Goal: Transaction & Acquisition: Book appointment/travel/reservation

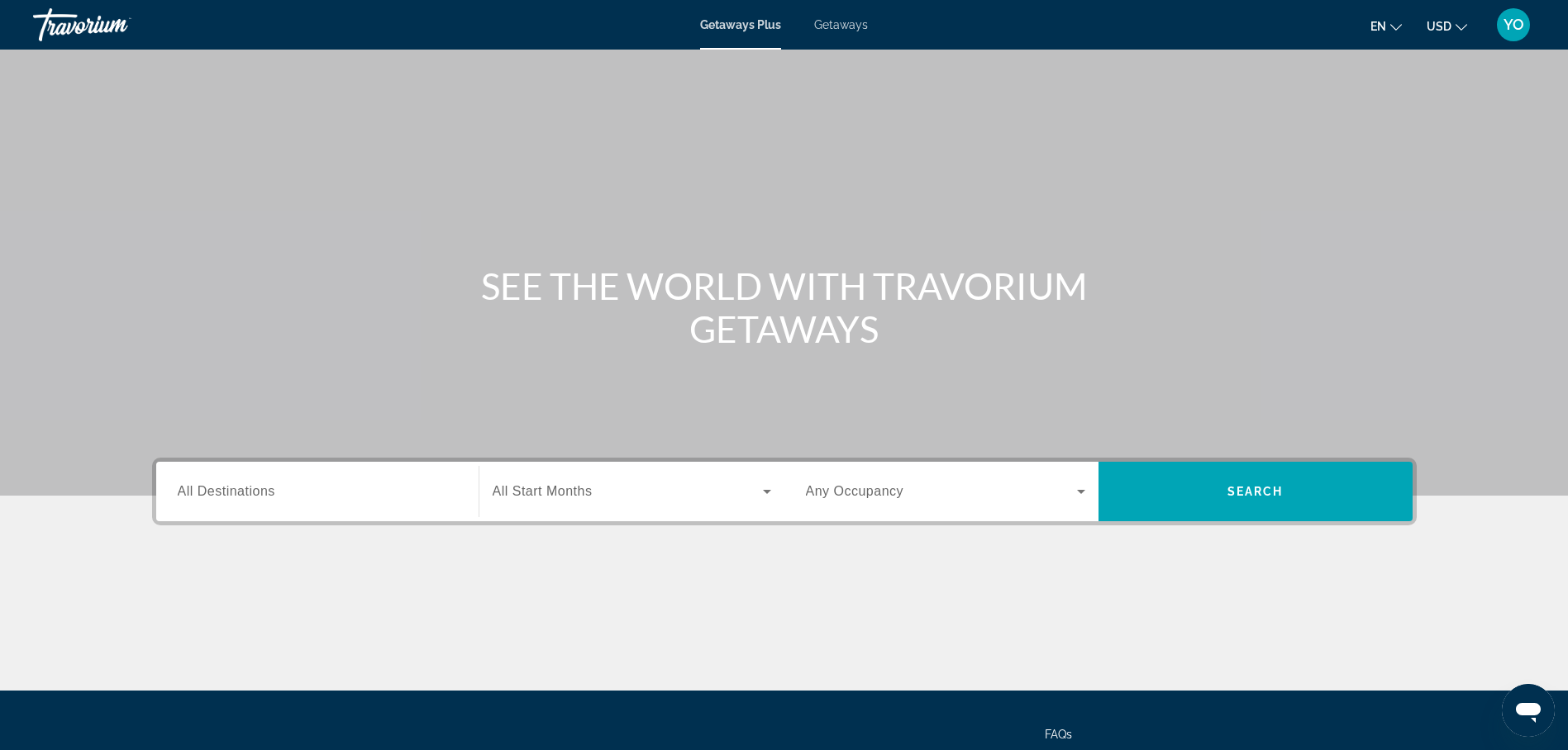
click at [831, 25] on span "Getaways" at bounding box center [841, 25] width 54 height 14
click at [238, 493] on span "All Destinations" at bounding box center [226, 492] width 98 height 14
click at [238, 493] on input "Destination All Destinations" at bounding box center [317, 493] width 279 height 20
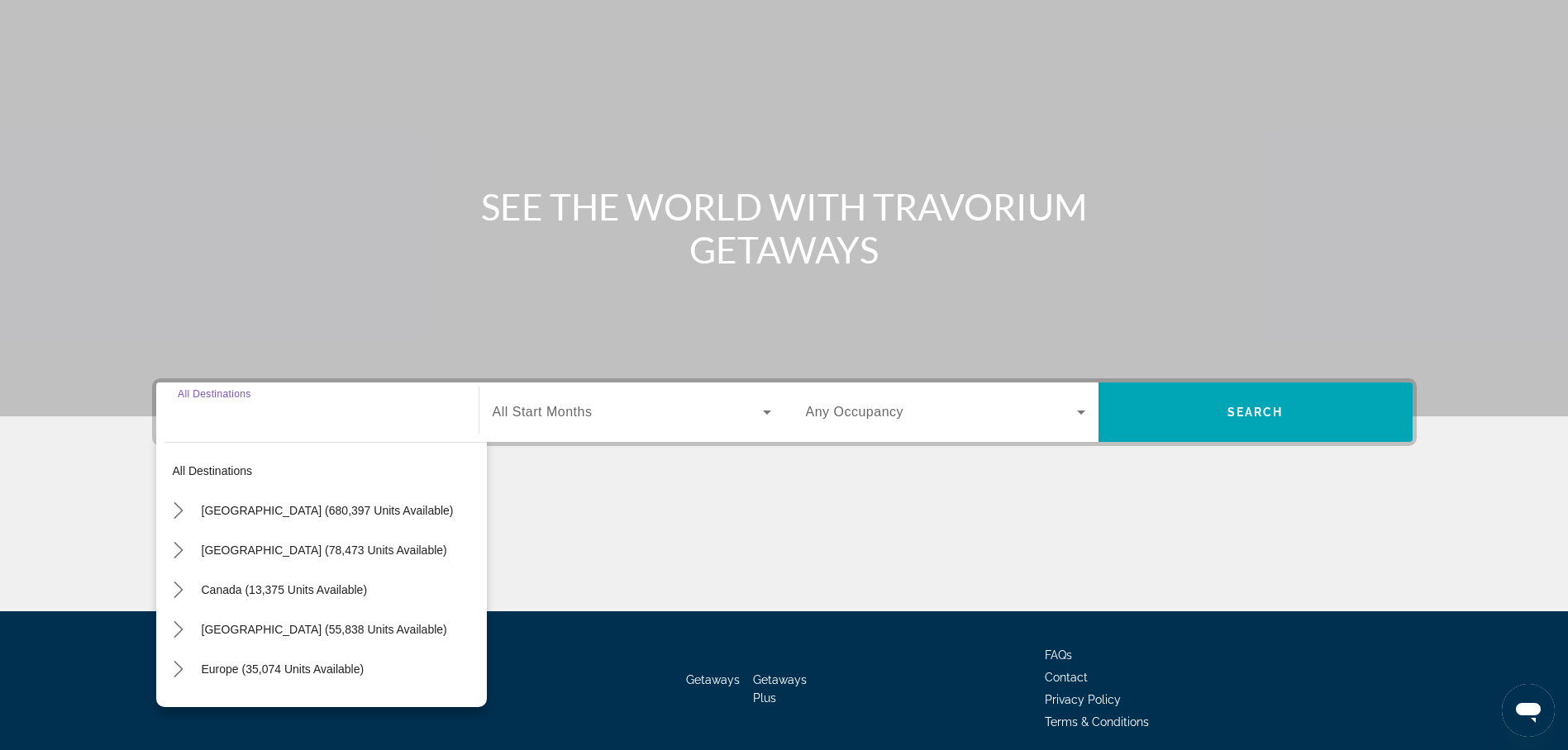
scroll to position [143, 0]
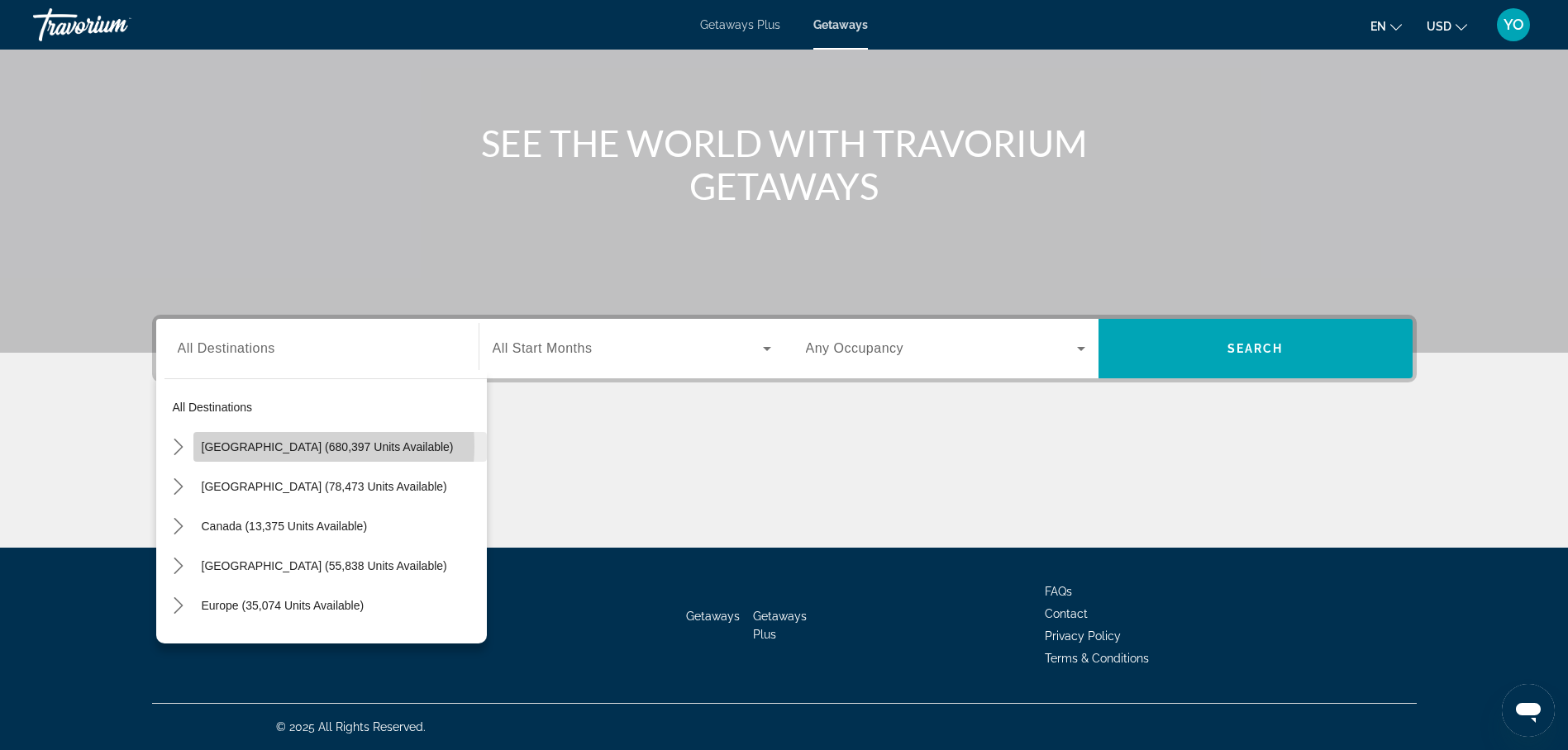
click at [289, 447] on span "[GEOGRAPHIC_DATA] (680,397 units available)" at bounding box center [328, 448] width 252 height 14
click at [289, 447] on div "Main content" at bounding box center [784, 486] width 1265 height 124
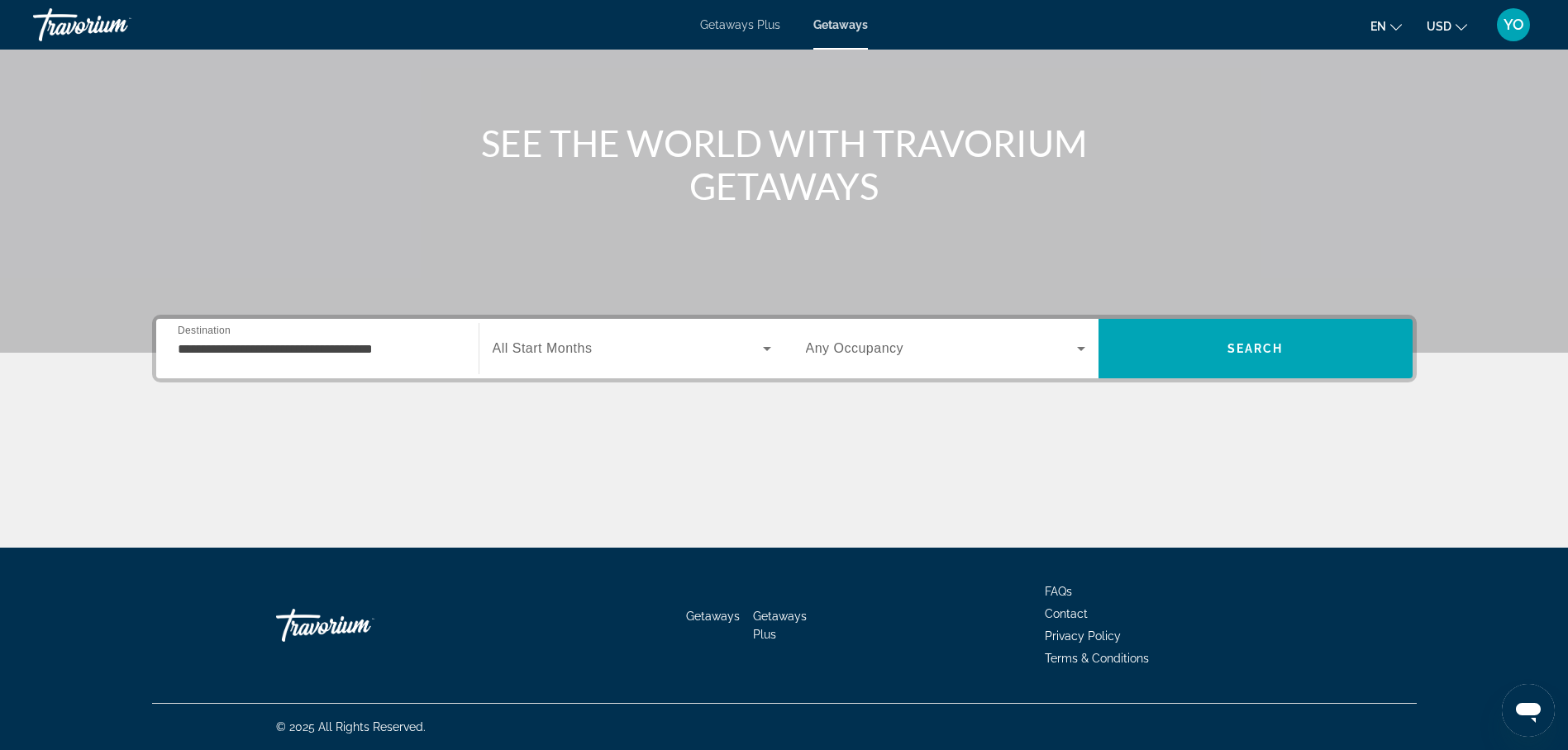
click at [273, 345] on input "**********" at bounding box center [317, 349] width 279 height 20
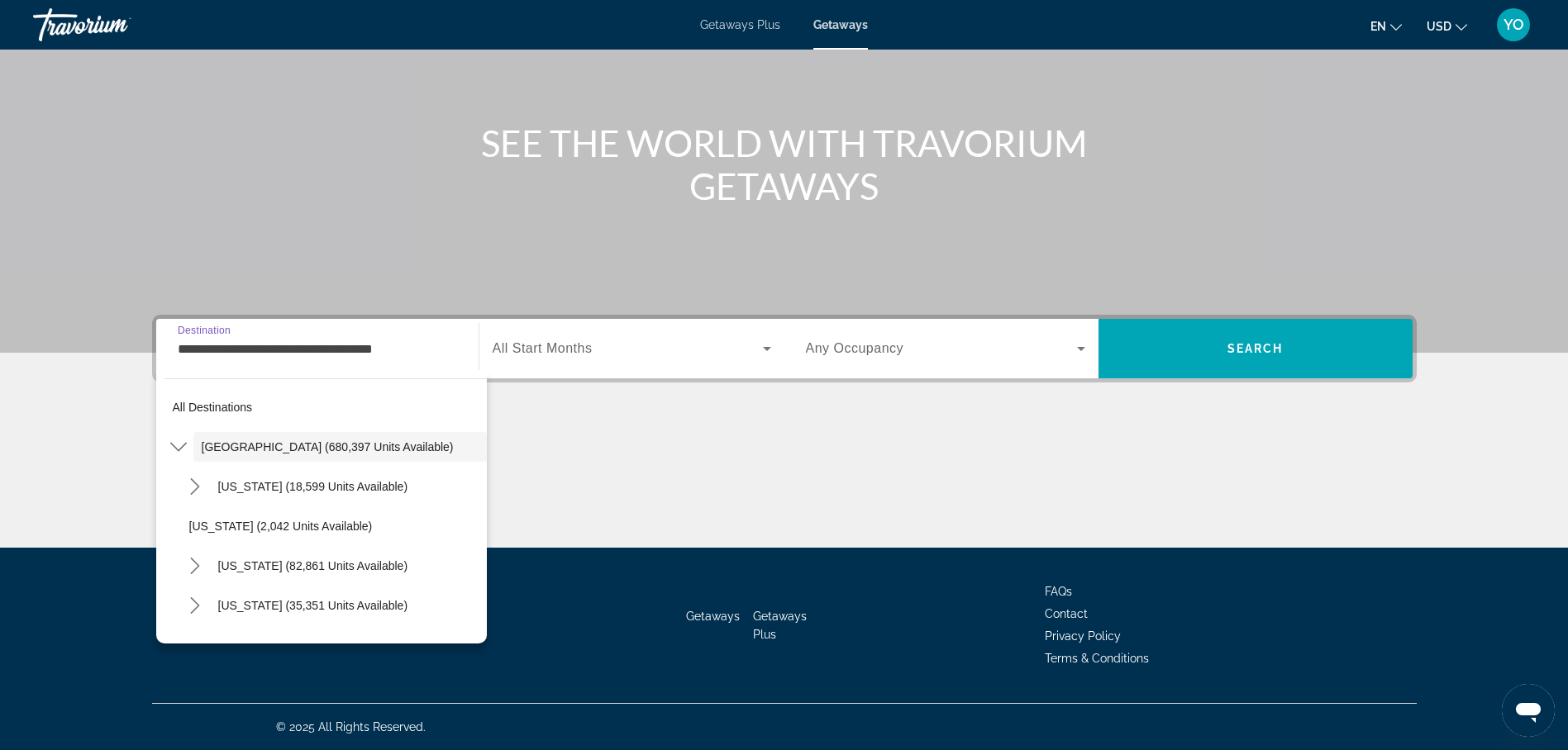
click at [273, 345] on input "**********" at bounding box center [317, 349] width 279 height 20
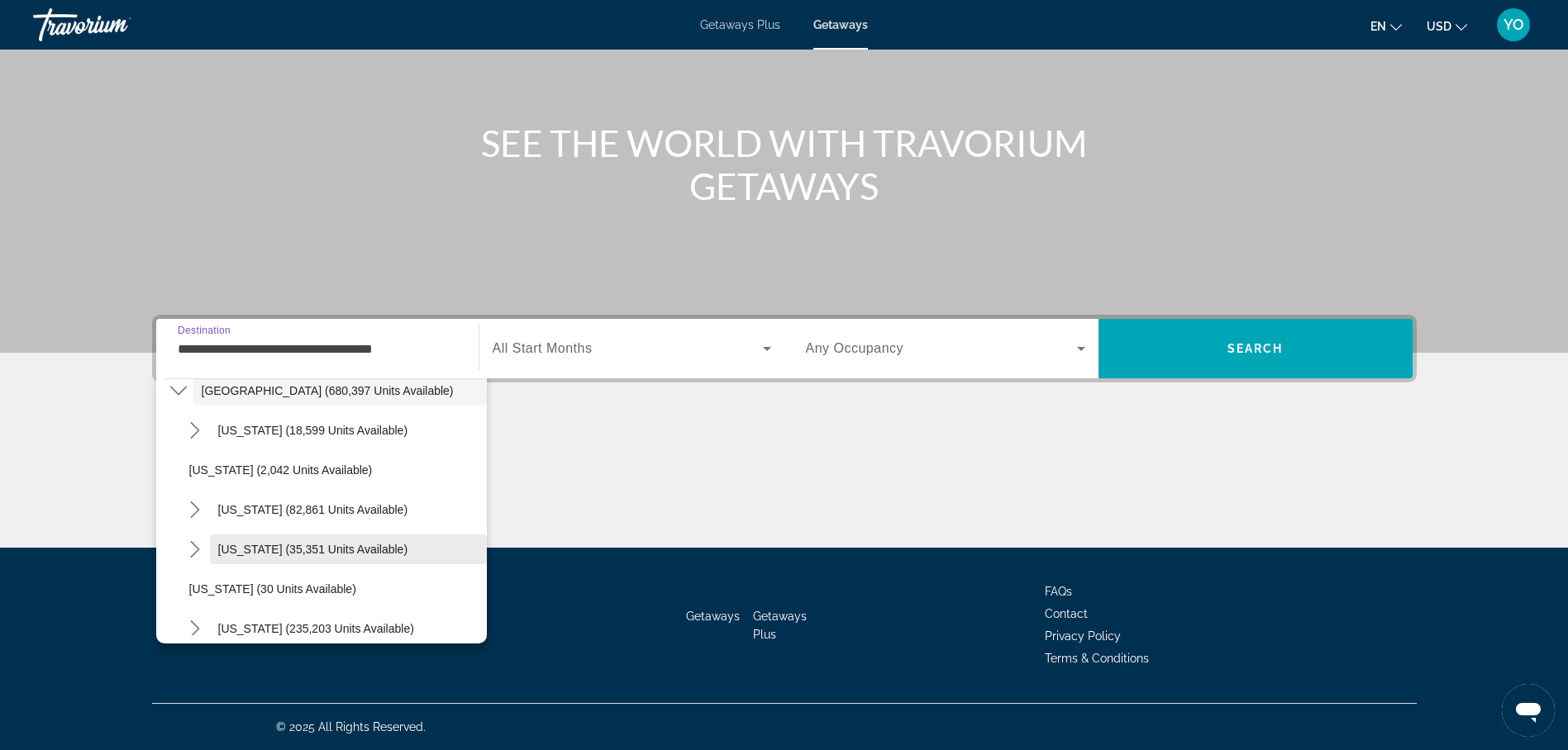
scroll to position [165, 0]
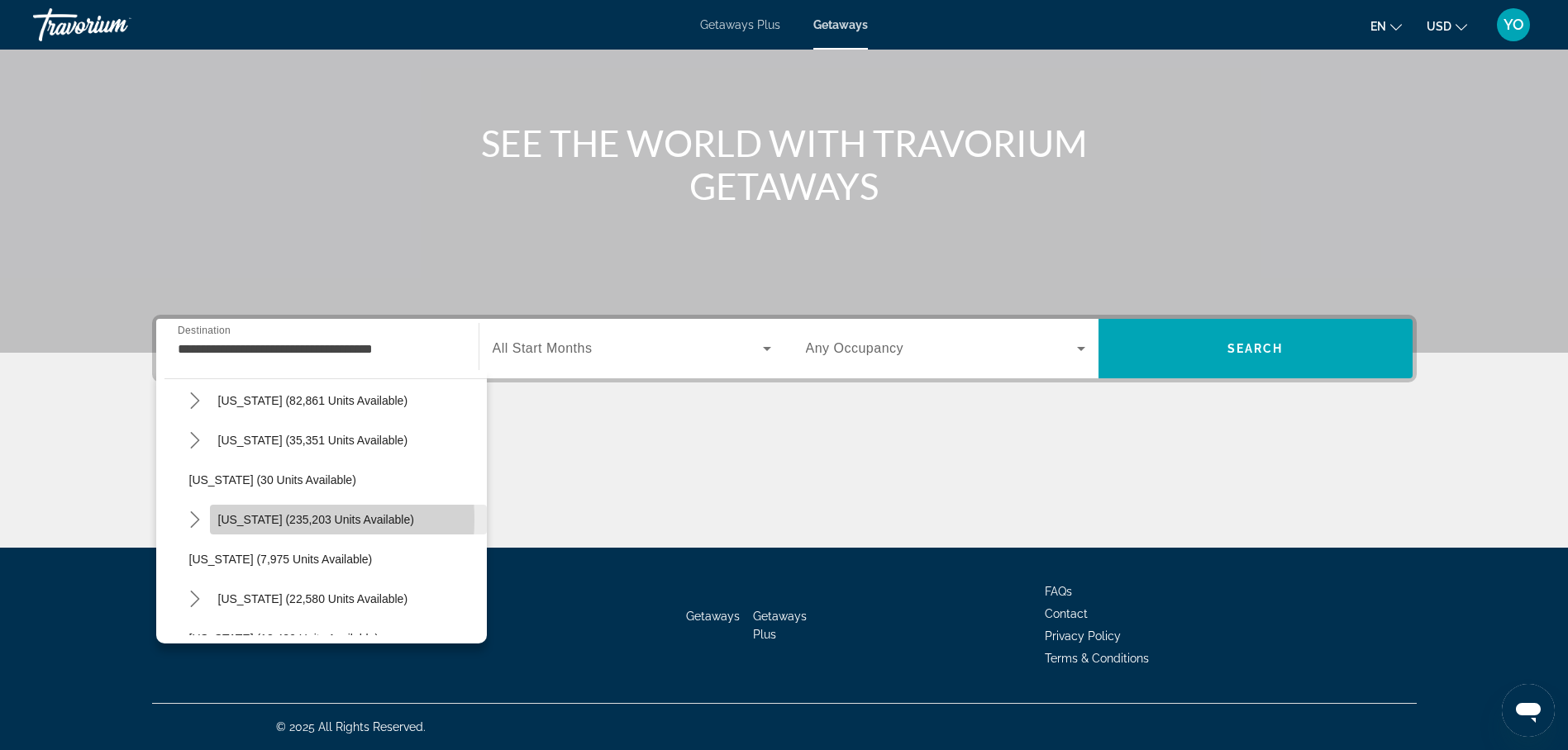
click at [256, 520] on span "[US_STATE] (235,203 units available)" at bounding box center [316, 520] width 196 height 14
type input "**********"
click at [256, 520] on div "Main content" at bounding box center [784, 486] width 1265 height 124
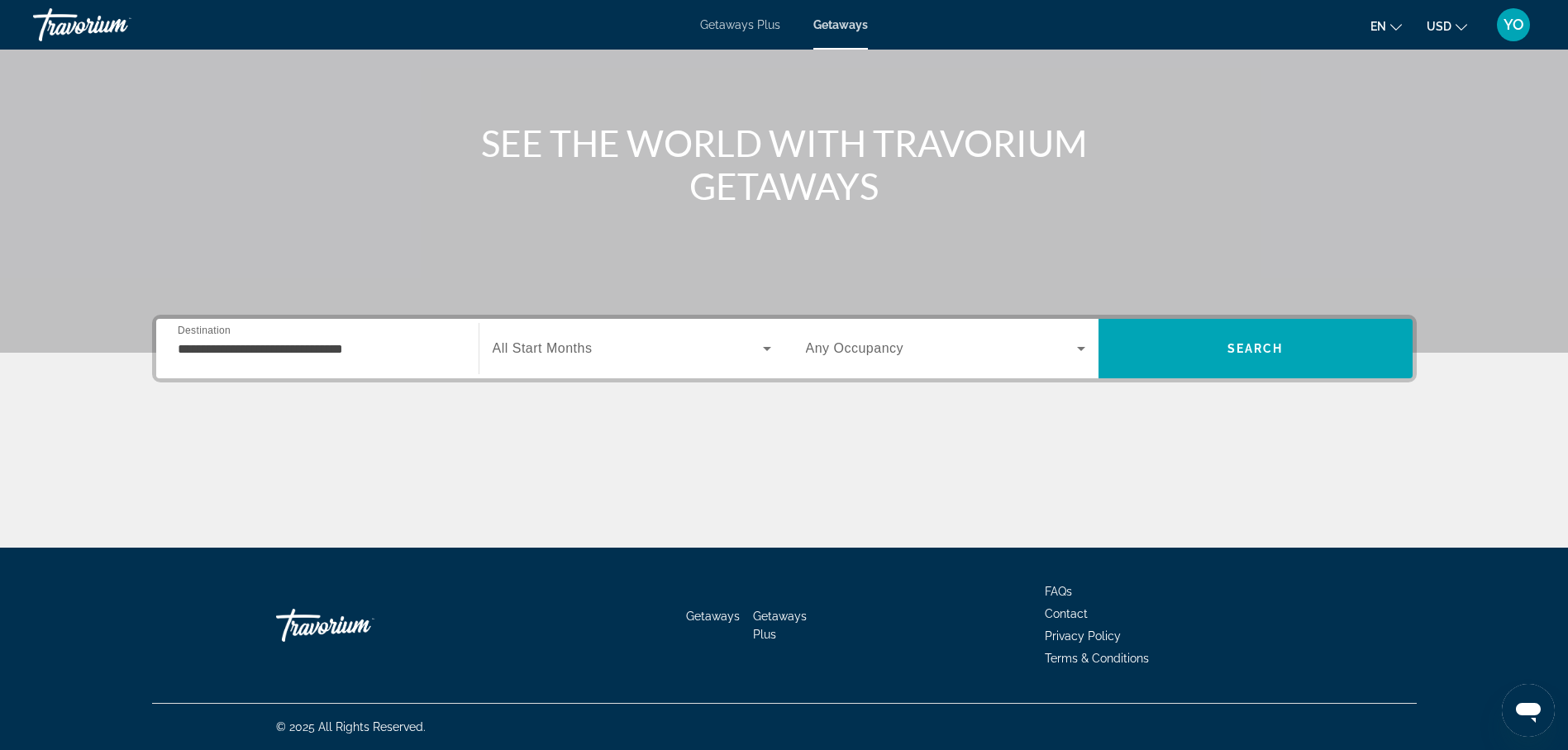
click at [536, 345] on span "All Start Months" at bounding box center [543, 348] width 101 height 14
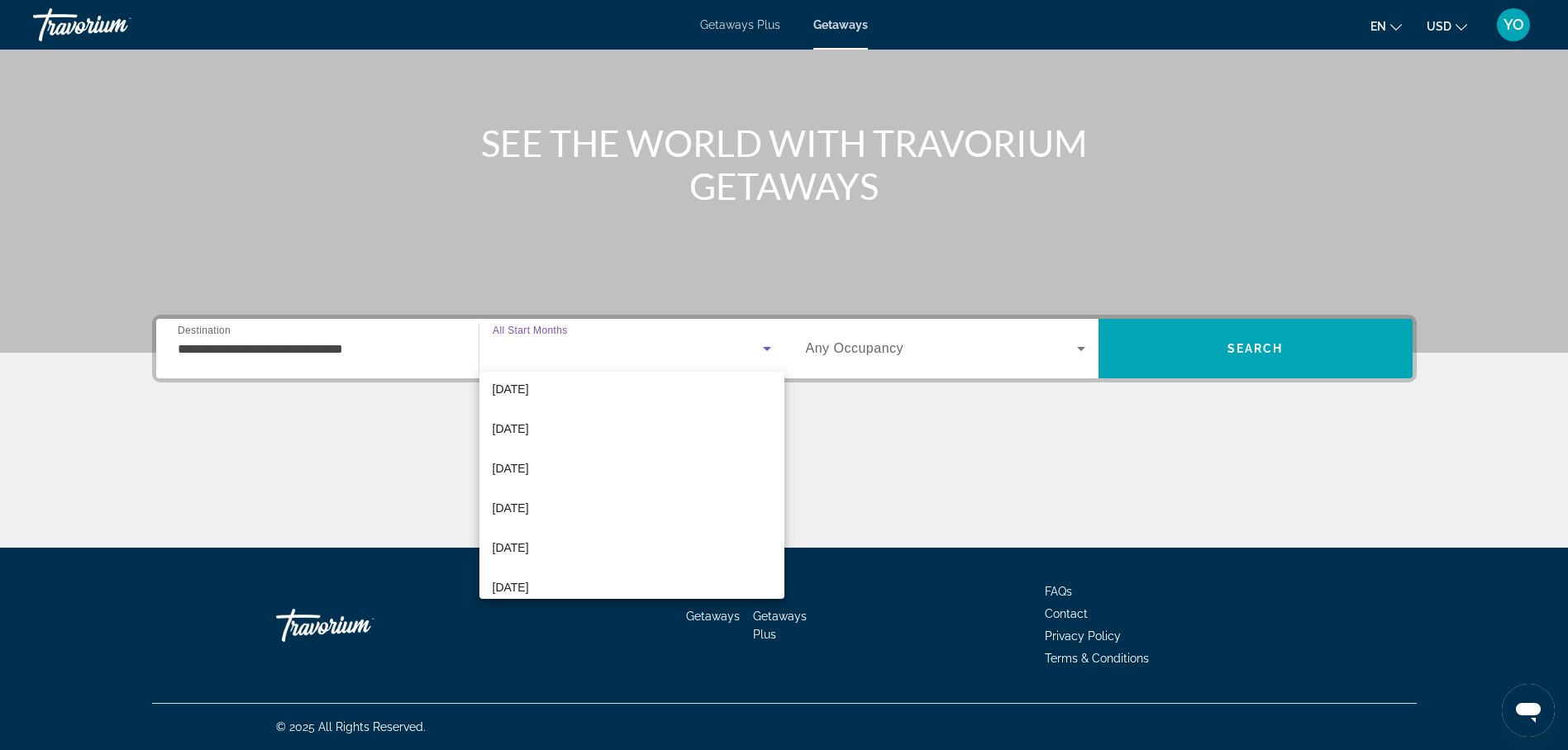
scroll to position [248, 0]
click at [529, 424] on span "[DATE]" at bounding box center [510, 428] width 36 height 20
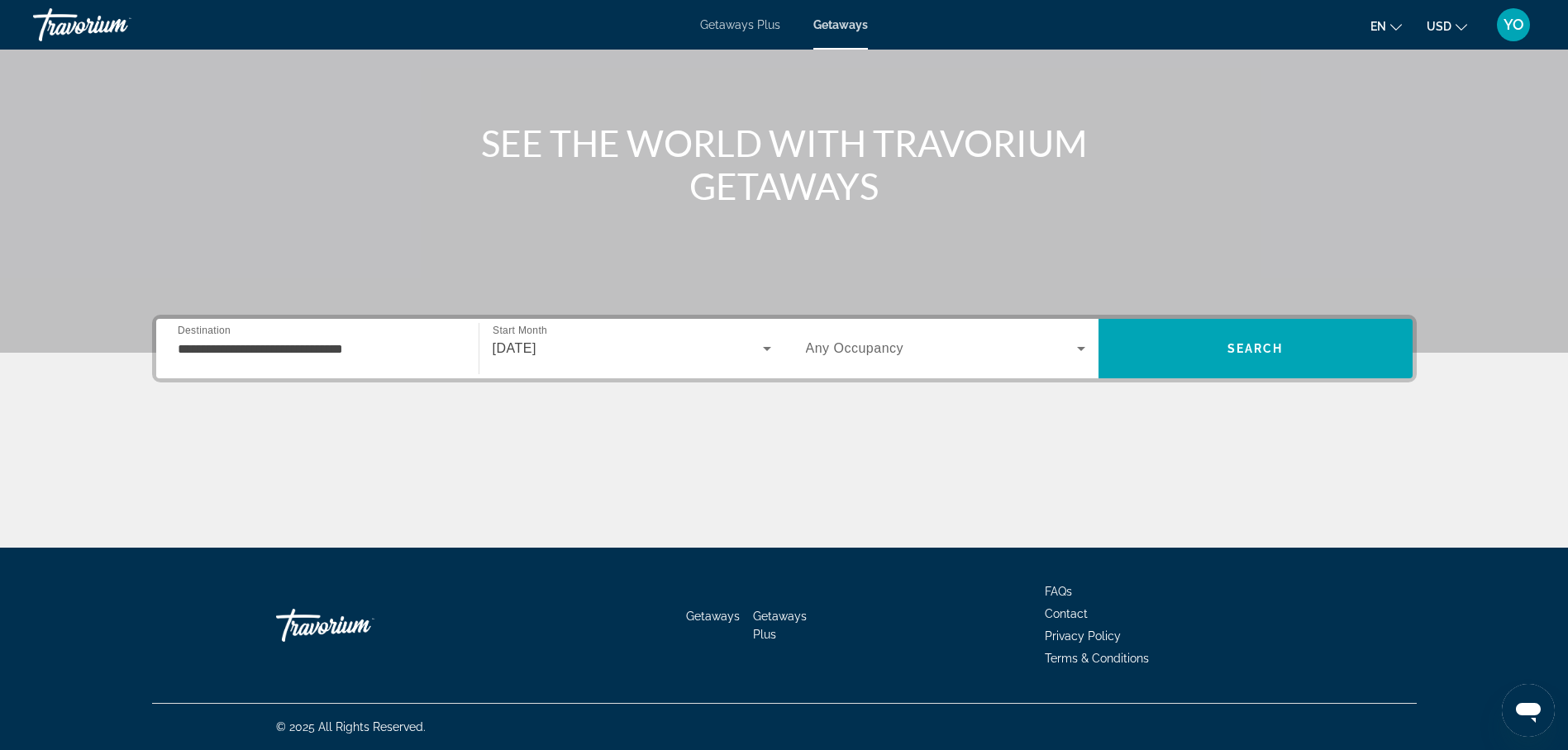
click at [846, 345] on span "Any Occupancy" at bounding box center [855, 348] width 99 height 14
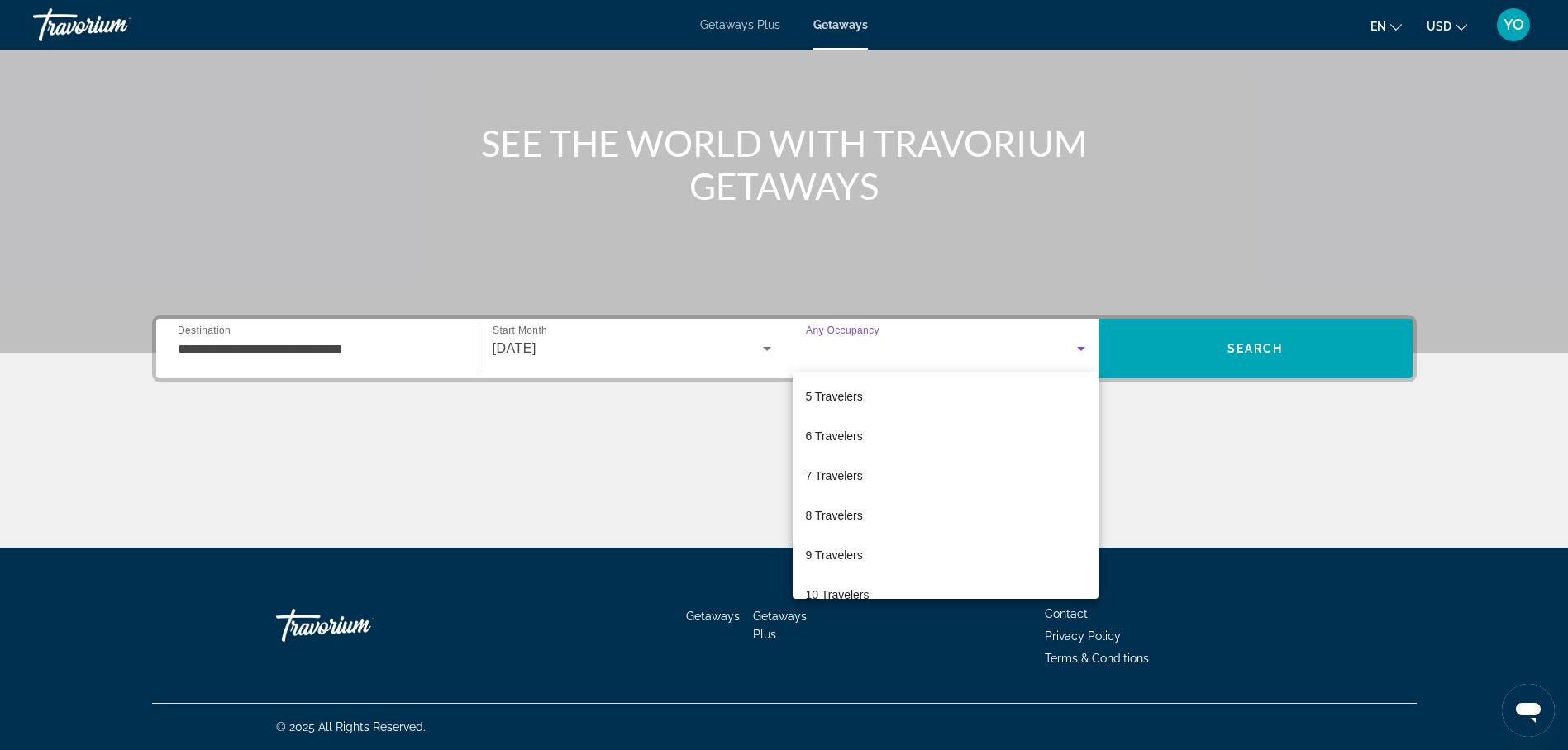
scroll to position [182, 0]
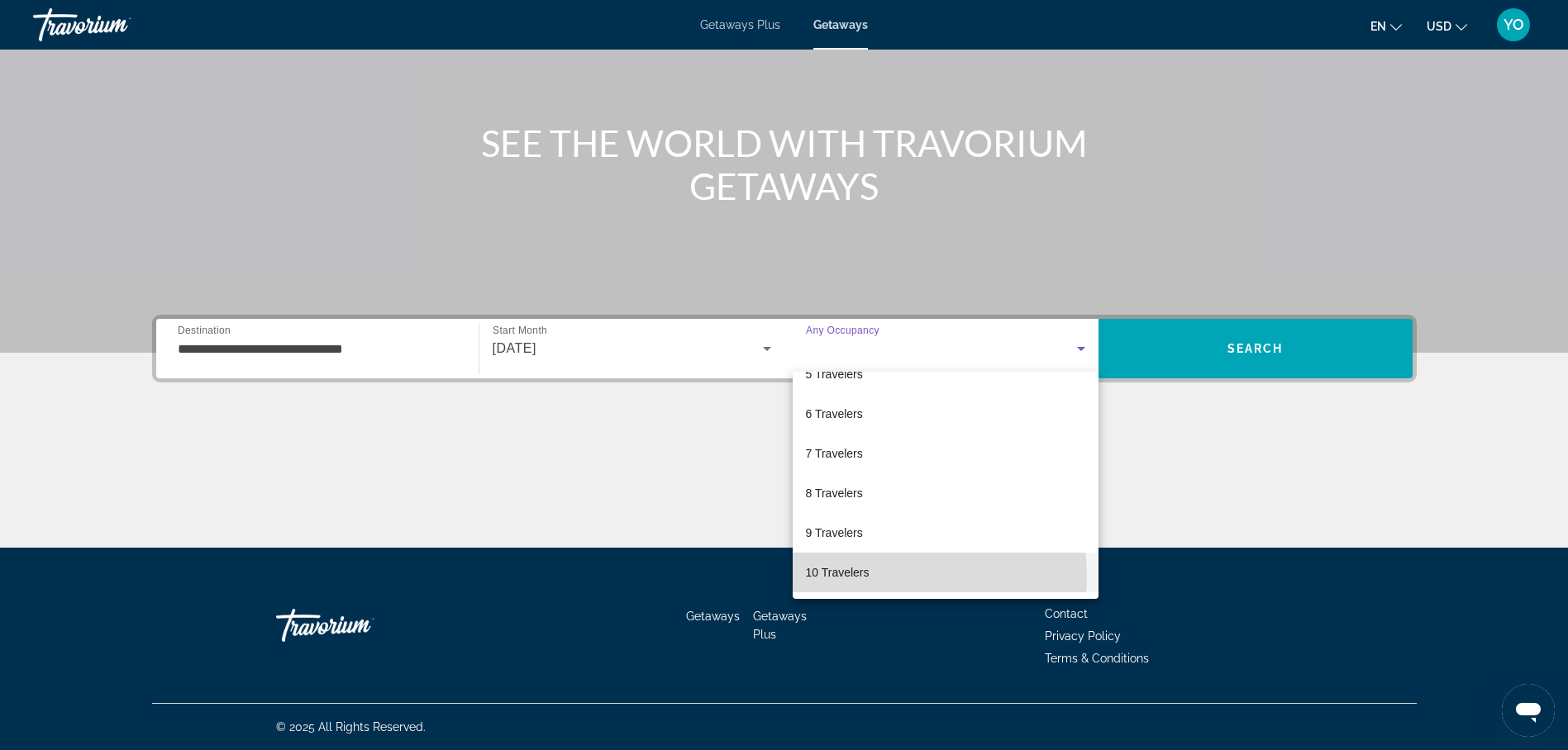
click at [888, 576] on mat-option "10 Travelers" at bounding box center [945, 572] width 305 height 40
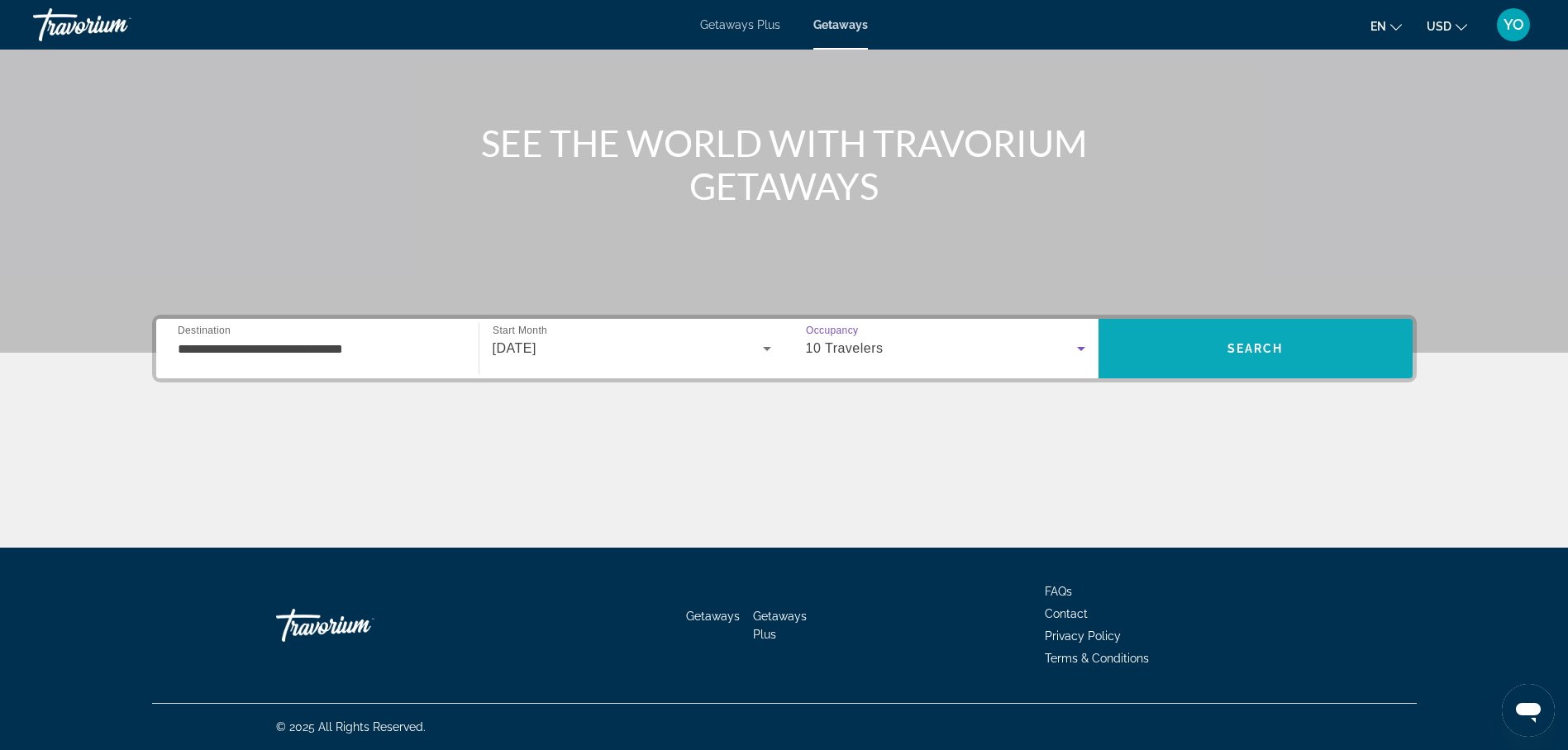
click at [1253, 343] on span "Search" at bounding box center [1256, 349] width 57 height 14
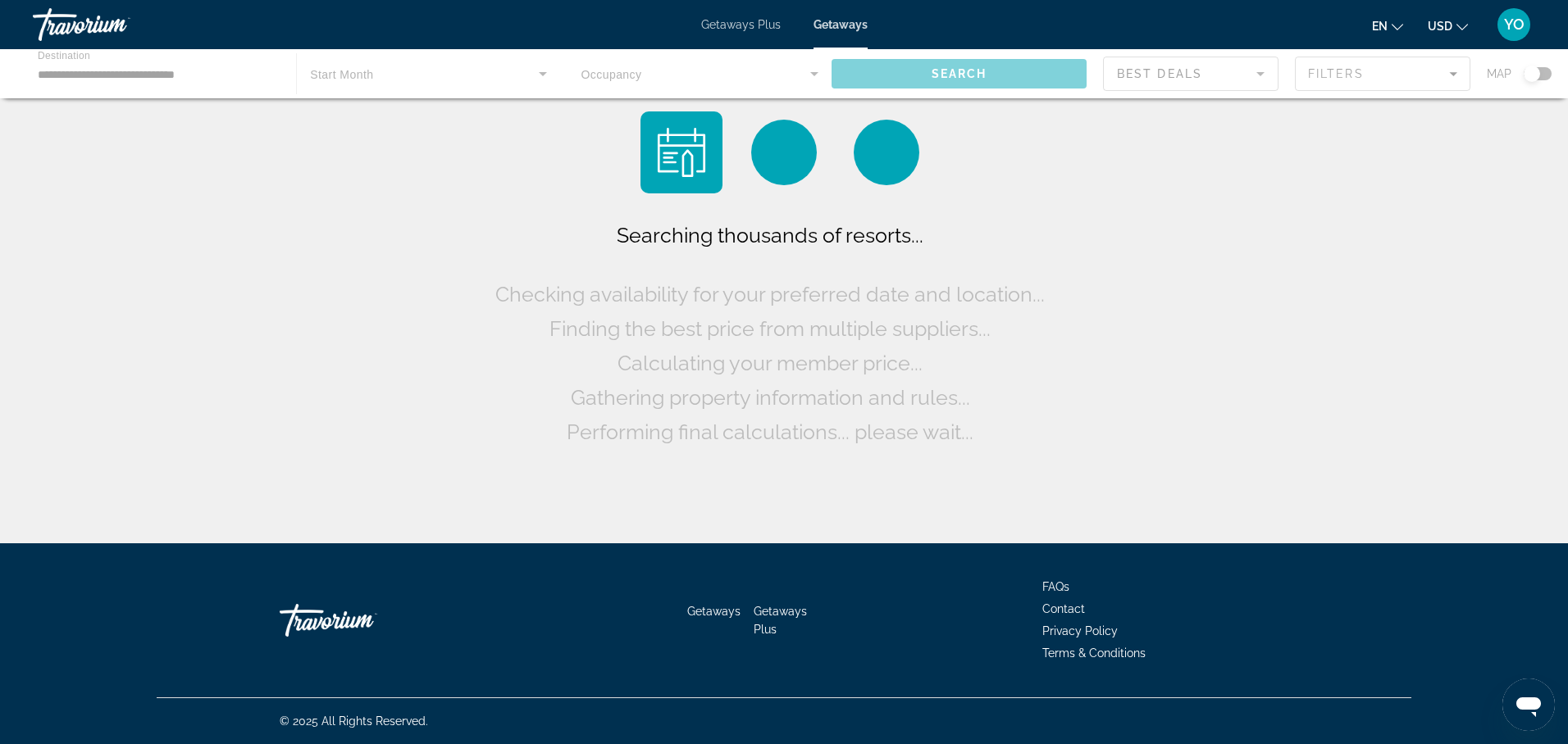
click at [1243, 341] on div "Searching thousands of resorts... Checking availability for your preferred date…" at bounding box center [784, 276] width 1568 height 551
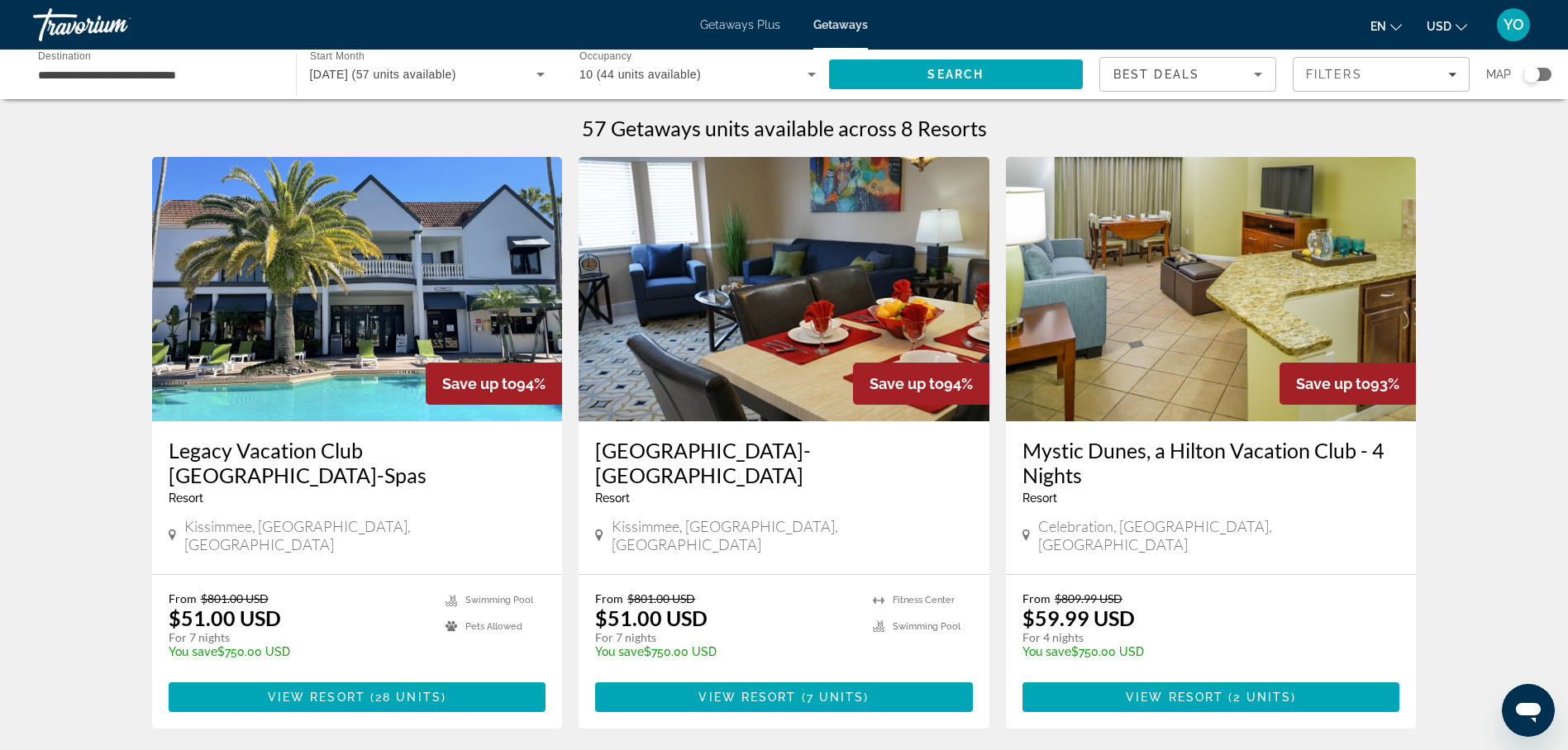
click at [834, 20] on span "Getaways" at bounding box center [841, 25] width 55 height 14
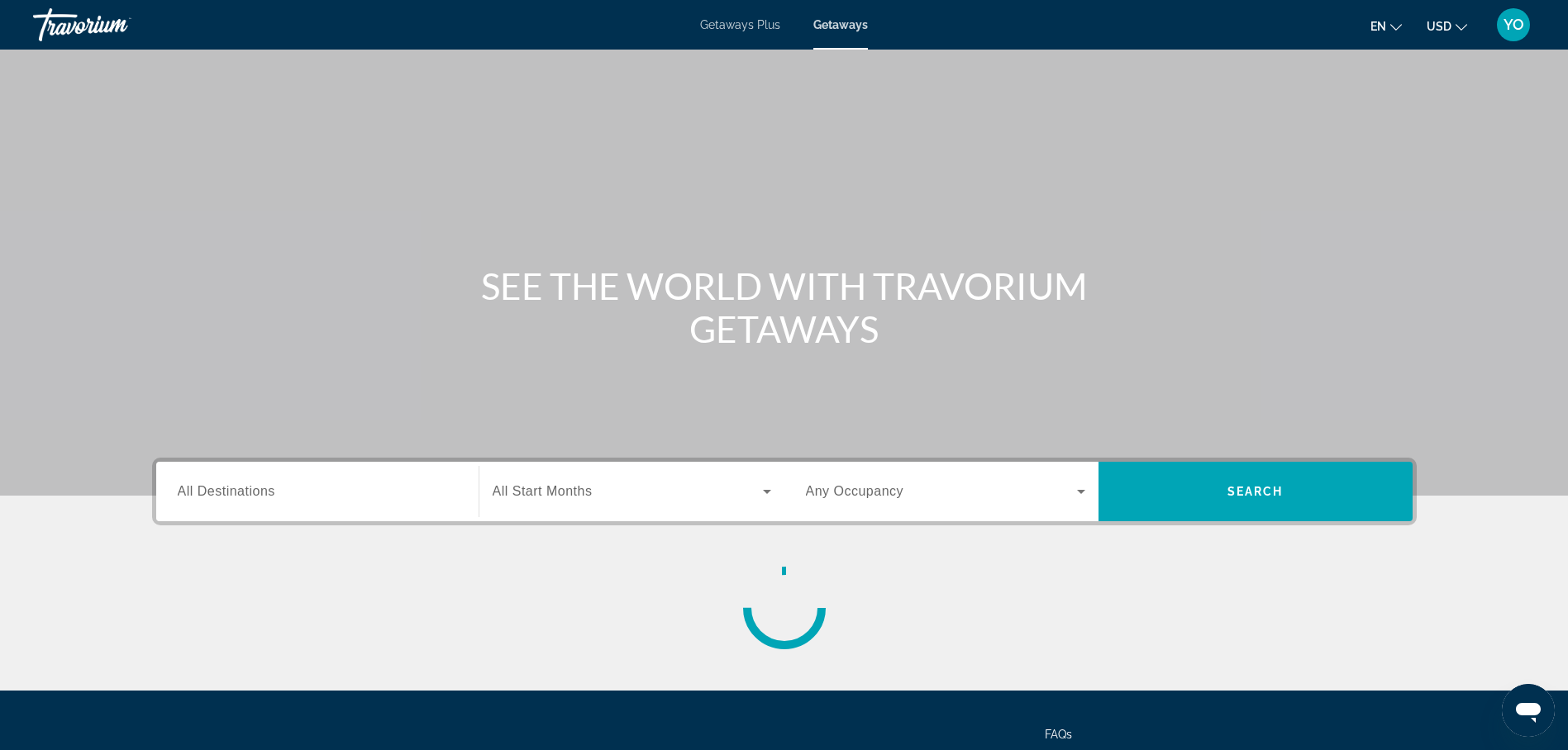
click at [834, 20] on span "Getaways" at bounding box center [841, 25] width 55 height 14
click at [253, 492] on span "All Destinations" at bounding box center [226, 492] width 98 height 14
click at [253, 492] on input "Destination All Destinations" at bounding box center [317, 493] width 279 height 20
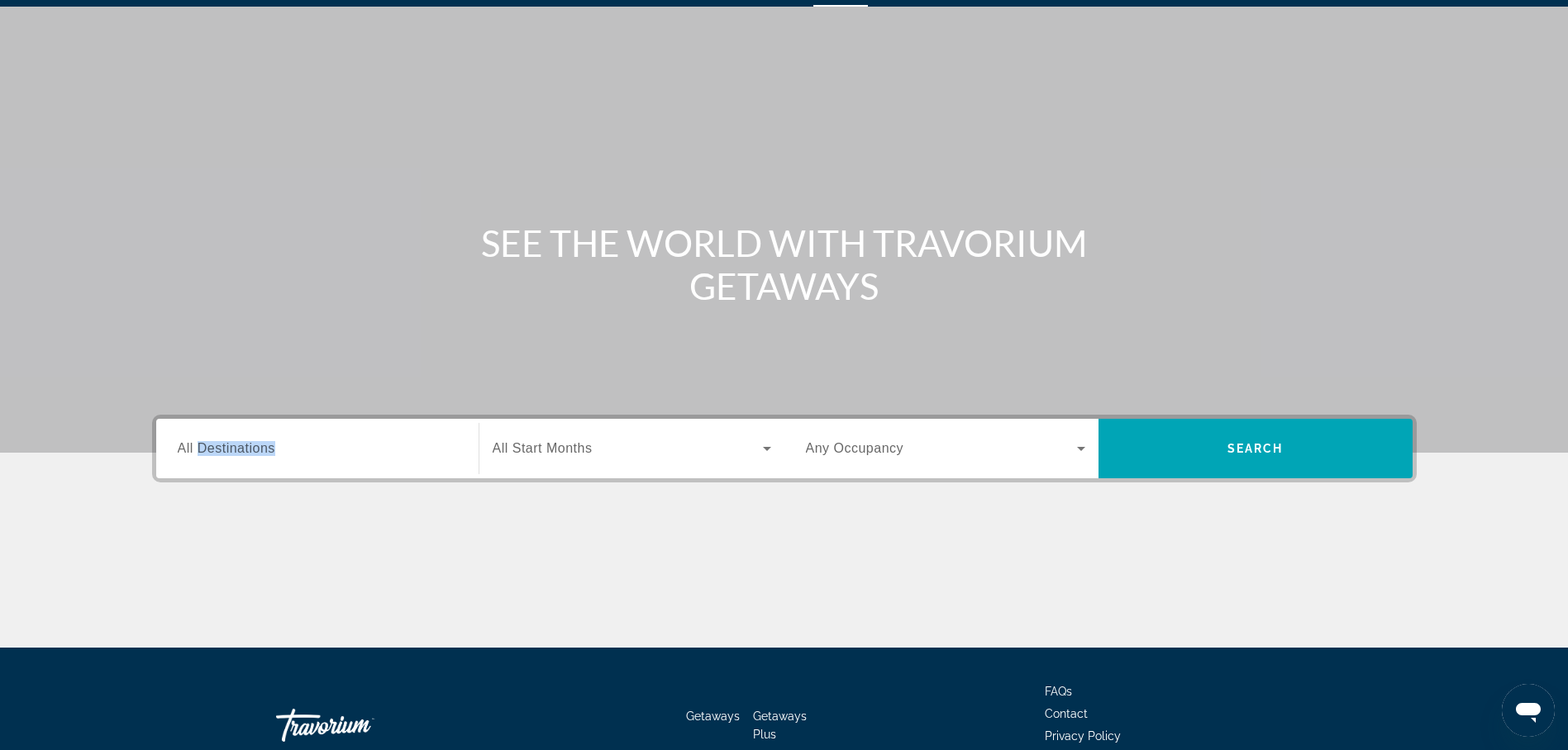
click at [253, 479] on div "Destination All Destinations" at bounding box center [317, 449] width 305 height 59
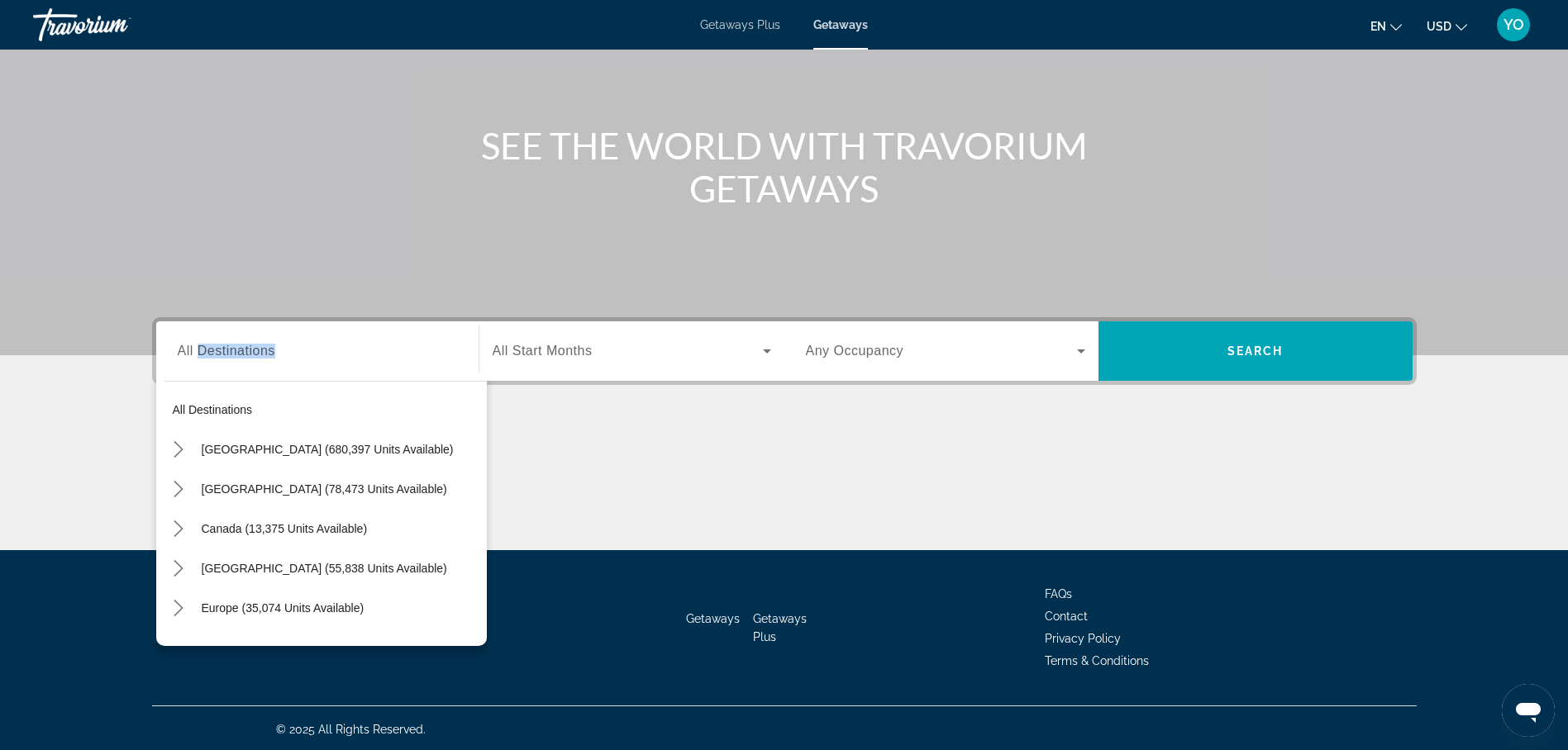
scroll to position [143, 0]
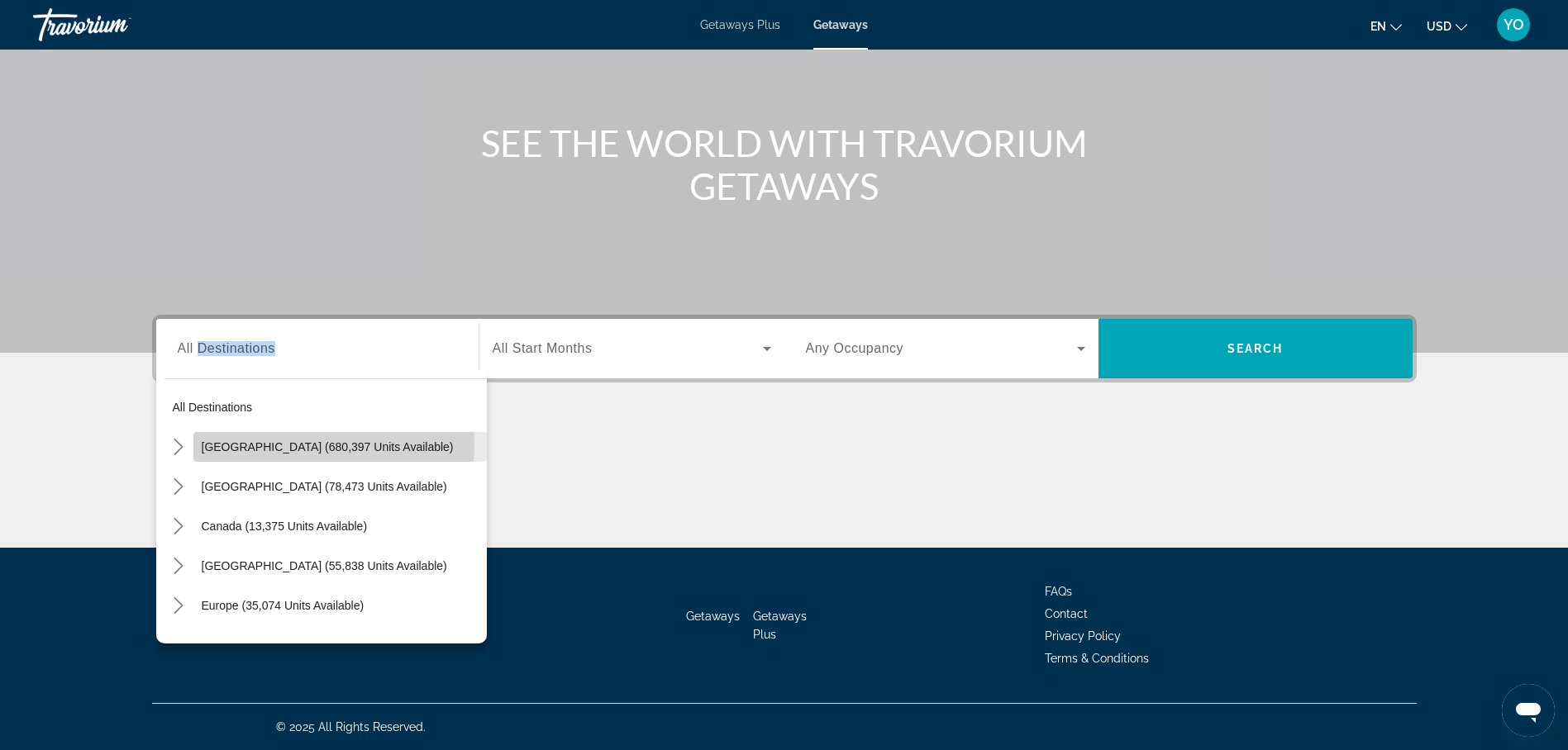
click at [282, 447] on span "[GEOGRAPHIC_DATA] (680,397 units available)" at bounding box center [328, 448] width 252 height 14
click at [282, 447] on div "Main content" at bounding box center [784, 486] width 1265 height 124
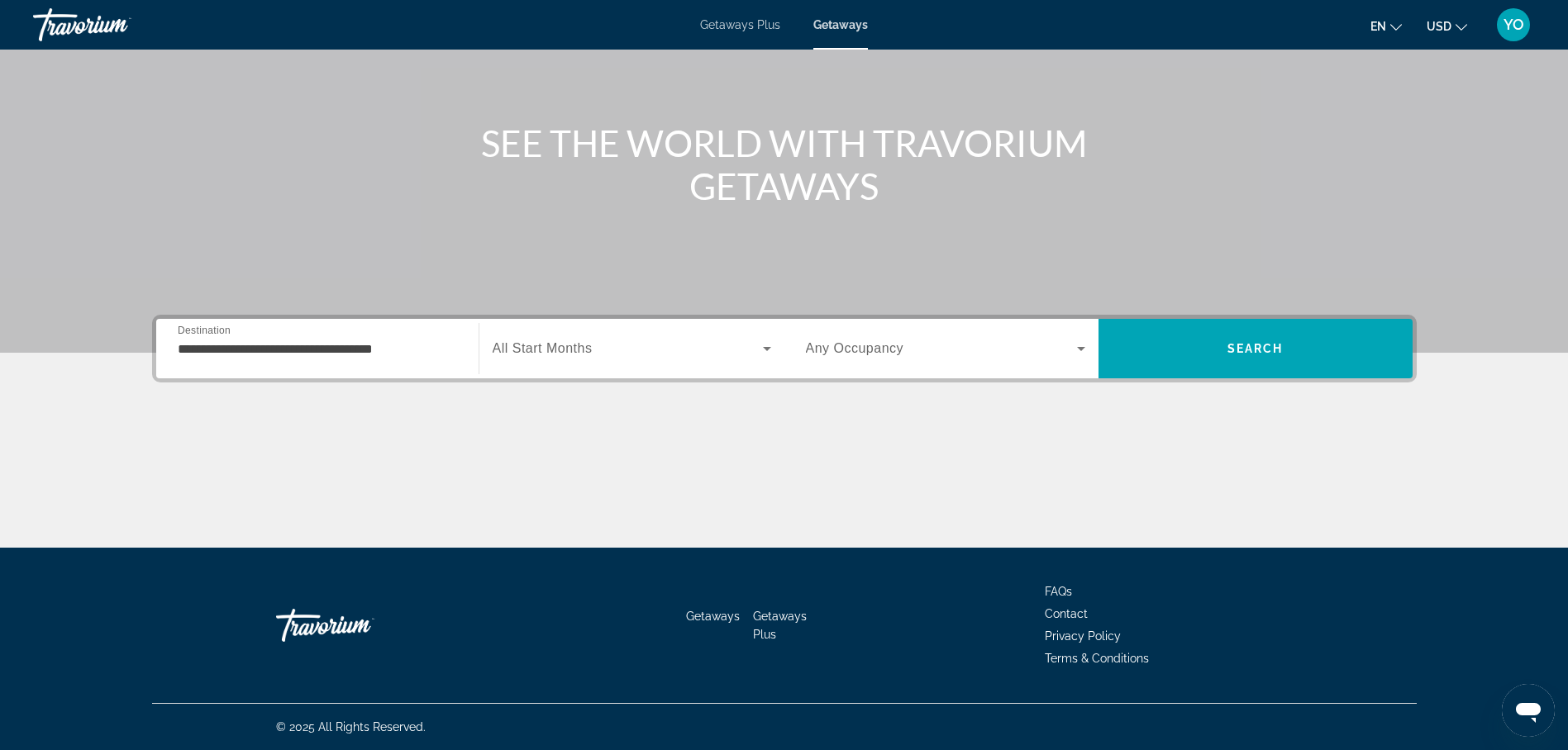
click at [314, 349] on input "**********" at bounding box center [317, 349] width 279 height 20
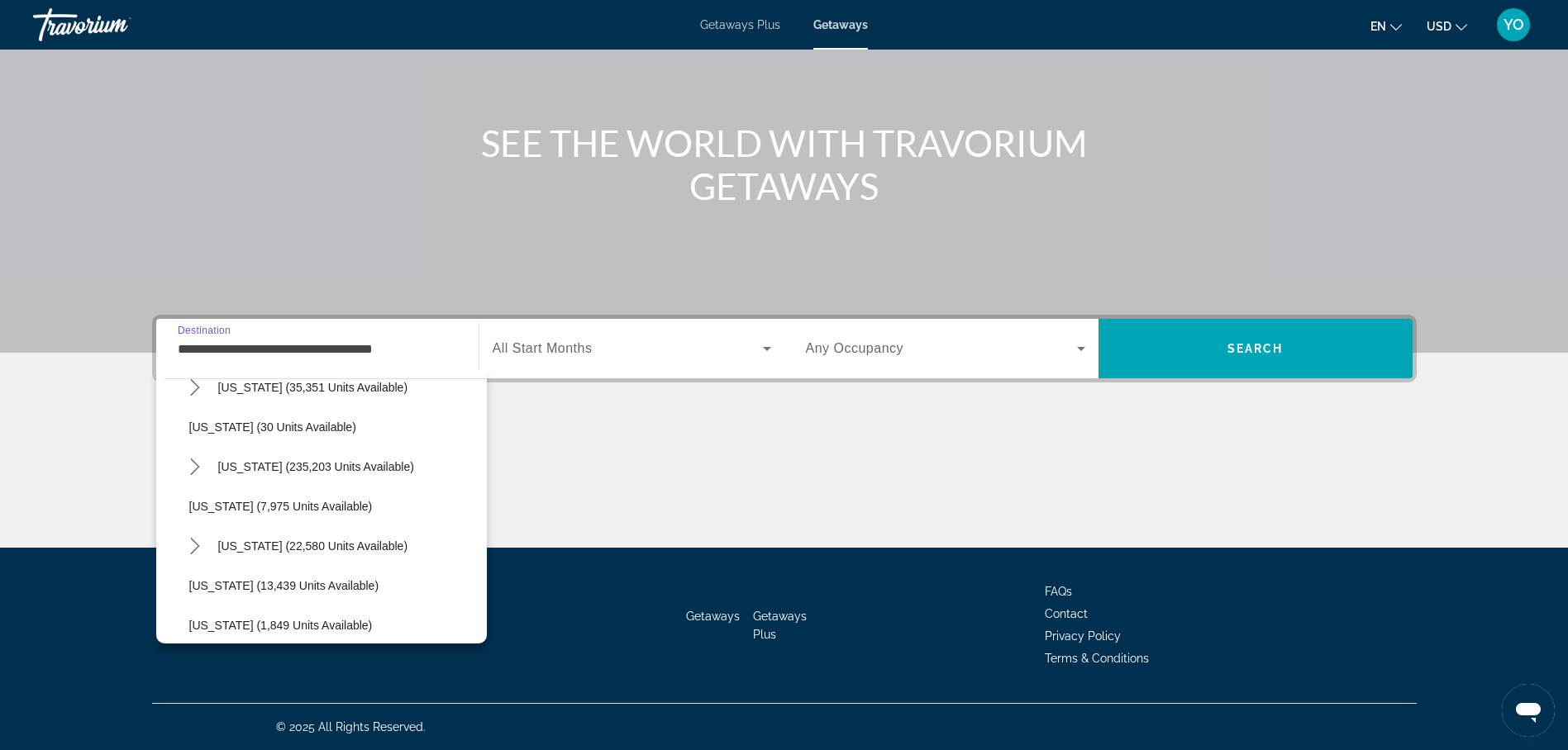
scroll to position [248, 0]
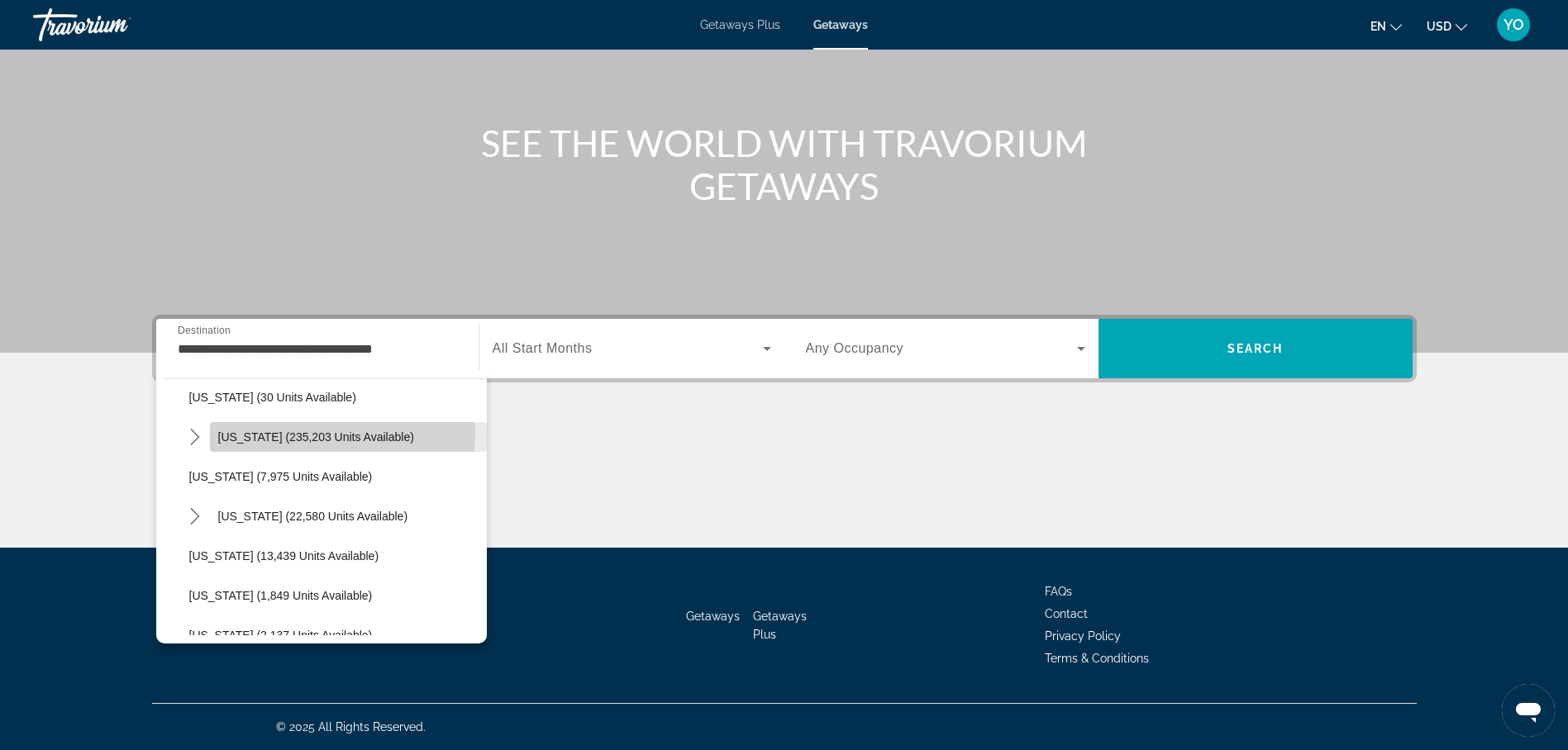
click at [320, 431] on span "[US_STATE] (235,203 units available)" at bounding box center [316, 437] width 196 height 14
type input "**********"
click at [320, 431] on div "Main content" at bounding box center [784, 486] width 1265 height 124
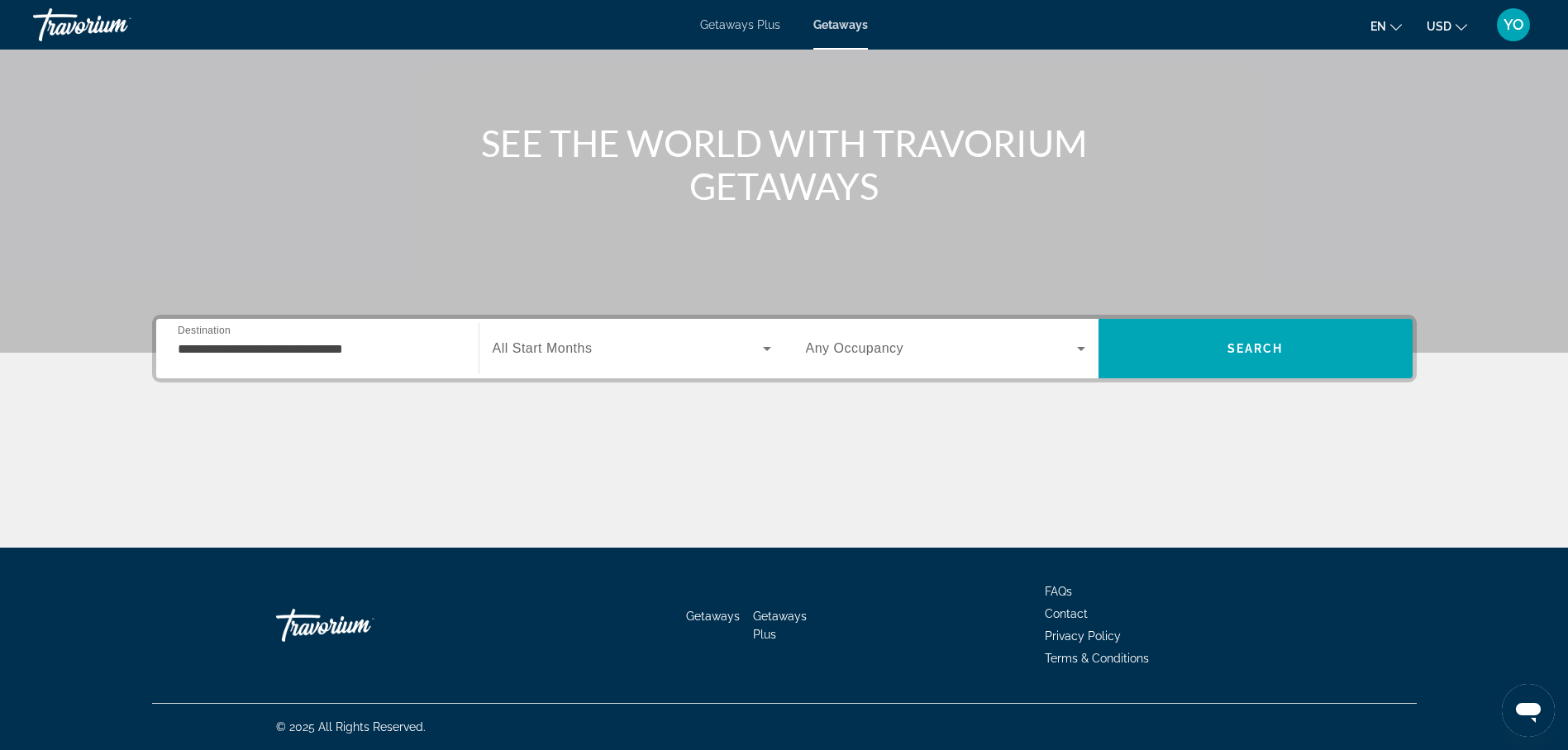
click at [555, 344] on span "All Start Months" at bounding box center [543, 348] width 101 height 14
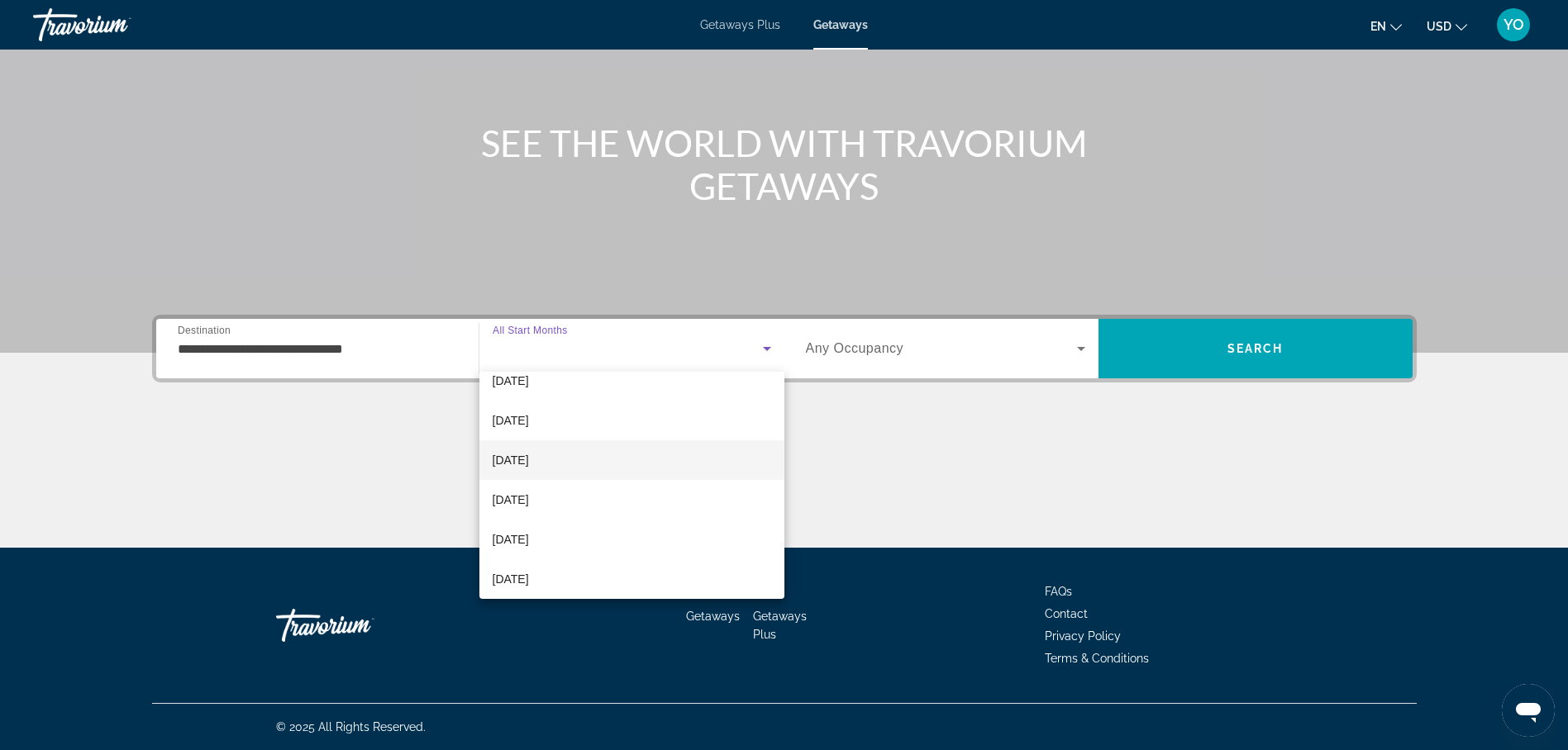
scroll to position [165, 0]
click at [529, 467] on span "[DATE]" at bounding box center [510, 471] width 36 height 20
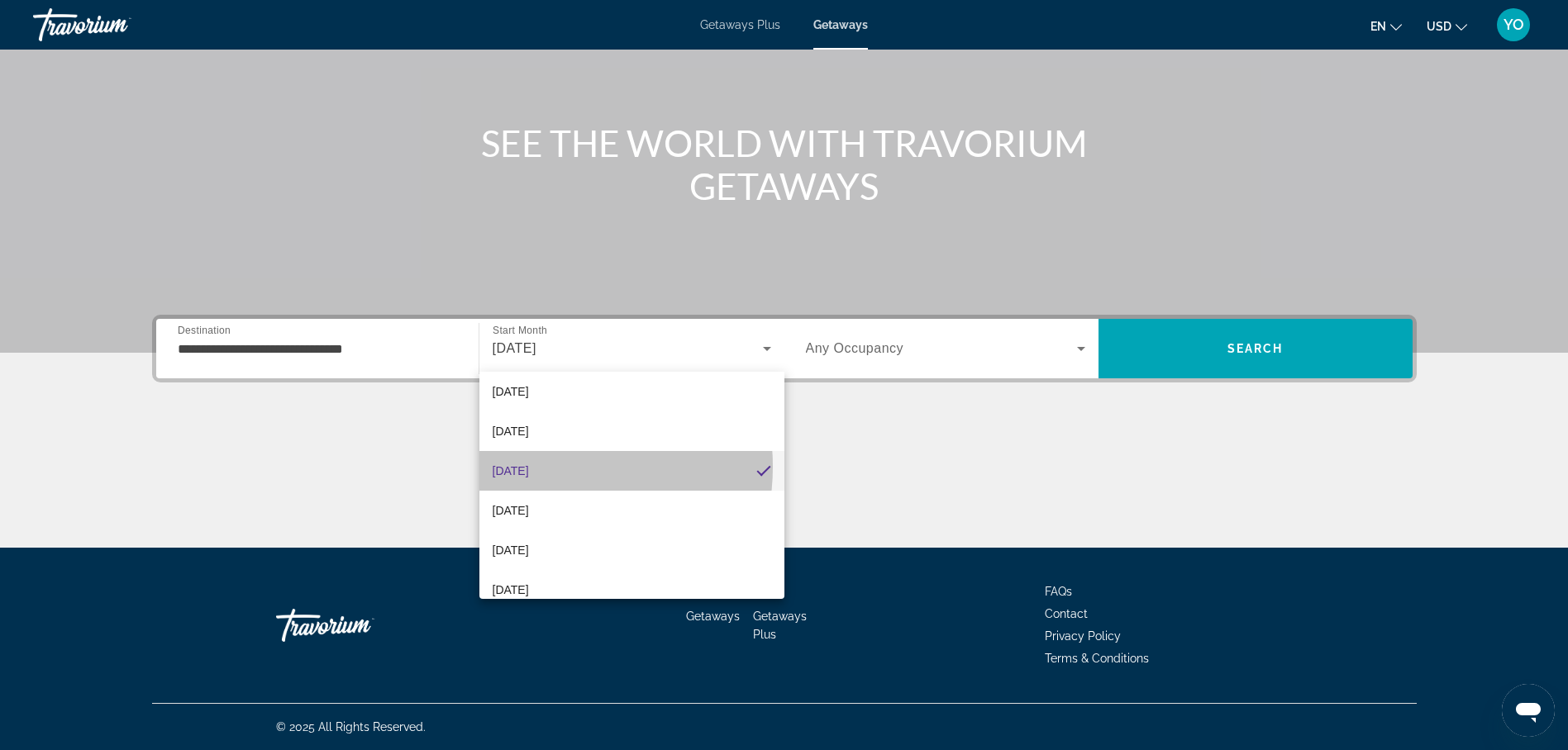
click at [529, 467] on span "[DATE]" at bounding box center [510, 471] width 36 height 20
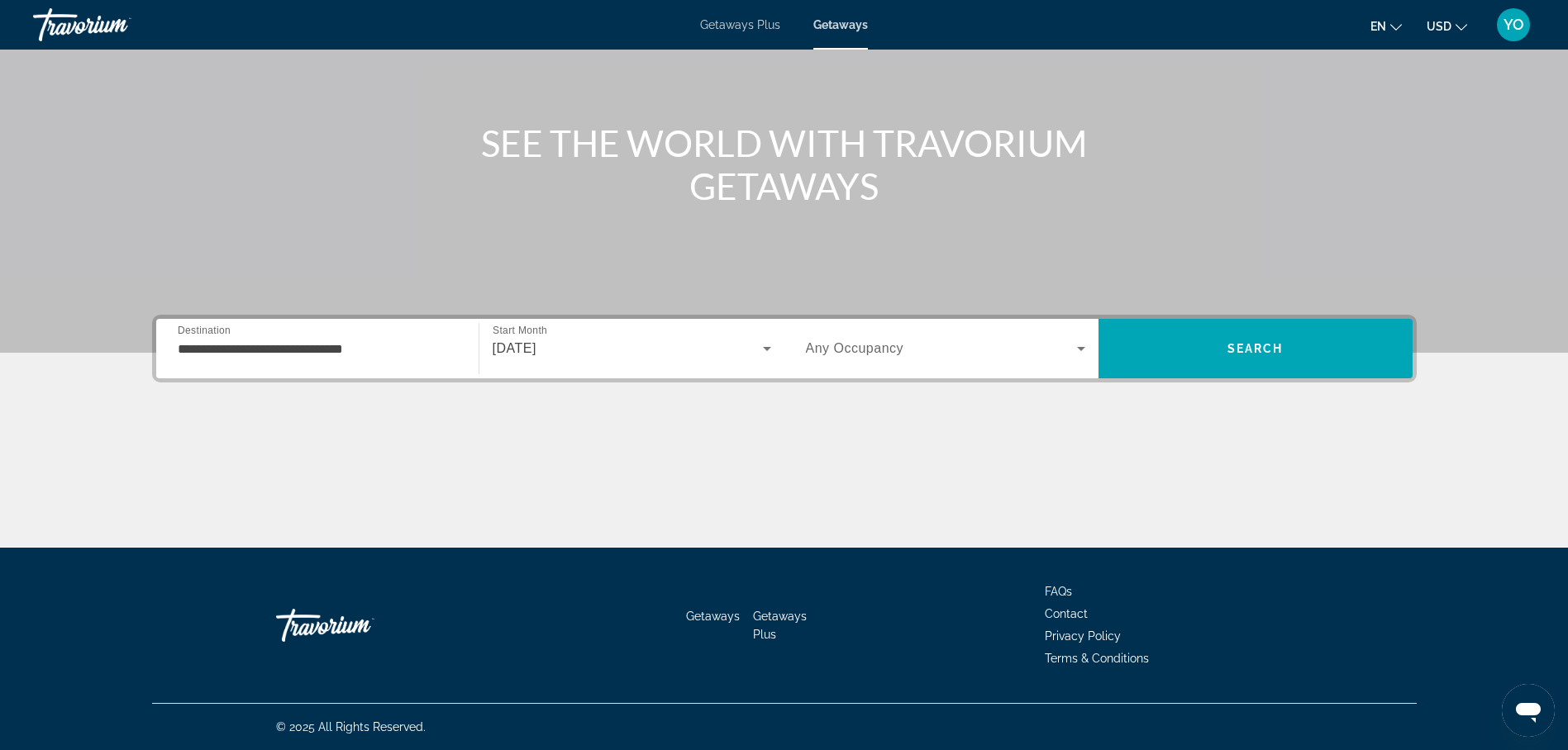
click at [891, 344] on span "Any Occupancy" at bounding box center [855, 348] width 99 height 14
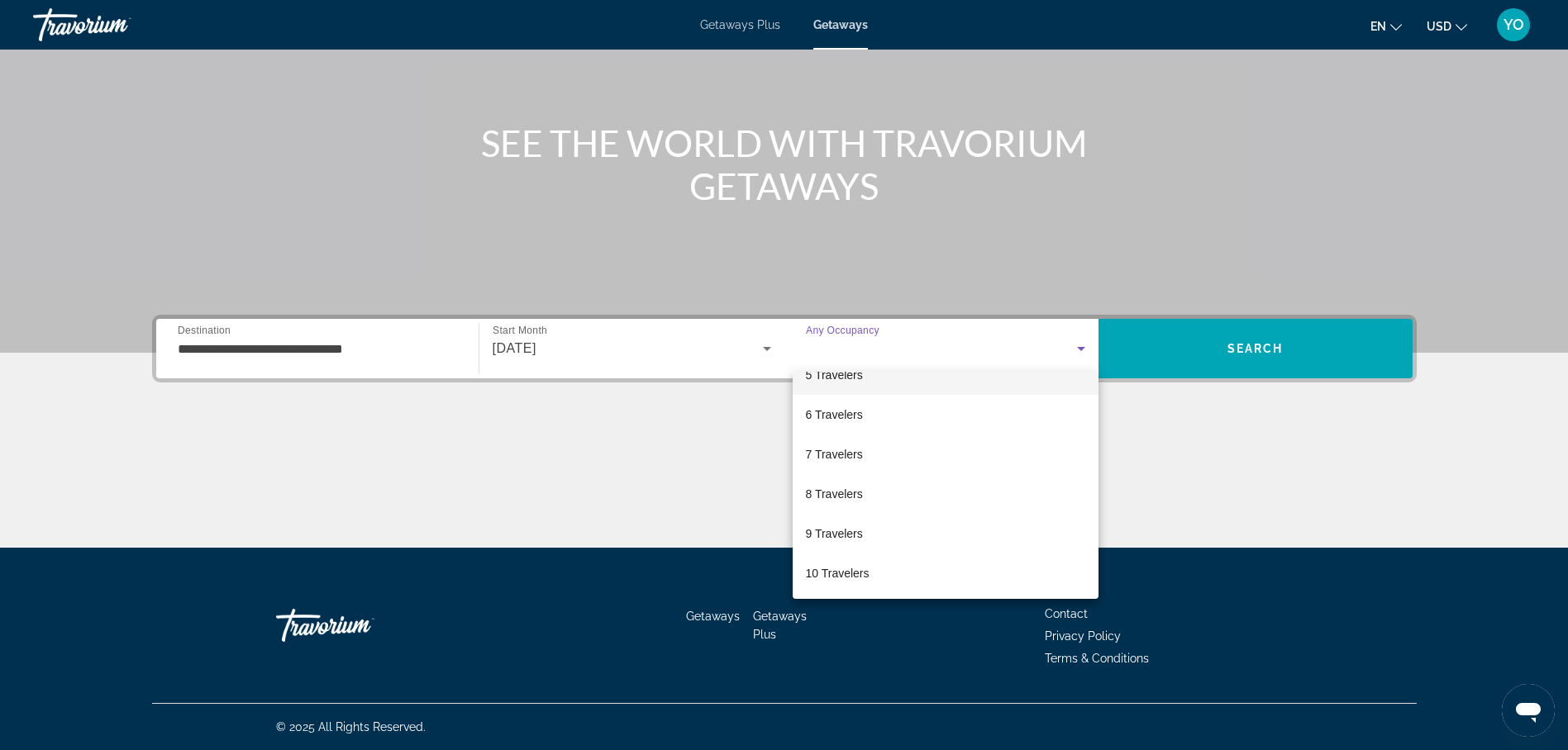
scroll to position [182, 0]
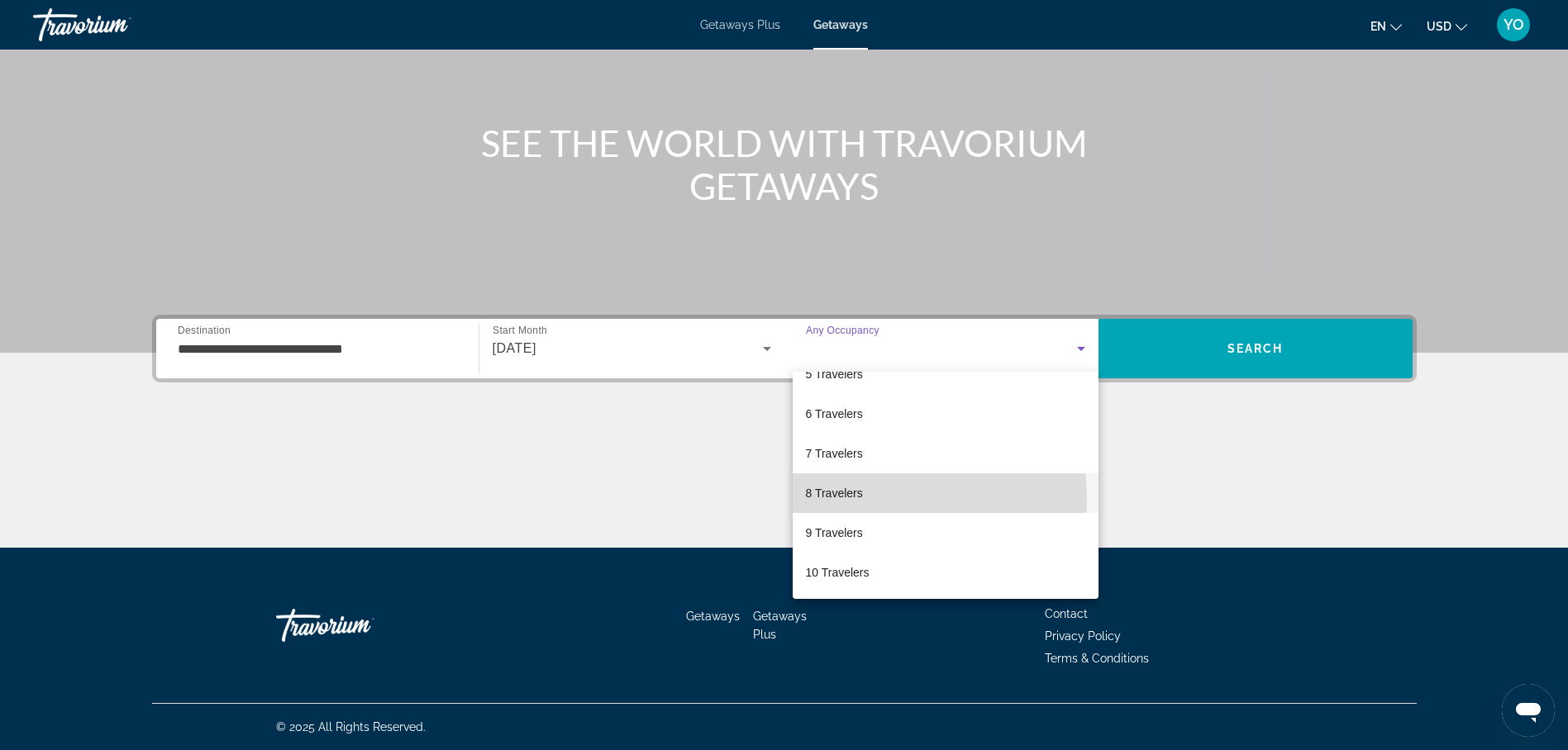
click at [872, 498] on mat-option "8 Travelers" at bounding box center [945, 493] width 305 height 40
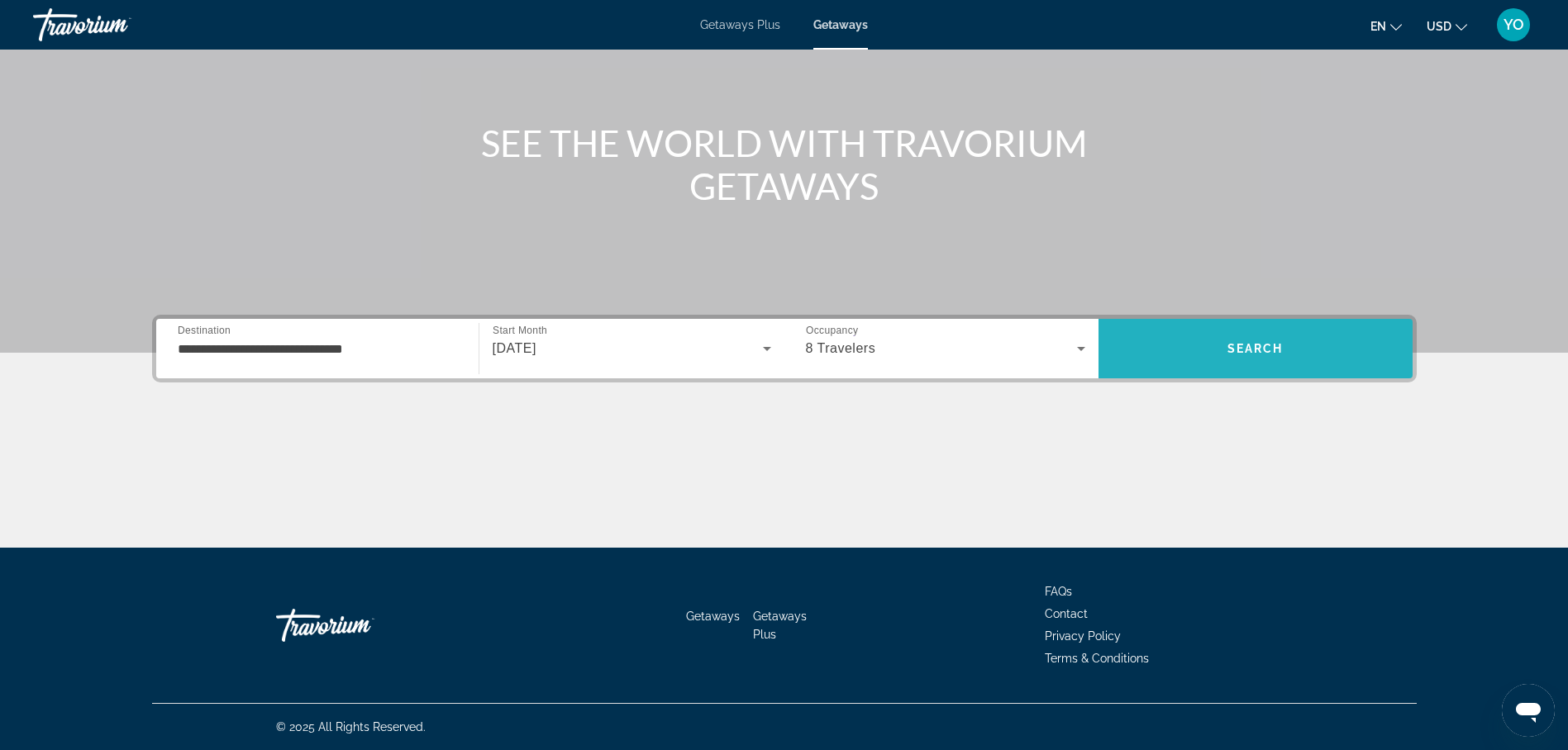
click at [1252, 344] on span "Search" at bounding box center [1256, 349] width 57 height 14
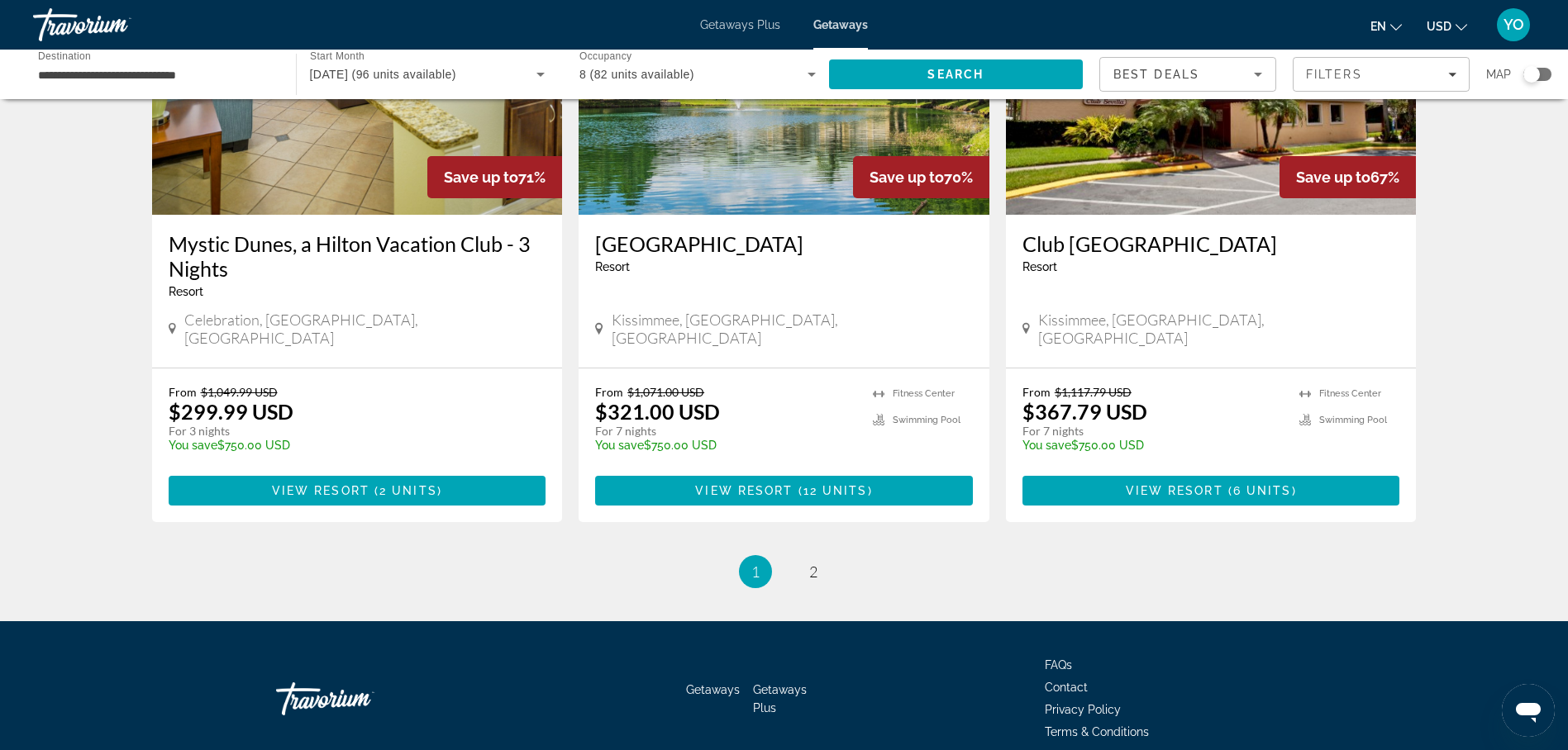
scroll to position [2022, 0]
click at [813, 562] on span "2" at bounding box center [814, 571] width 8 height 19
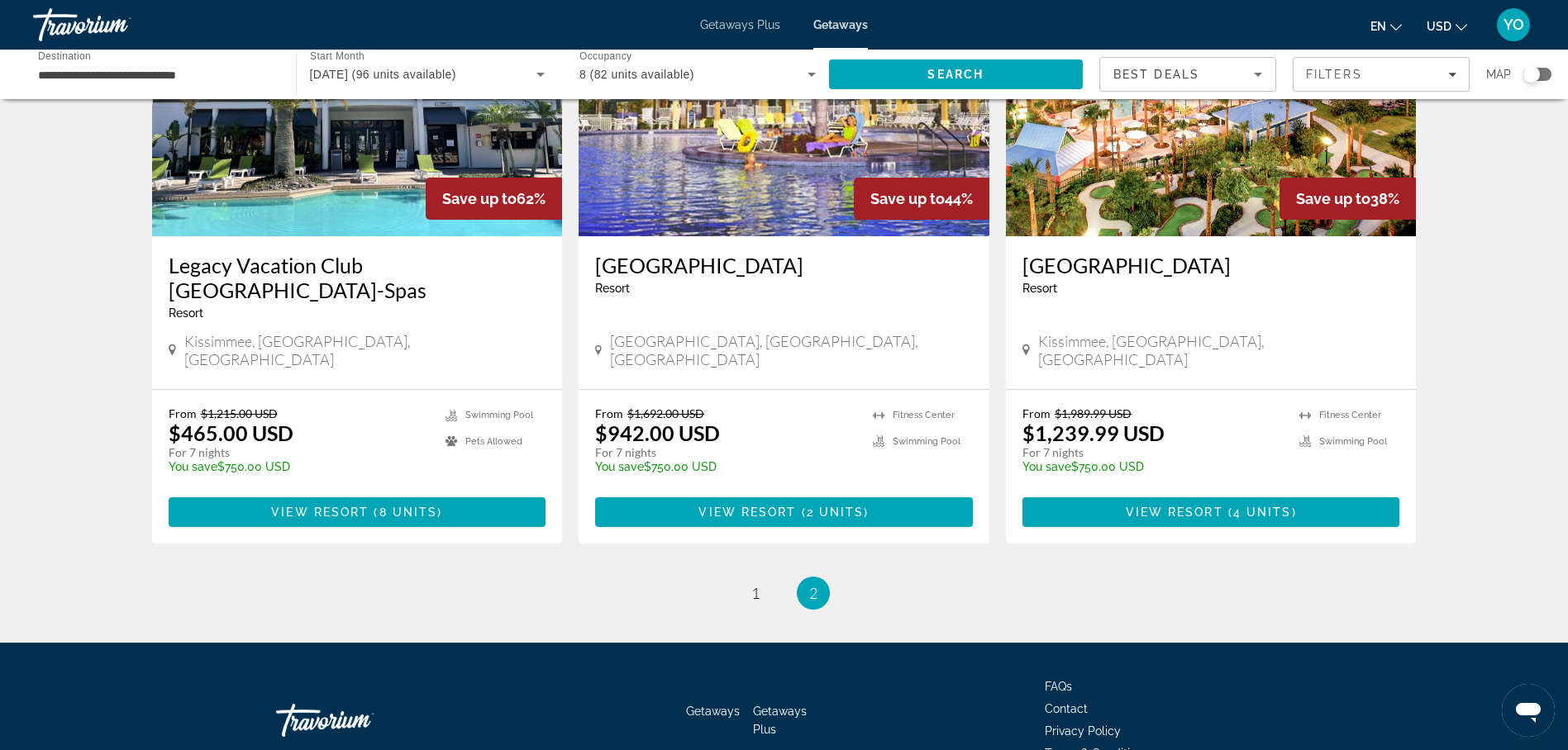
scroll to position [799, 0]
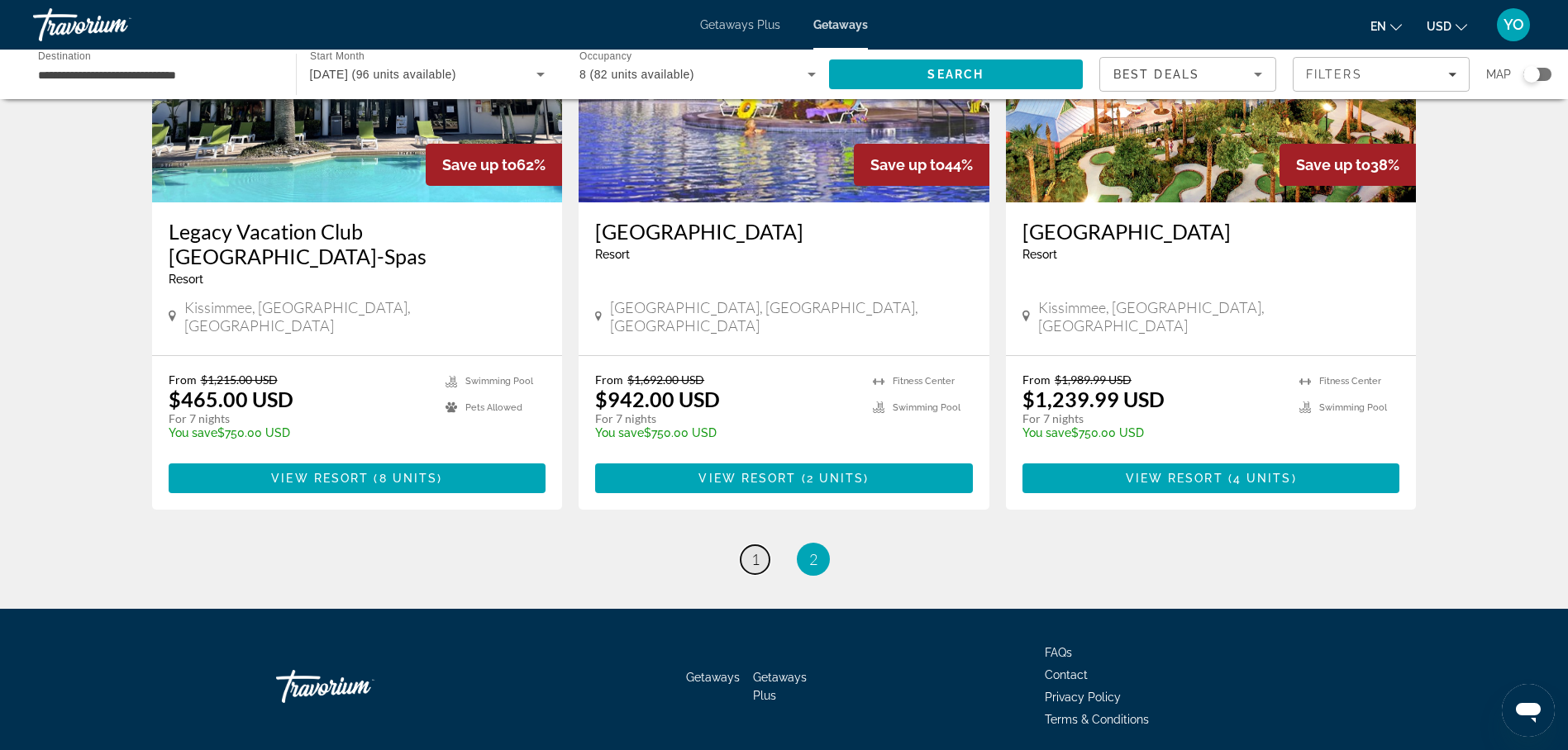
click at [754, 550] on span "1" at bounding box center [755, 559] width 8 height 19
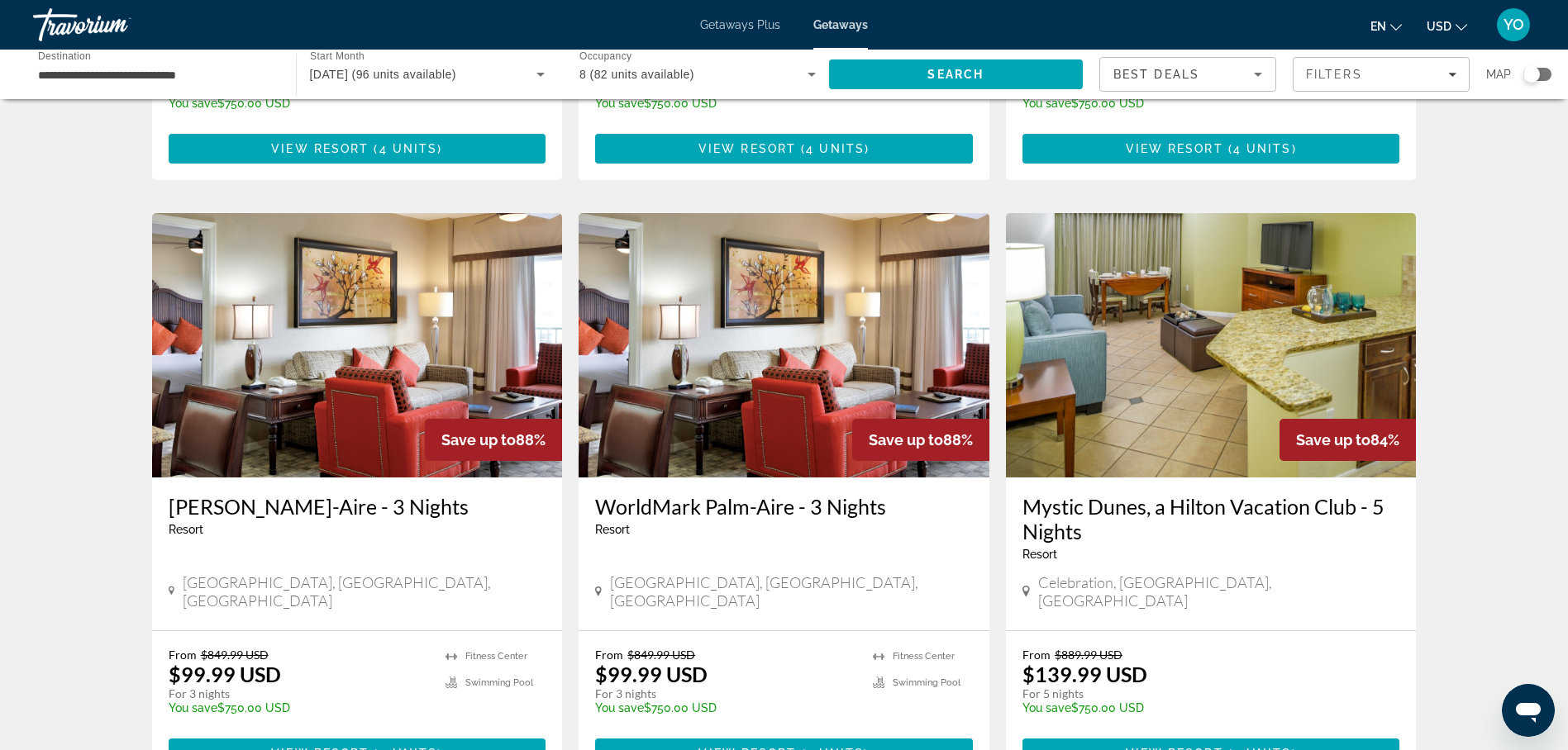
scroll to position [578, 0]
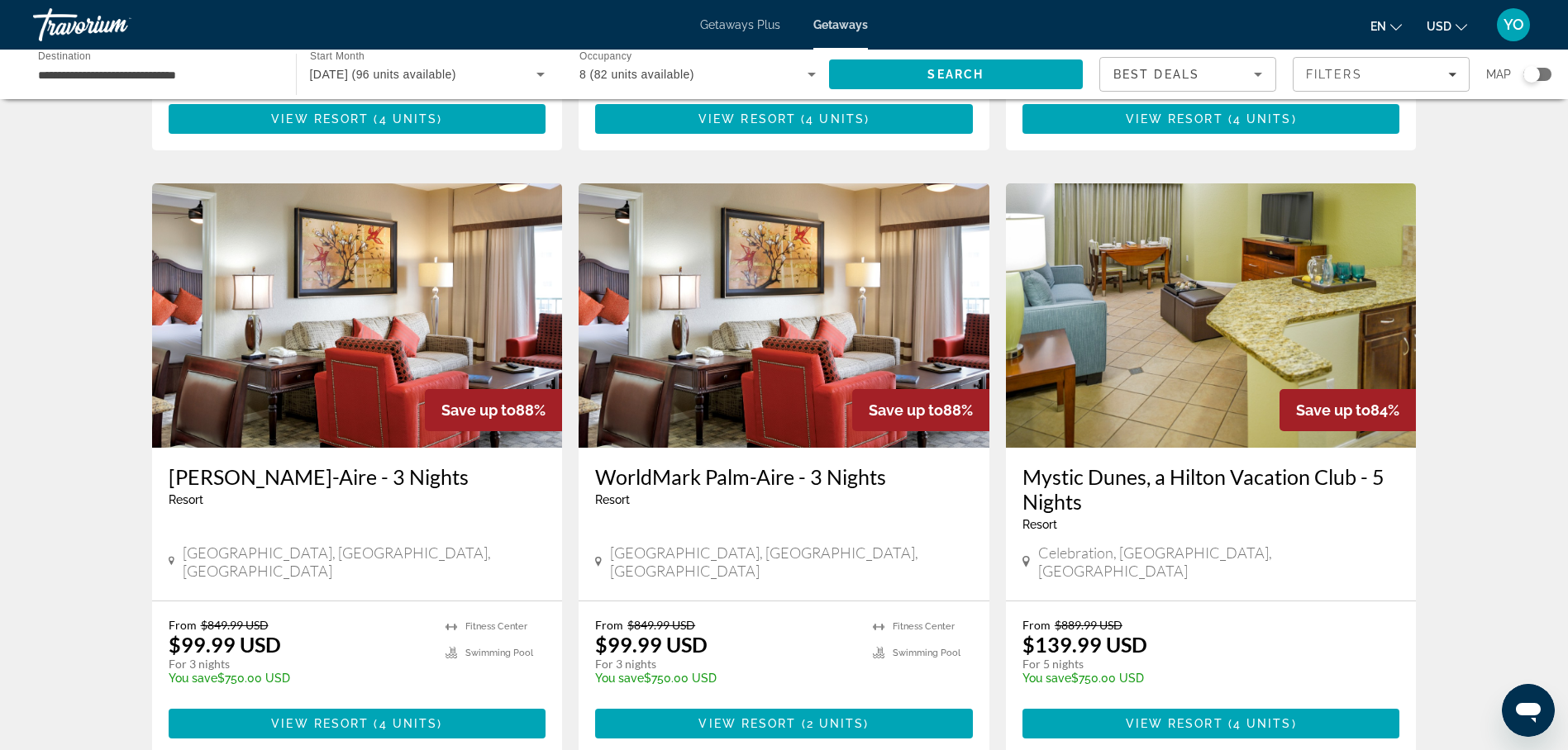
click at [758, 493] on div "Resort - This is an adults only resort" at bounding box center [784, 500] width 378 height 14
click at [759, 426] on img "Main content" at bounding box center [784, 315] width 411 height 264
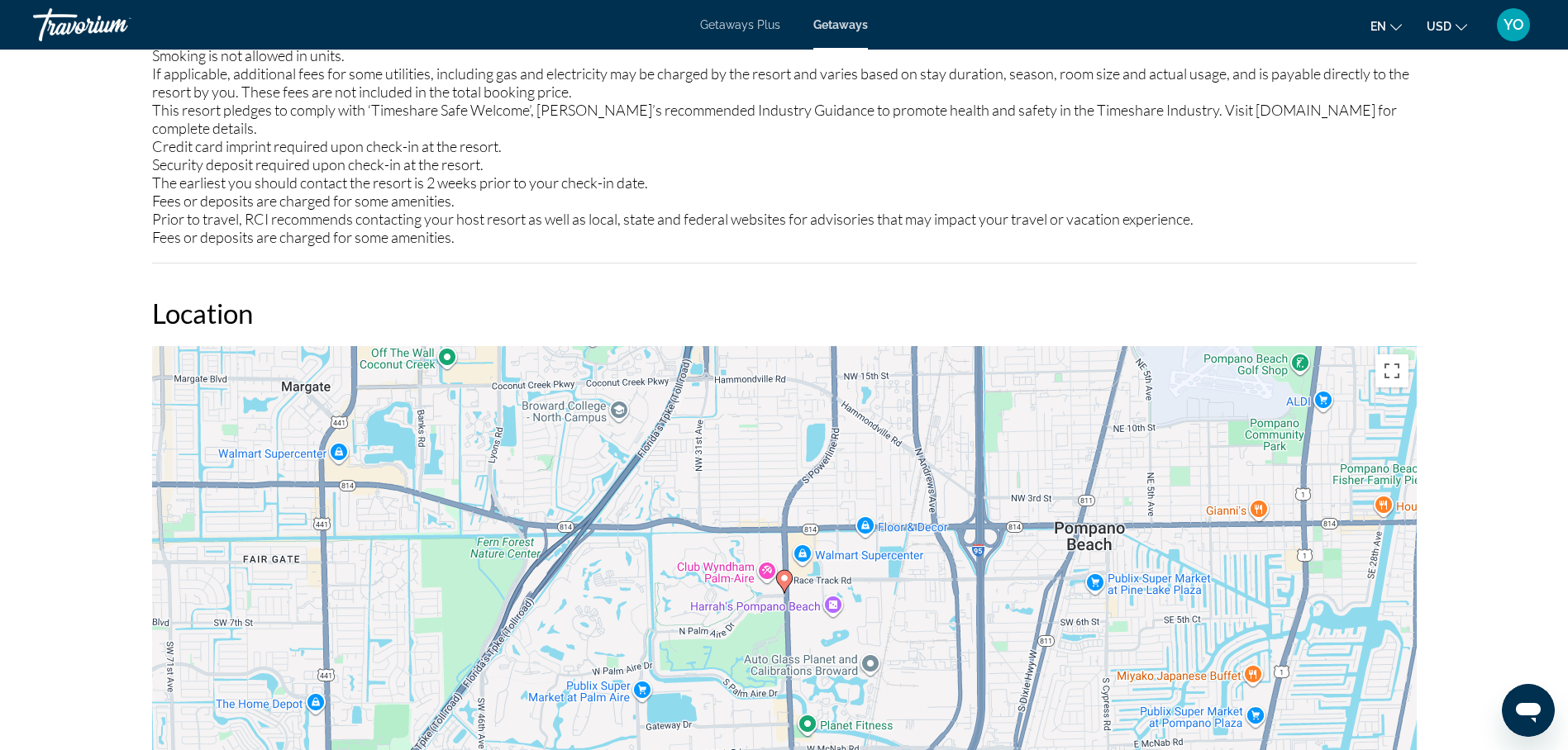
scroll to position [2149, 0]
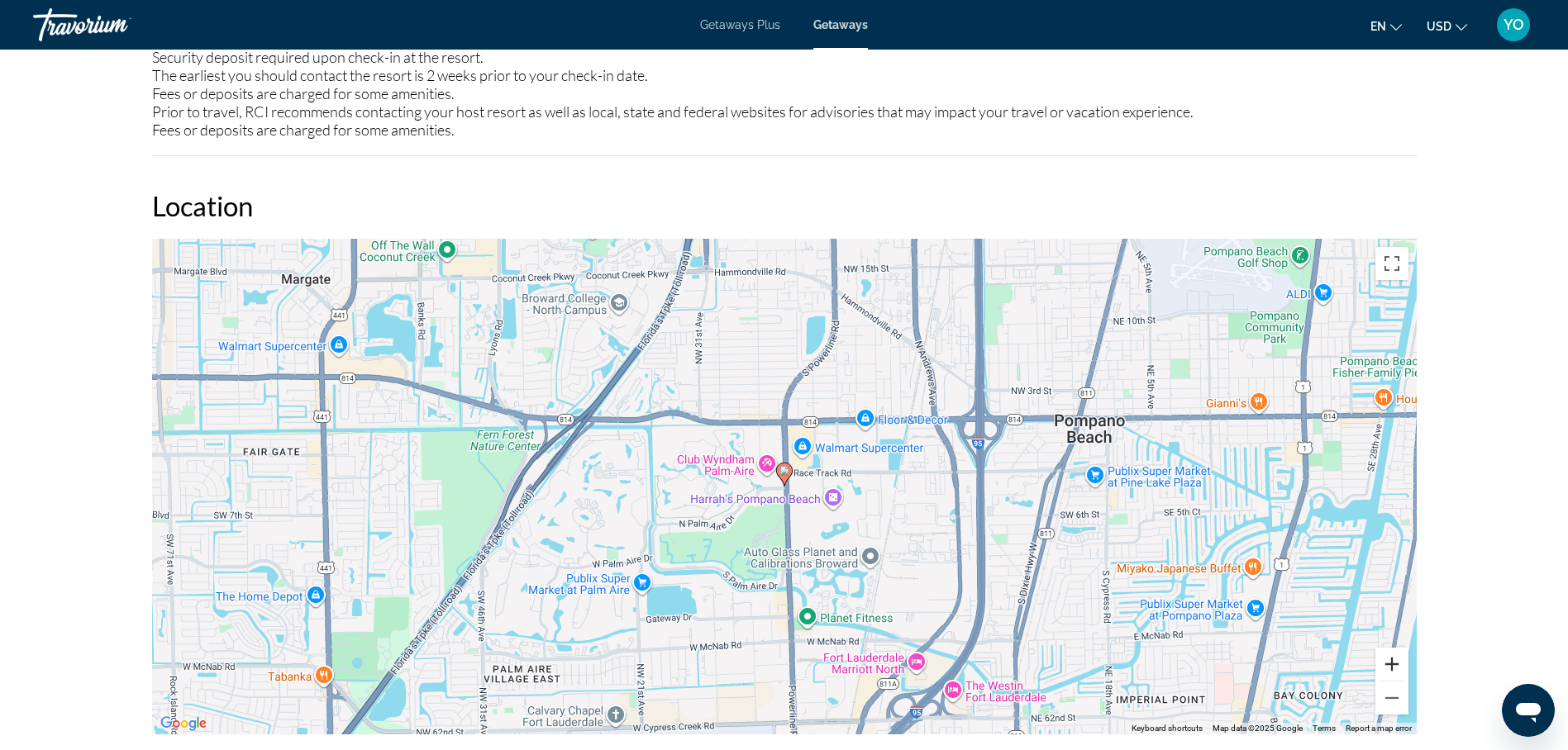
click at [1389, 648] on button "Zoom in" at bounding box center [1392, 664] width 33 height 33
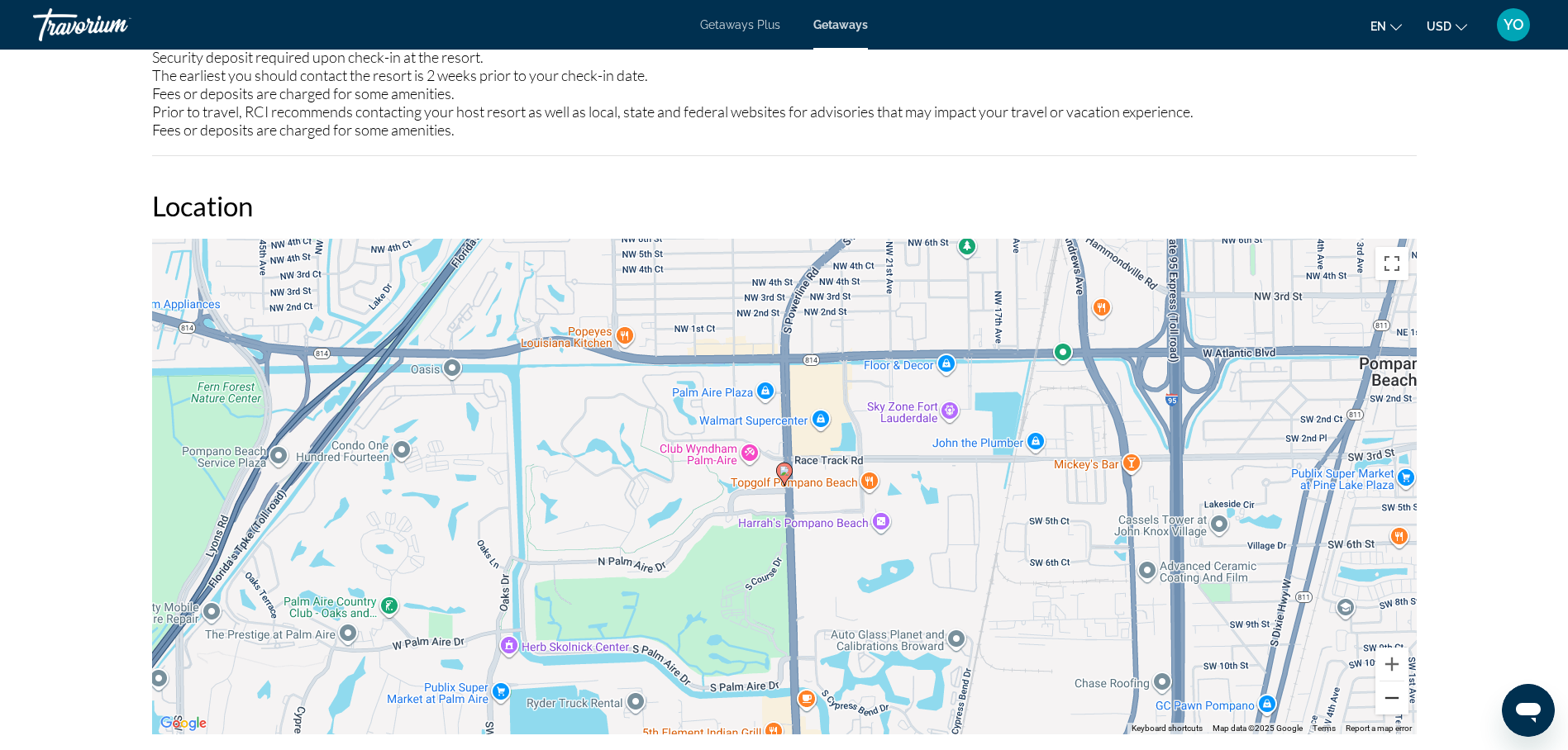
click at [1390, 685] on button "Zoom out" at bounding box center [1392, 698] width 33 height 33
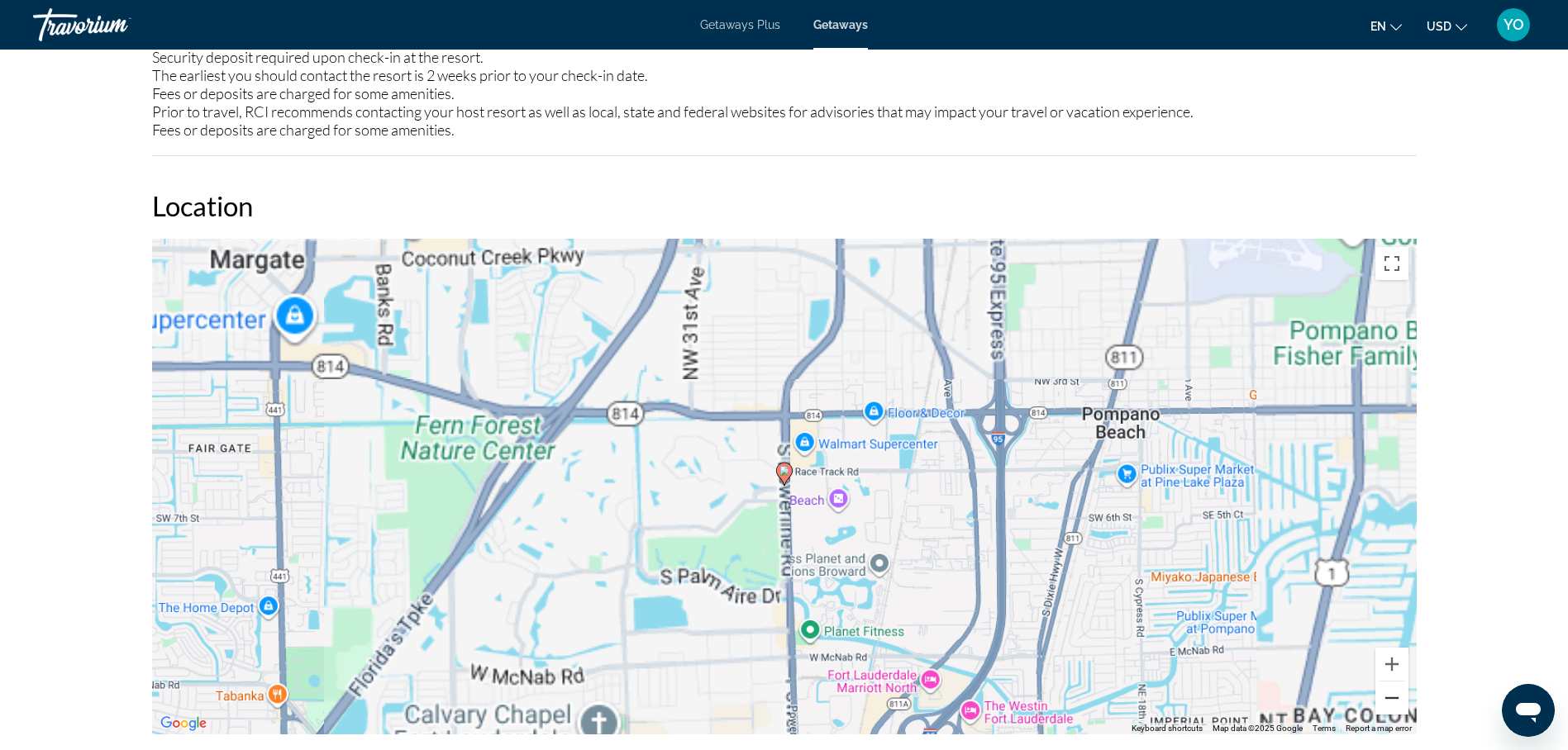
click at [1390, 685] on button "Zoom out" at bounding box center [1392, 698] width 33 height 33
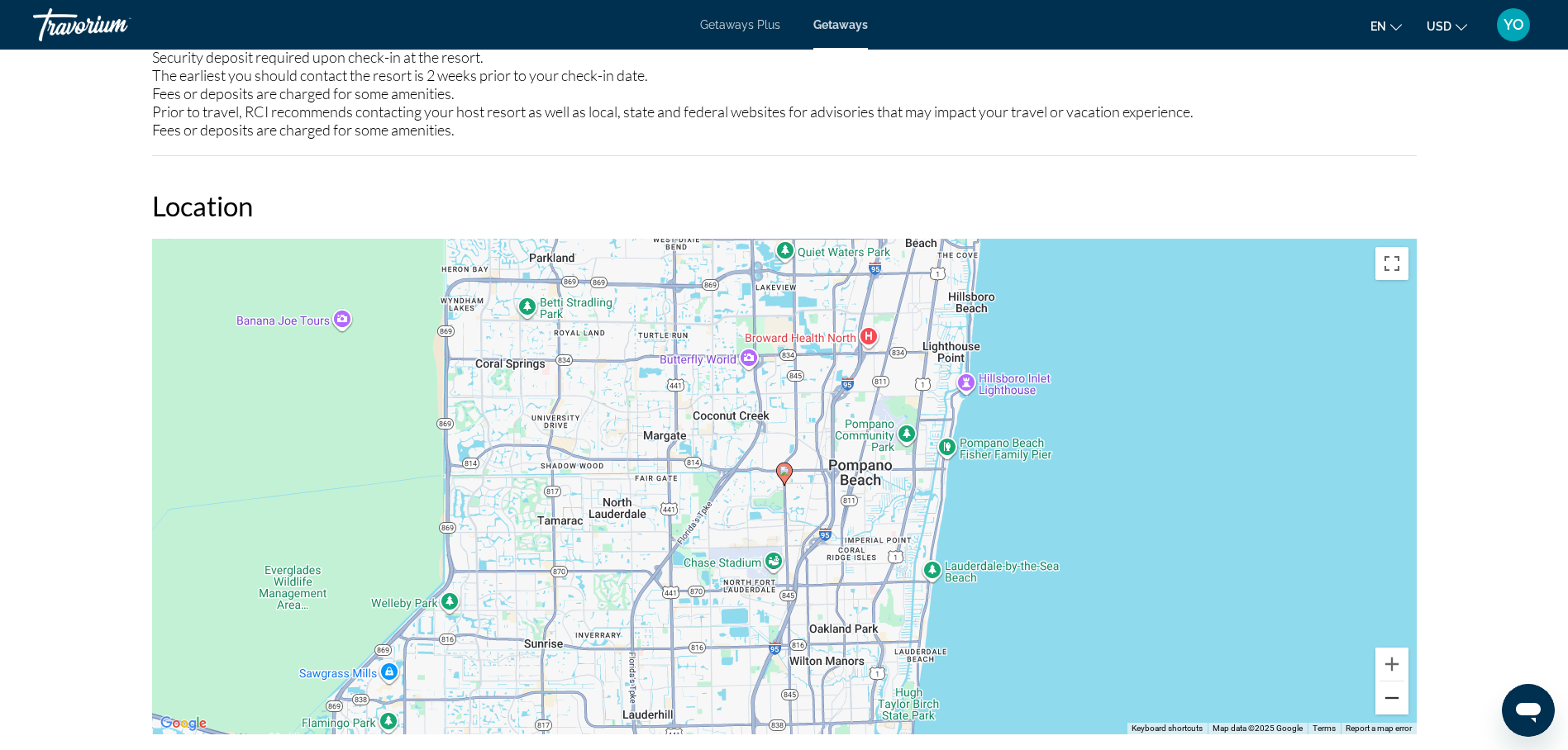
click at [1389, 682] on button "Zoom out" at bounding box center [1392, 698] width 33 height 33
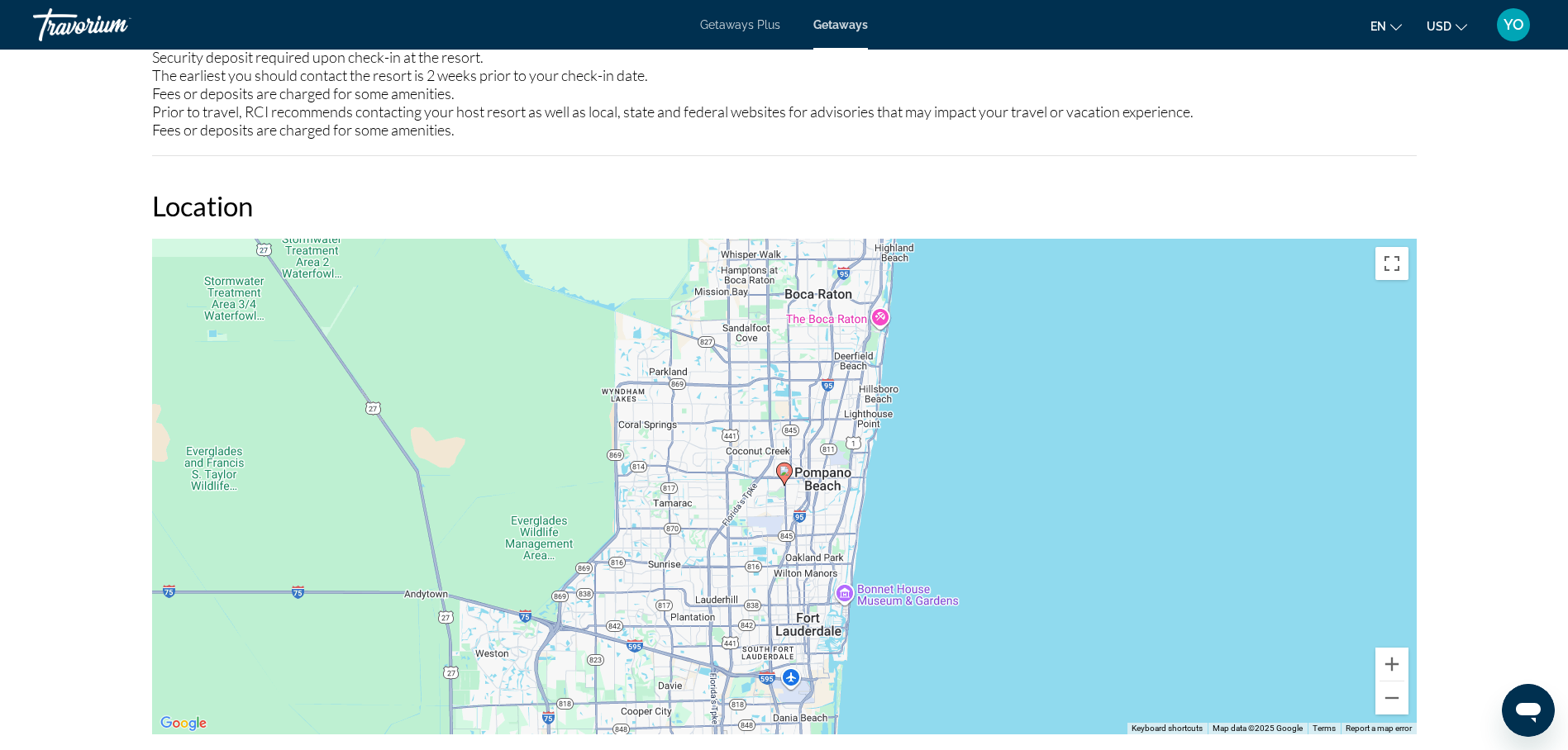
click at [729, 25] on span "Getaways Plus" at bounding box center [741, 25] width 80 height 14
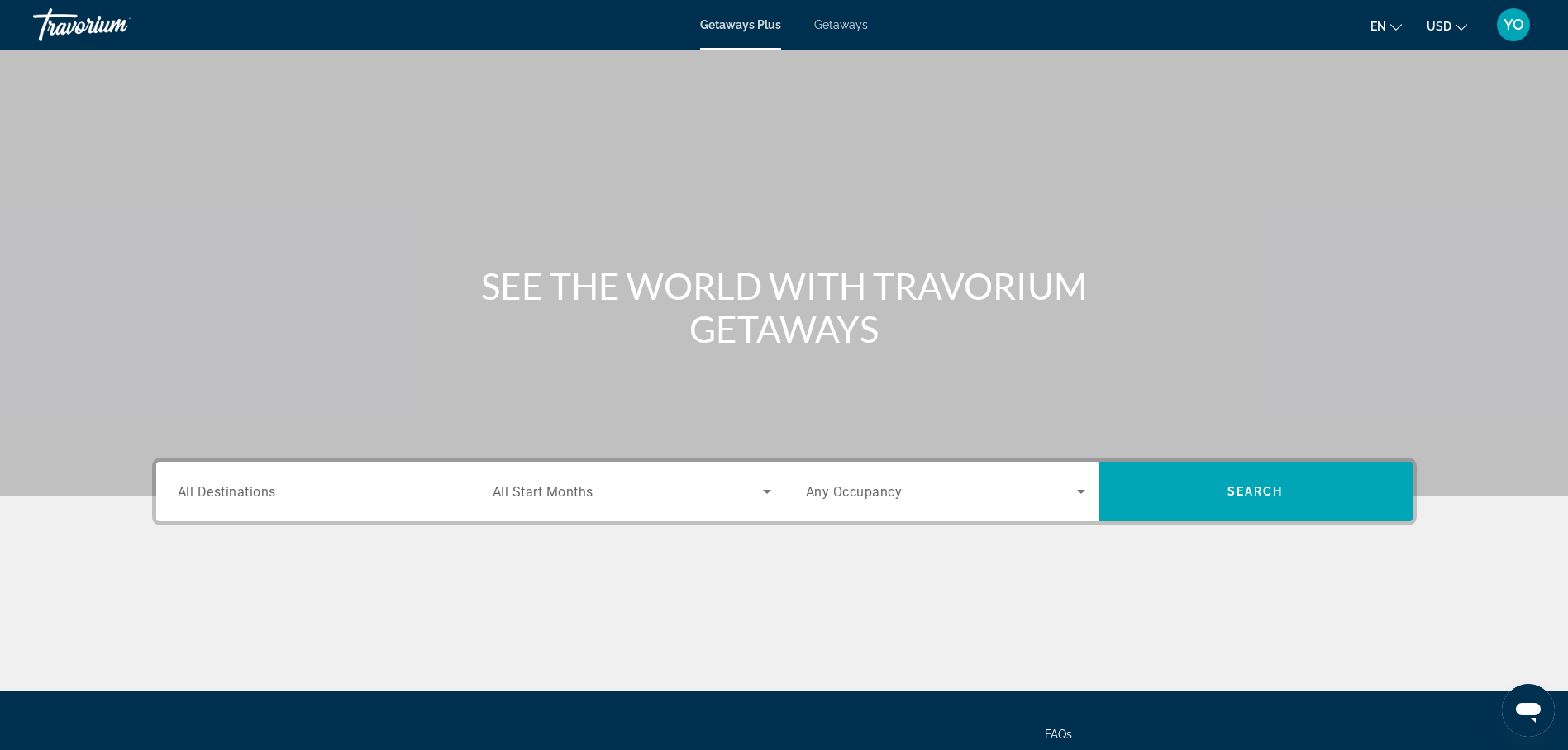
click at [246, 495] on span "All Destinations" at bounding box center [226, 492] width 99 height 16
click at [246, 495] on input "Destination All Destinations" at bounding box center [317, 493] width 279 height 20
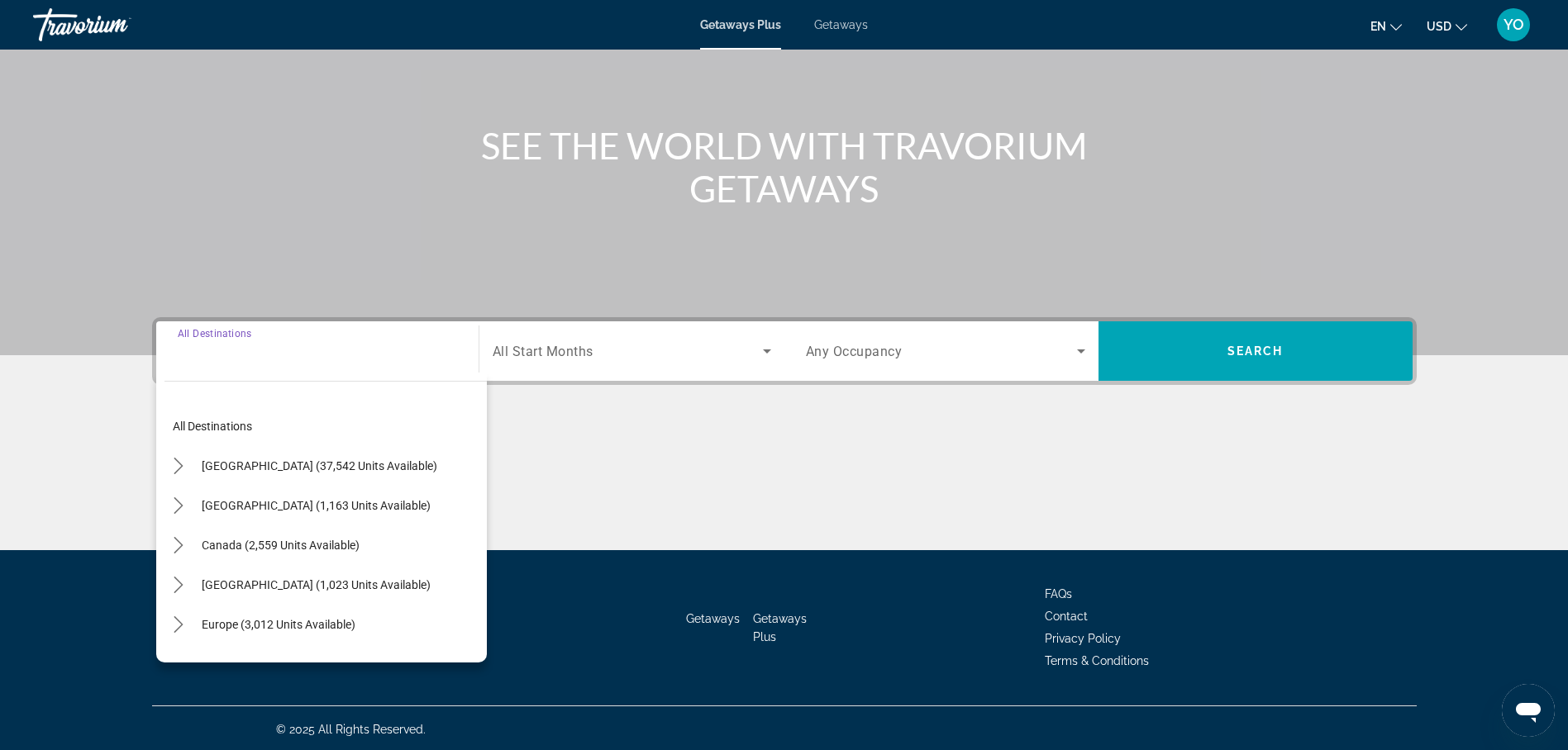
scroll to position [143, 0]
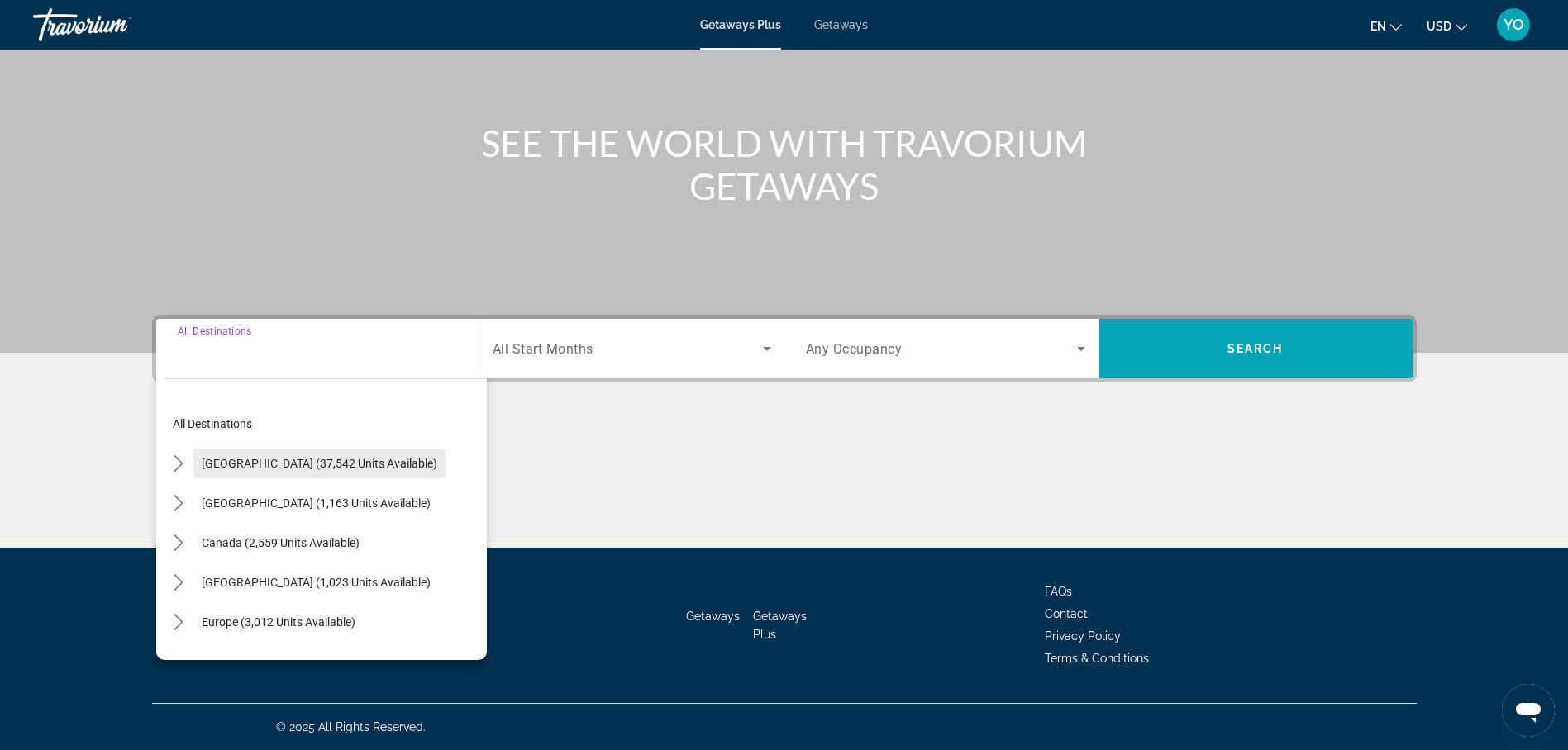
click at [276, 460] on span "[GEOGRAPHIC_DATA] (37,542 units available)" at bounding box center [319, 464] width 235 height 14
type input "**********"
click at [276, 460] on div "Main content" at bounding box center [784, 486] width 1265 height 124
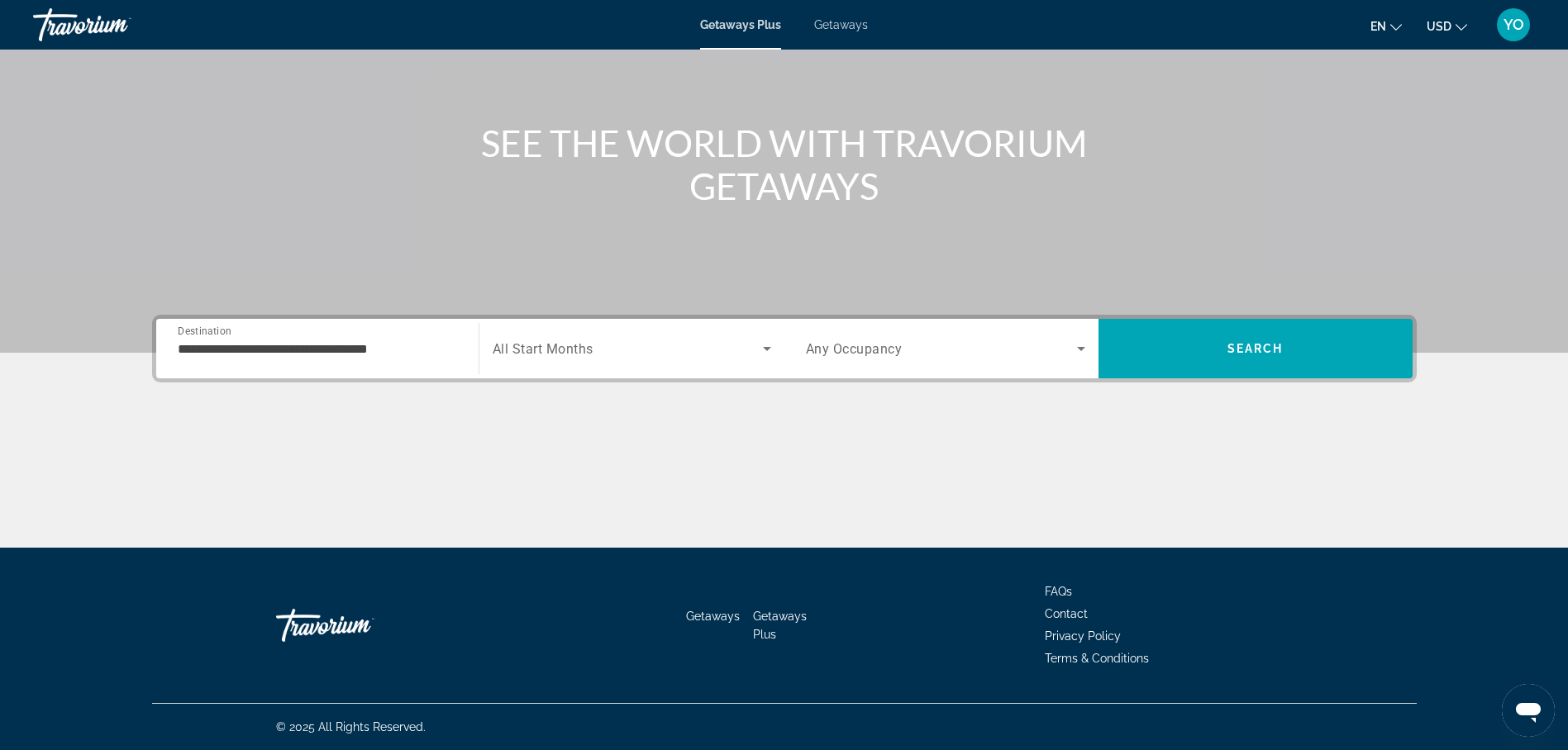
click at [575, 349] on span "All Start Months" at bounding box center [543, 349] width 101 height 16
click at [566, 347] on span "All Start Months" at bounding box center [543, 349] width 101 height 16
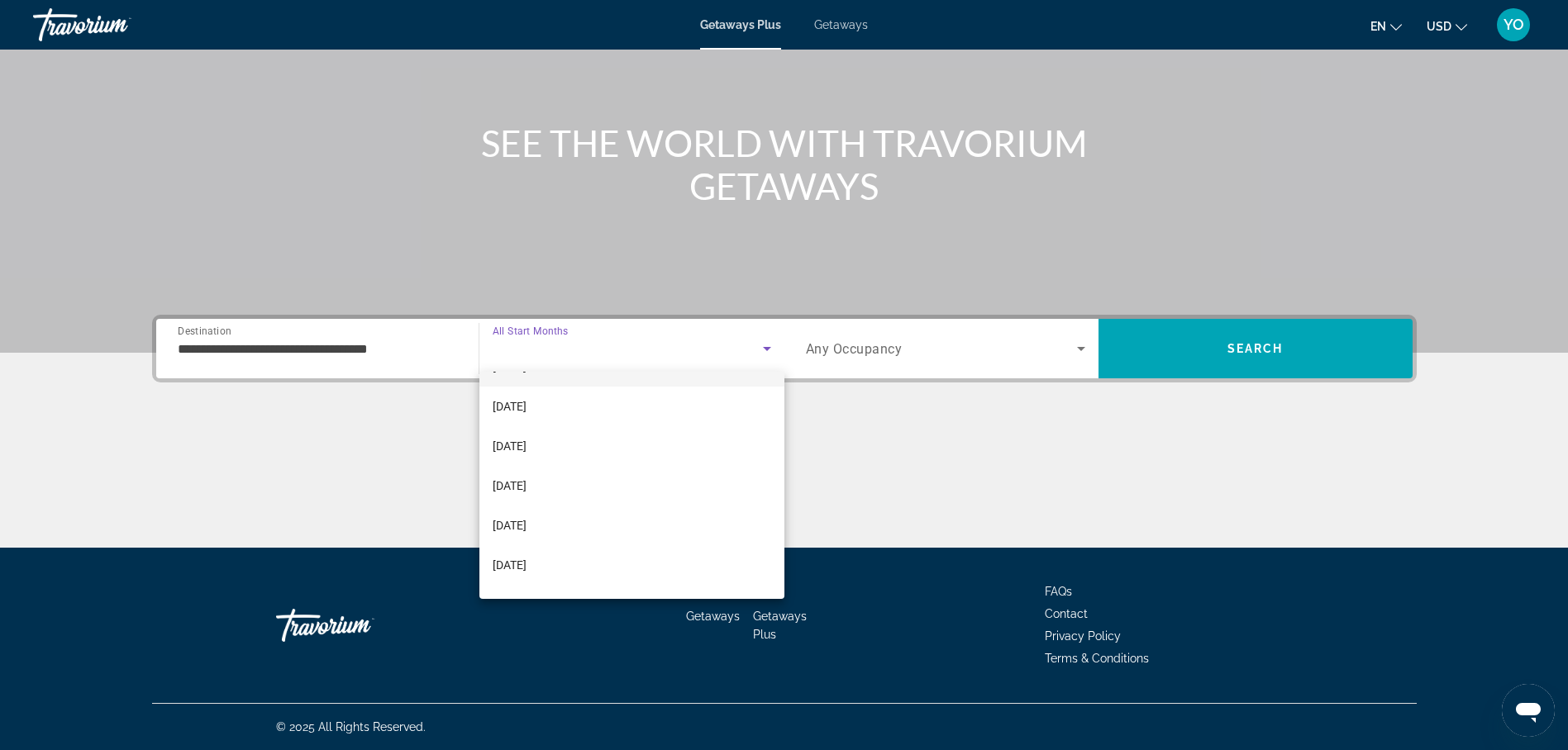
scroll to position [165, 0]
click at [547, 549] on mat-option "[DATE]" at bounding box center [631, 550] width 305 height 40
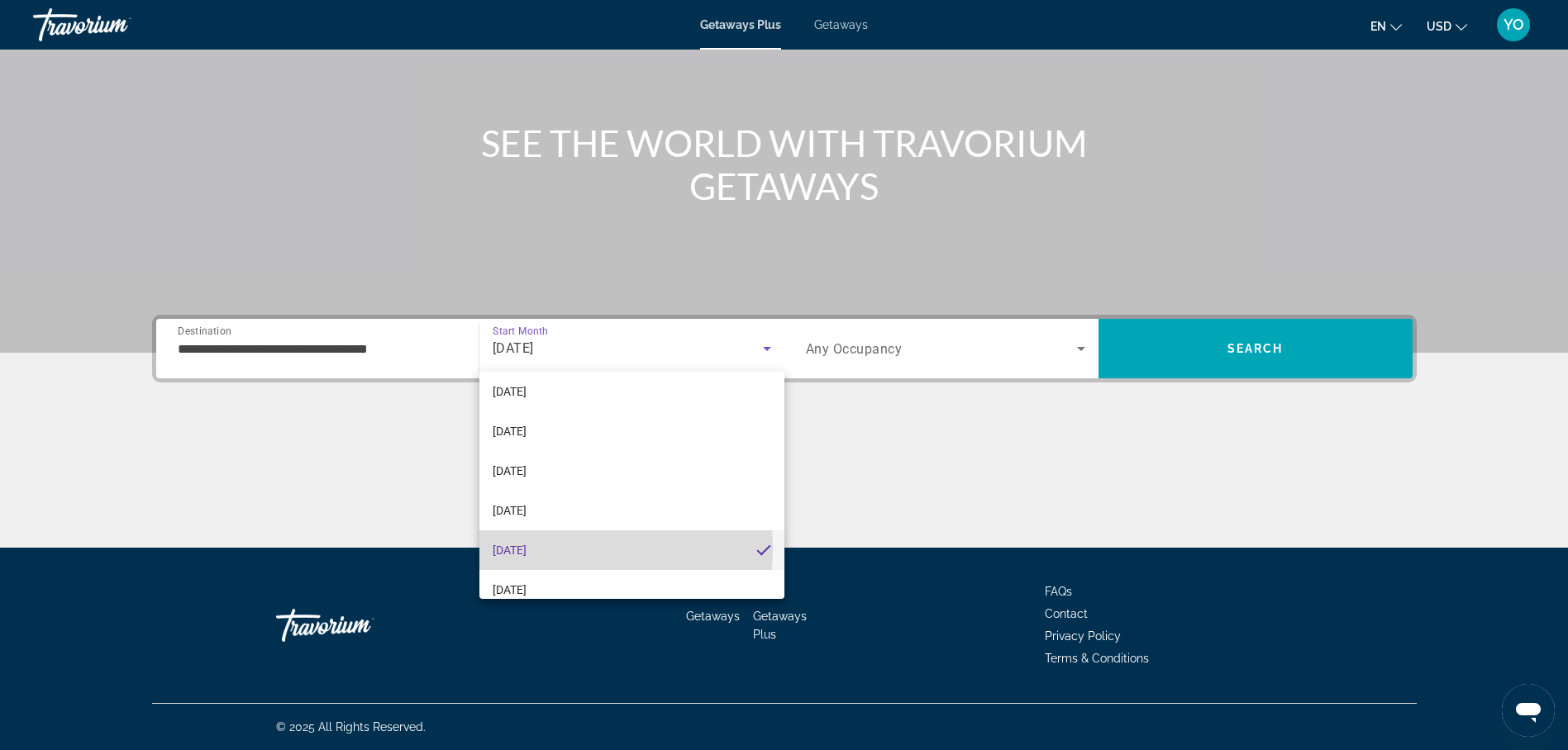
click at [547, 549] on div "Getaways Getaways Plus FAQs Contact Privacy Policy Terms & Conditions" at bounding box center [784, 625] width 1265 height 155
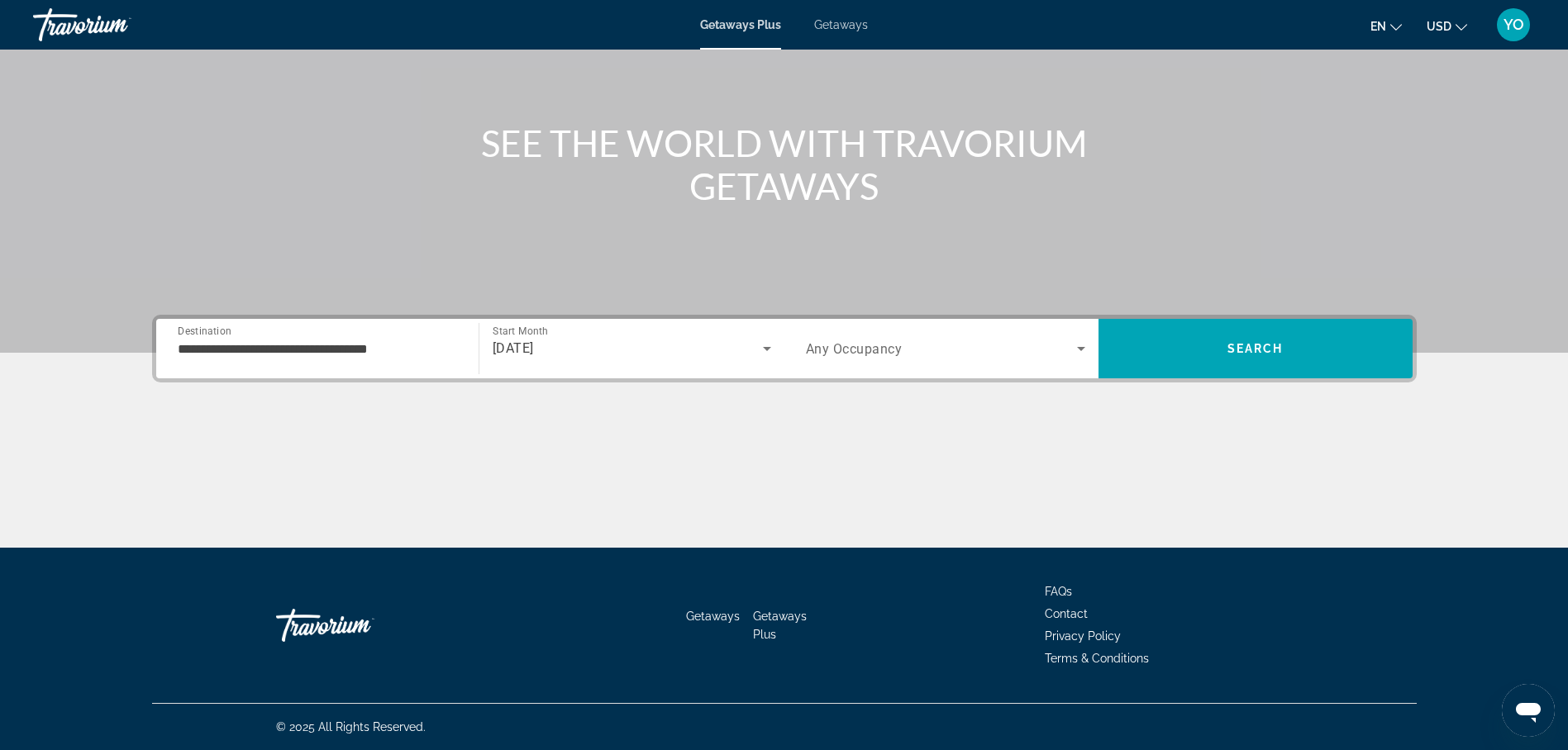
click at [840, 341] on span "Any Occupancy" at bounding box center [854, 349] width 97 height 16
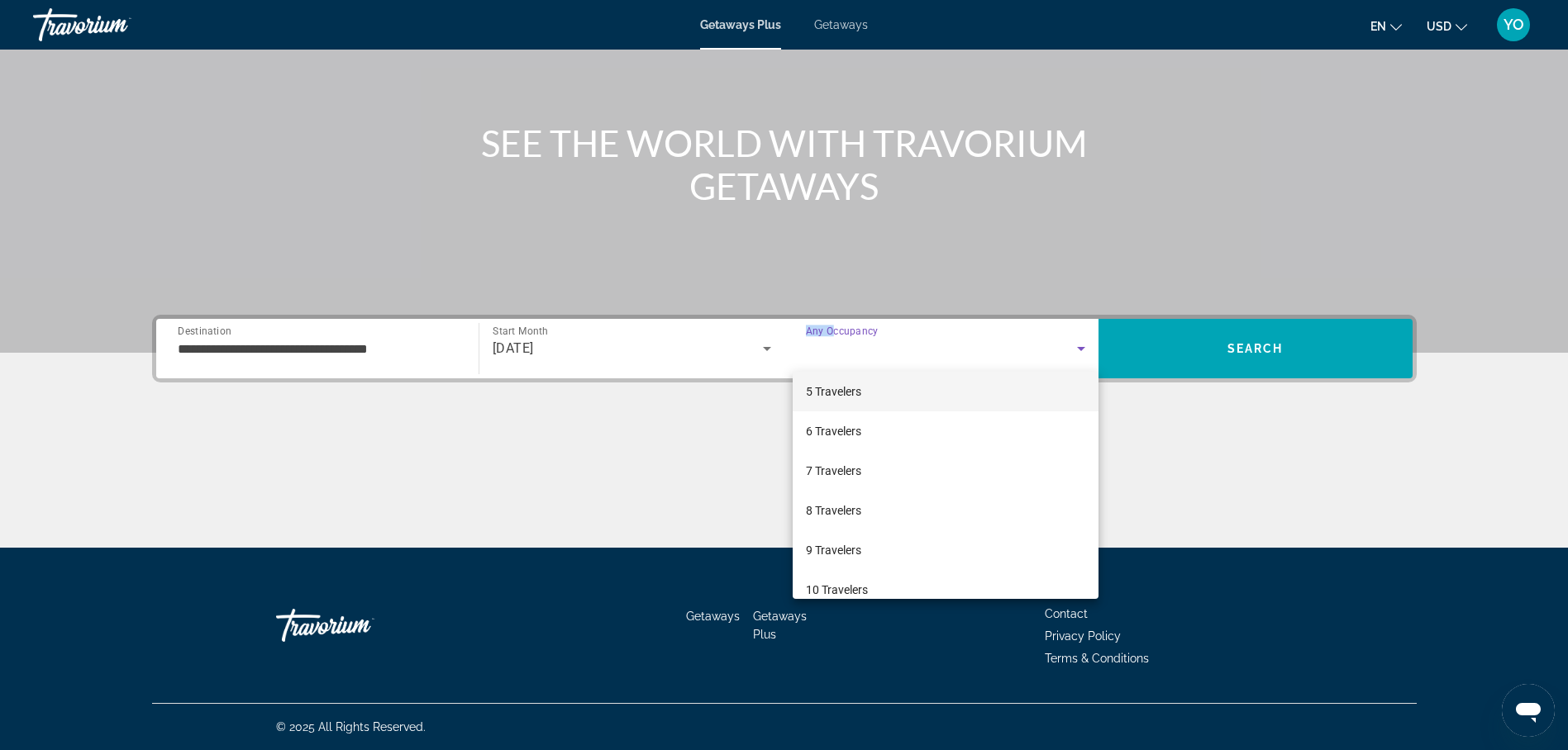
scroll to position [182, 0]
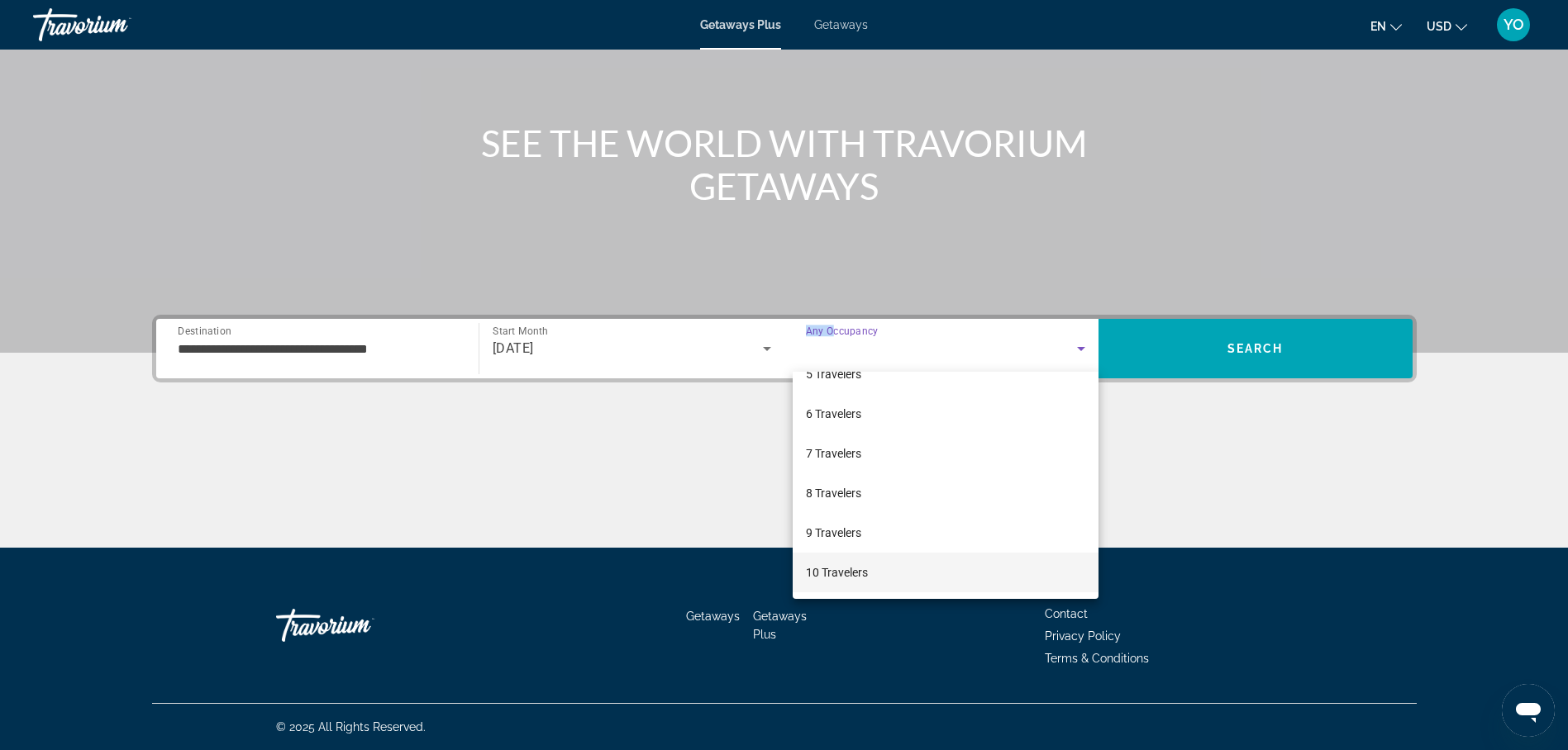
click at [886, 576] on mat-option "10 Travelers" at bounding box center [945, 572] width 305 height 40
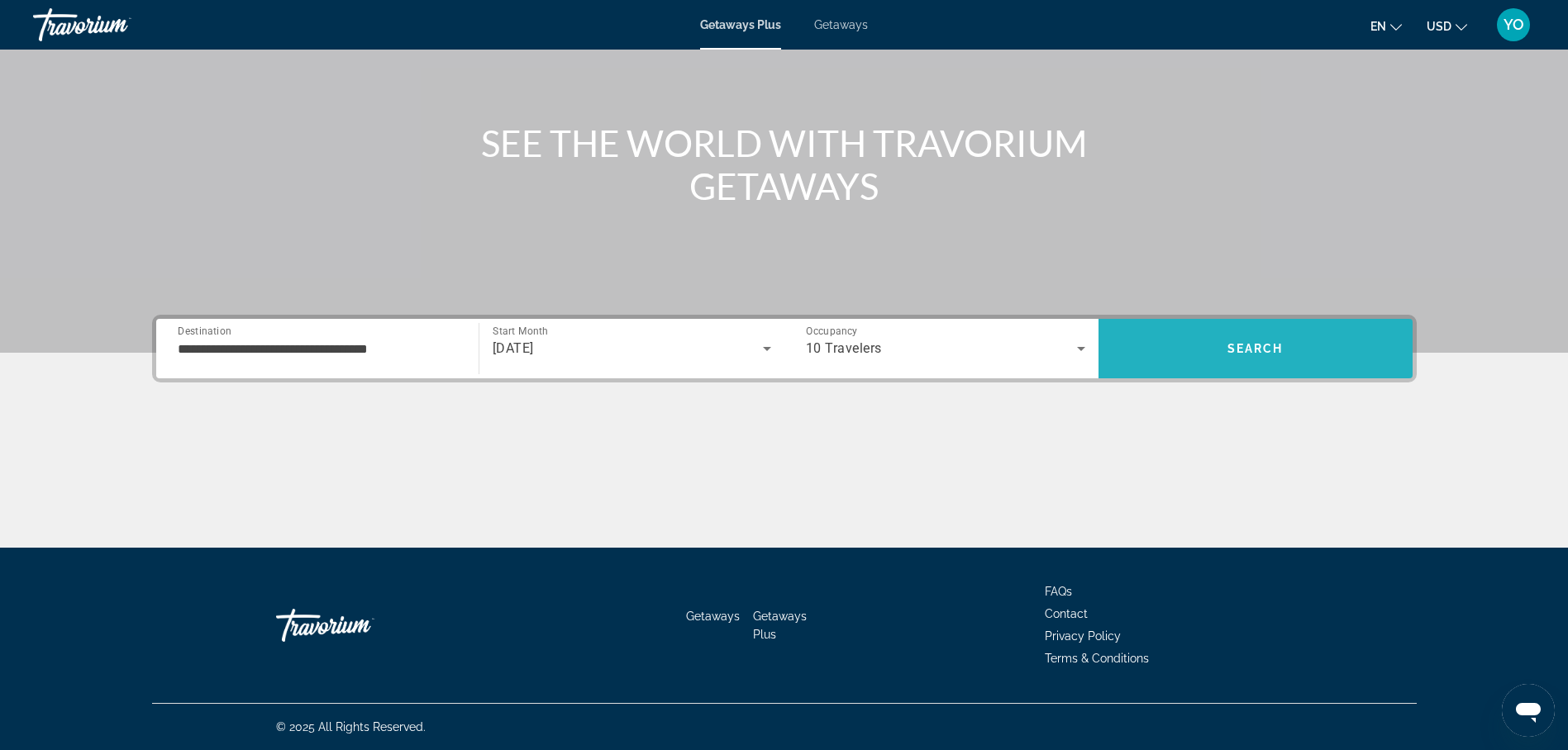
click at [1224, 338] on span "Search" at bounding box center [1256, 348] width 314 height 40
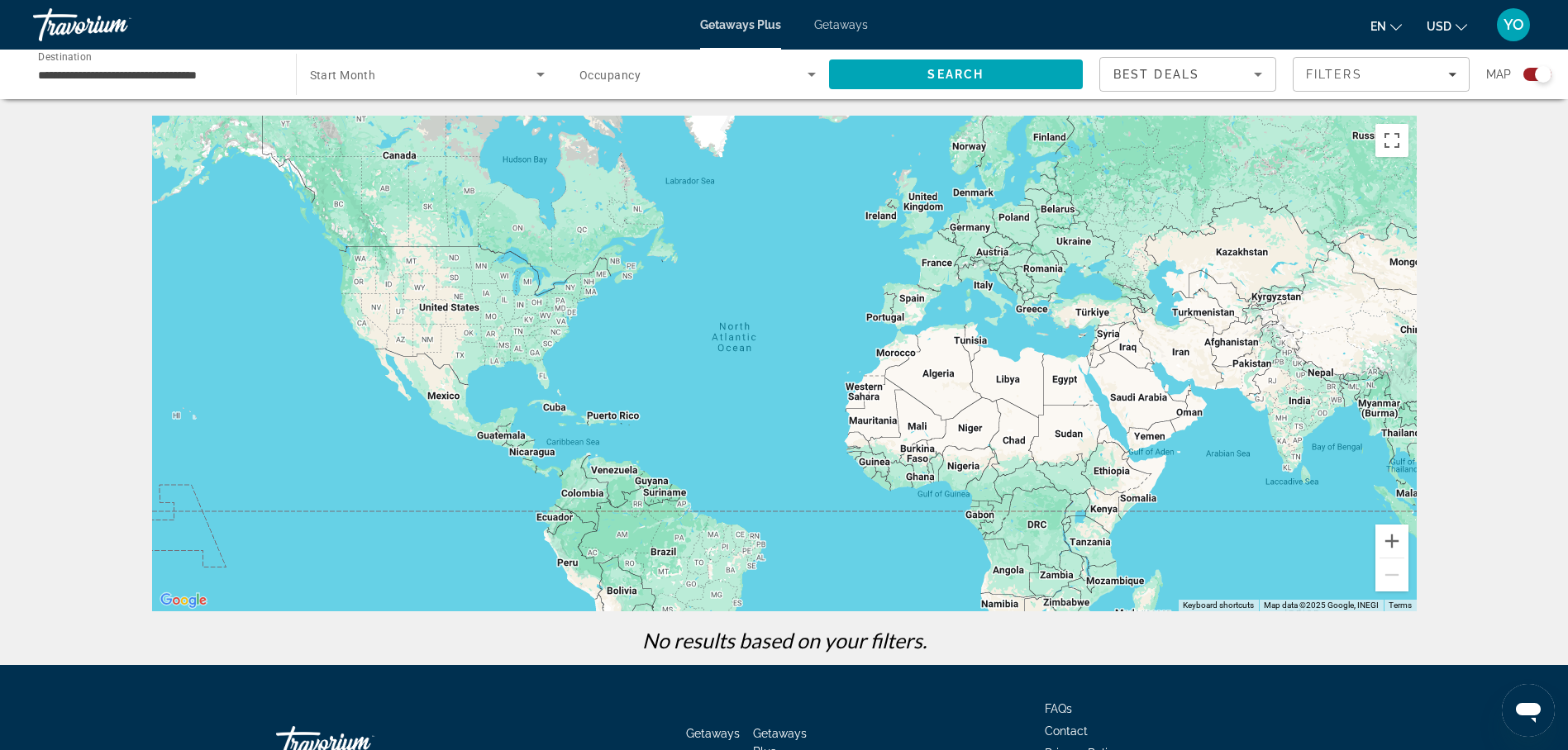
click at [835, 24] on span "Getaways" at bounding box center [841, 25] width 54 height 14
click at [836, 24] on span "Getaways" at bounding box center [841, 25] width 54 height 14
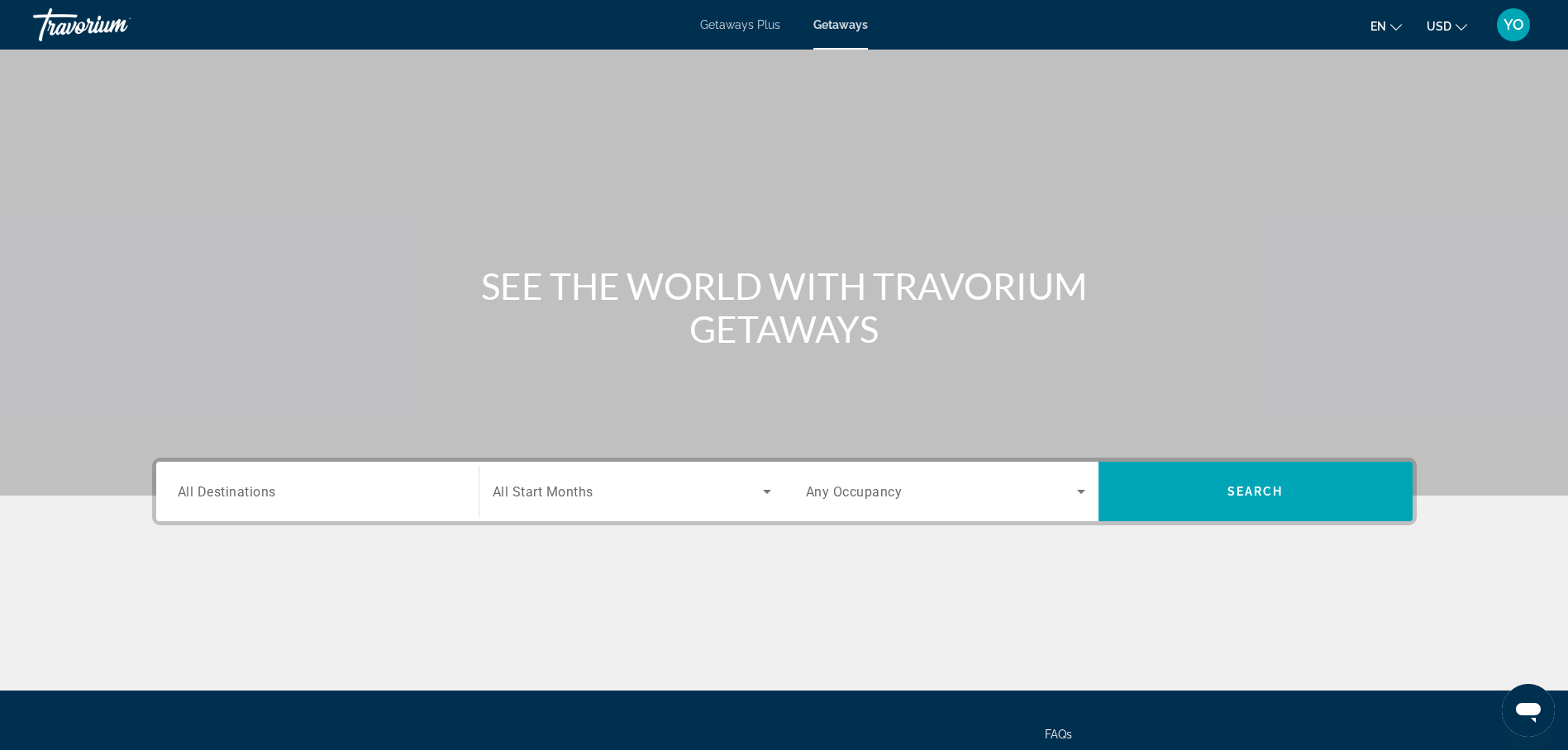
click at [229, 493] on span "All Destinations" at bounding box center [226, 492] width 99 height 16
click at [229, 493] on input "Destination All Destinations" at bounding box center [317, 493] width 279 height 20
click at [229, 495] on div "Destination All Destinations" at bounding box center [317, 492] width 305 height 59
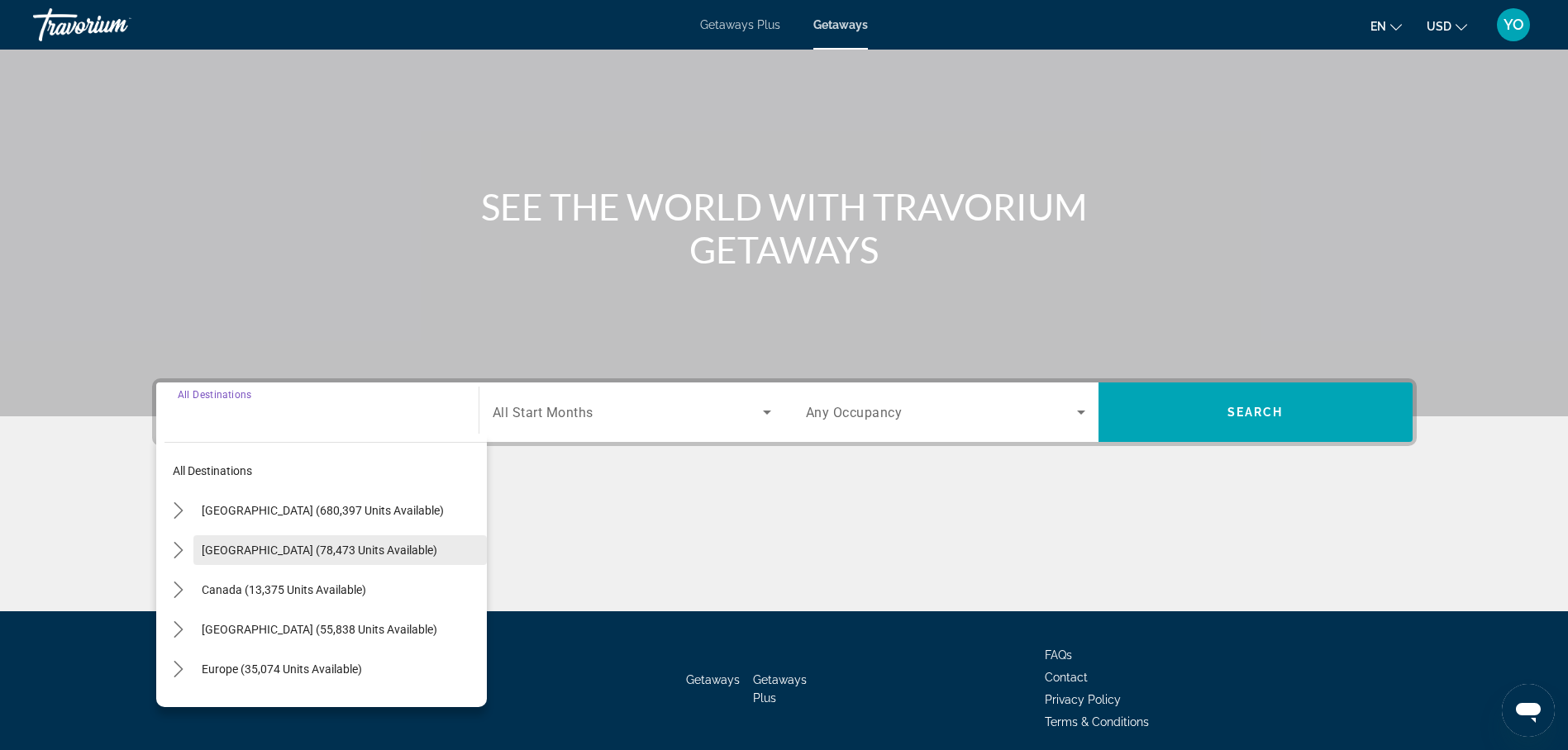
scroll to position [143, 0]
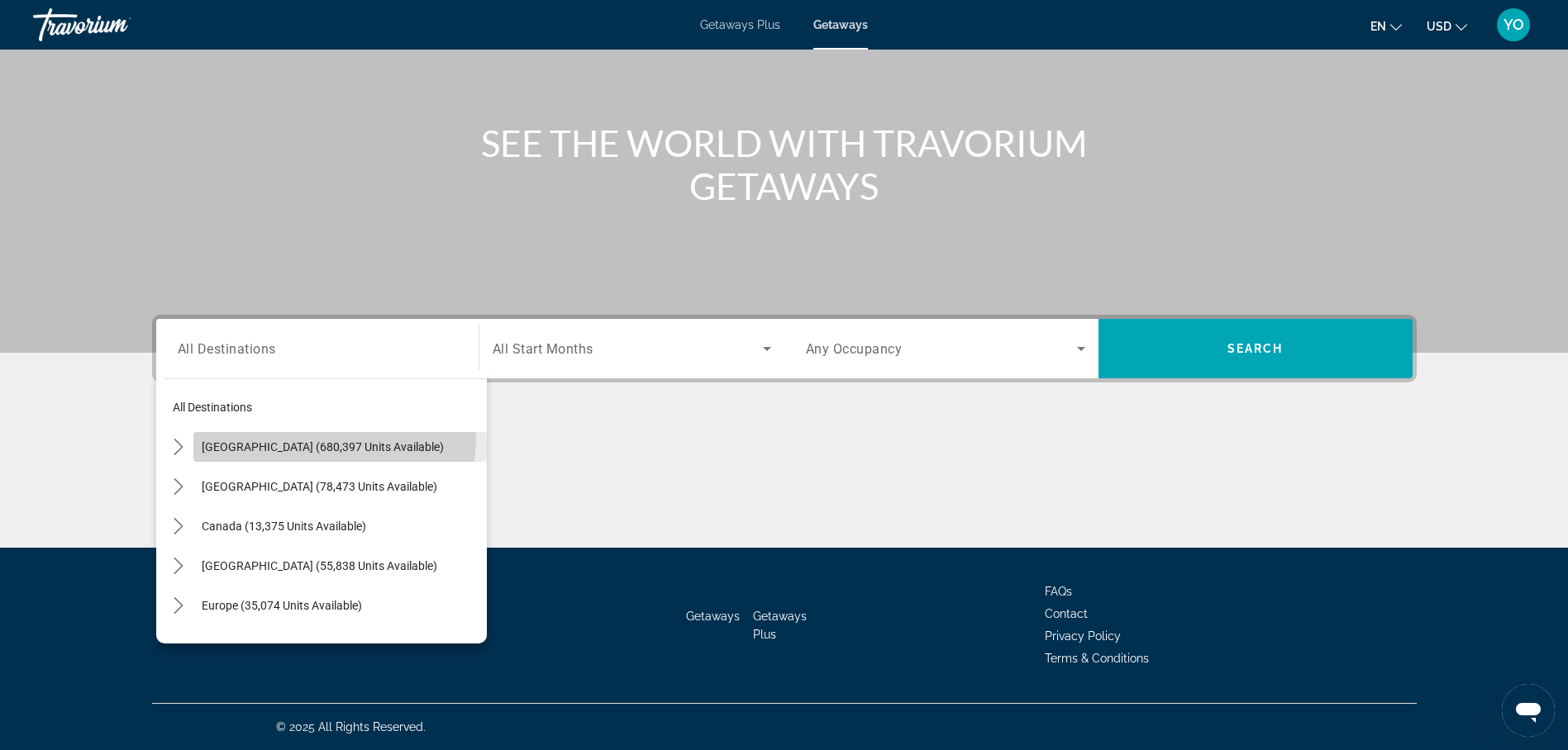
click at [277, 435] on span "Select destination: United States (680,397 units available)" at bounding box center [340, 447] width 294 height 40
type input "**********"
click at [277, 435] on div "Main content" at bounding box center [784, 486] width 1265 height 124
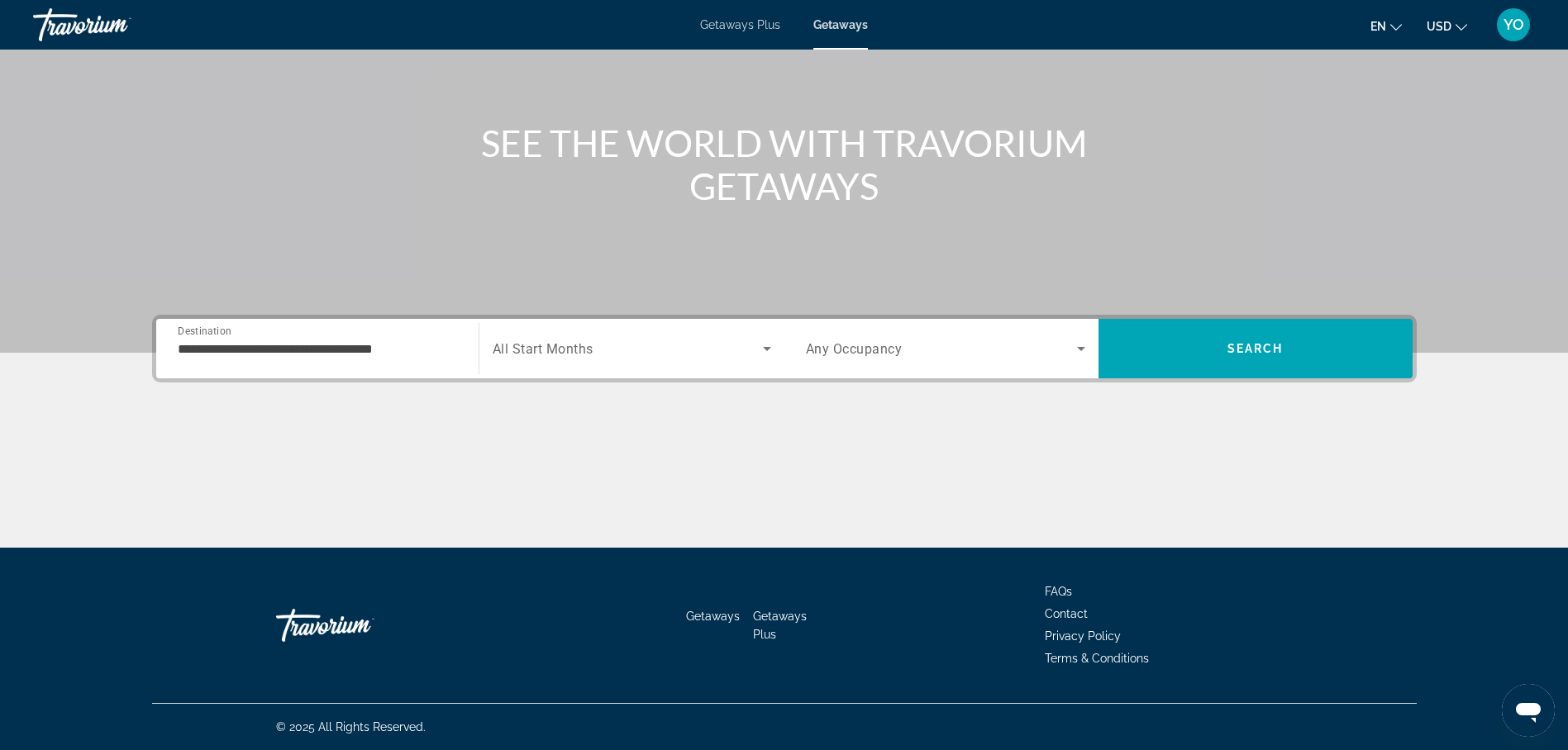
click at [569, 344] on span "All Start Months" at bounding box center [543, 349] width 101 height 16
click at [546, 343] on span "All Start Months" at bounding box center [543, 349] width 101 height 16
click at [545, 350] on span "All Start Months" at bounding box center [543, 349] width 101 height 16
click at [575, 355] on span "All Start Months" at bounding box center [543, 349] width 101 height 16
click at [582, 348] on span "All Start Months" at bounding box center [543, 349] width 101 height 16
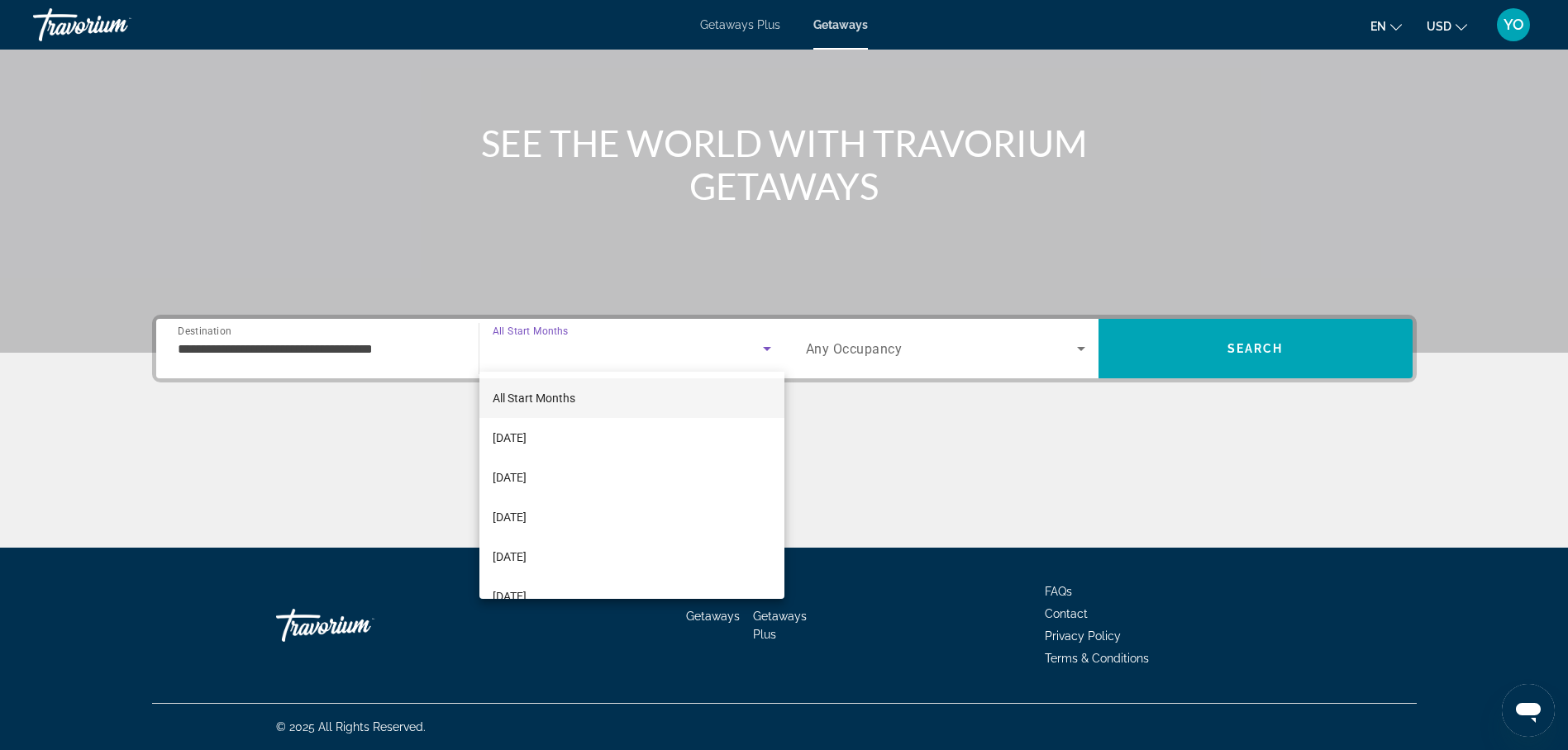
click at [582, 348] on div at bounding box center [784, 375] width 1568 height 750
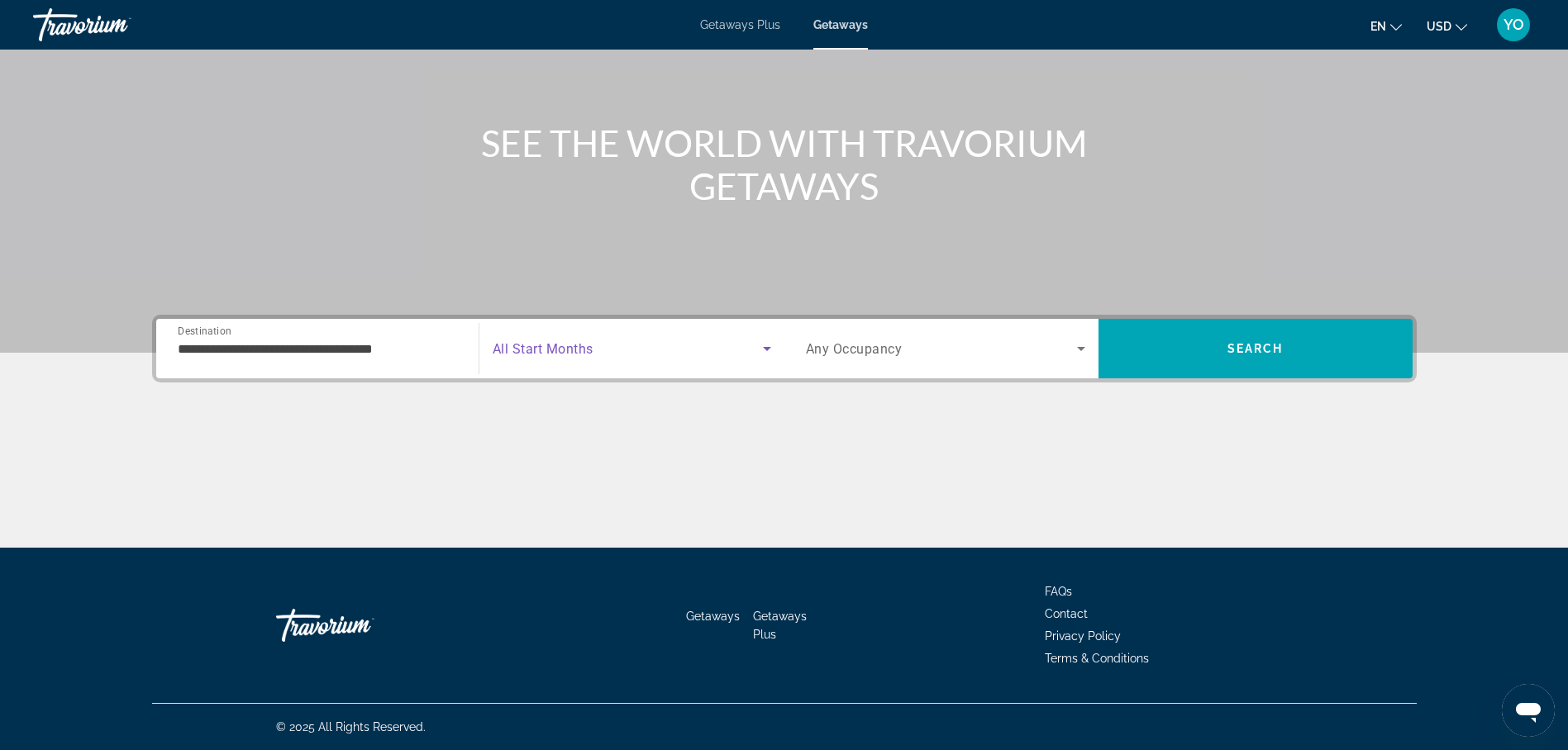
click at [768, 345] on icon "Search widget" at bounding box center [767, 348] width 20 height 20
click at [597, 354] on span "Search widget" at bounding box center [627, 348] width 270 height 20
click at [596, 347] on span "Search widget" at bounding box center [627, 348] width 270 height 20
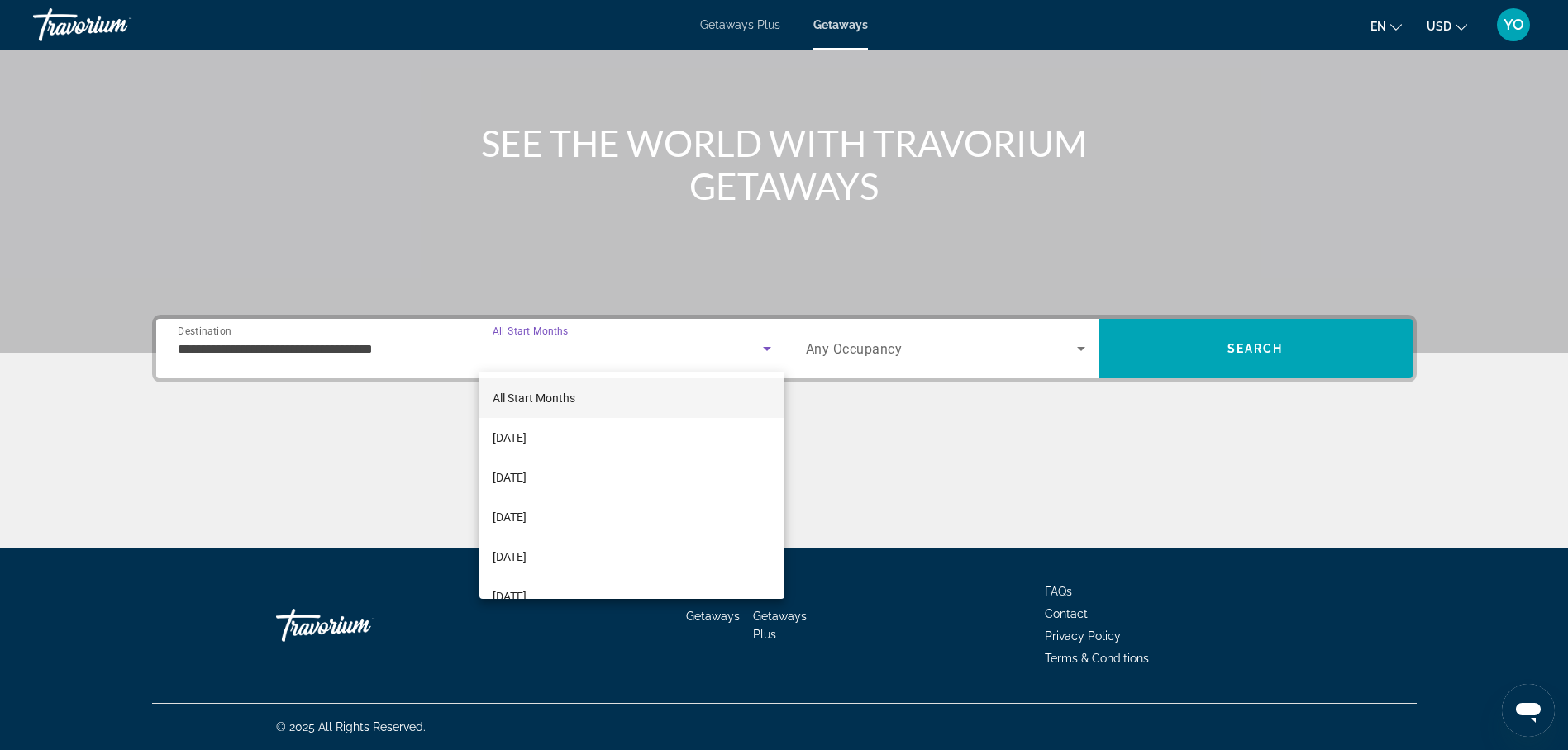
click at [596, 346] on div at bounding box center [784, 375] width 1568 height 750
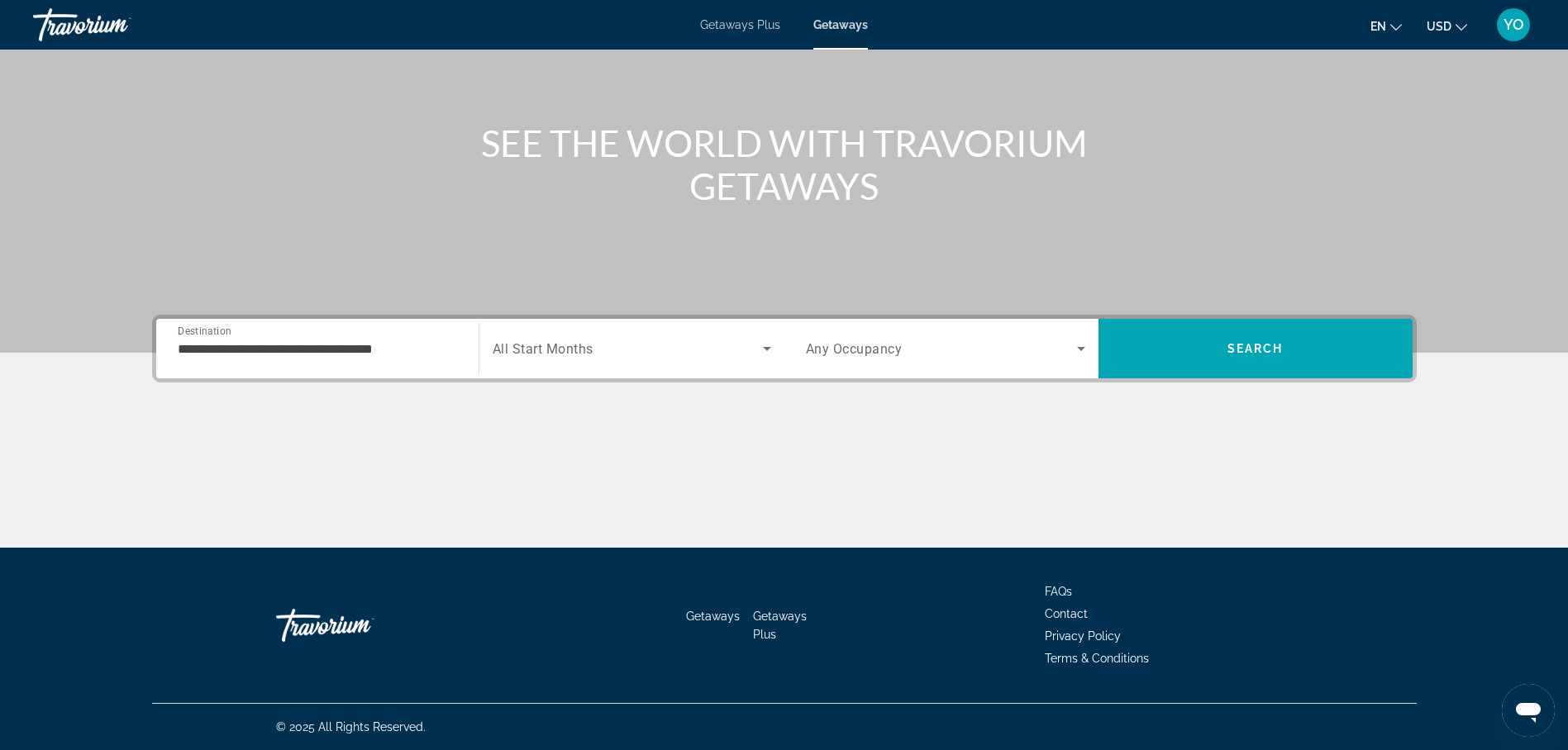
click at [596, 346] on span "Search widget" at bounding box center [627, 348] width 270 height 20
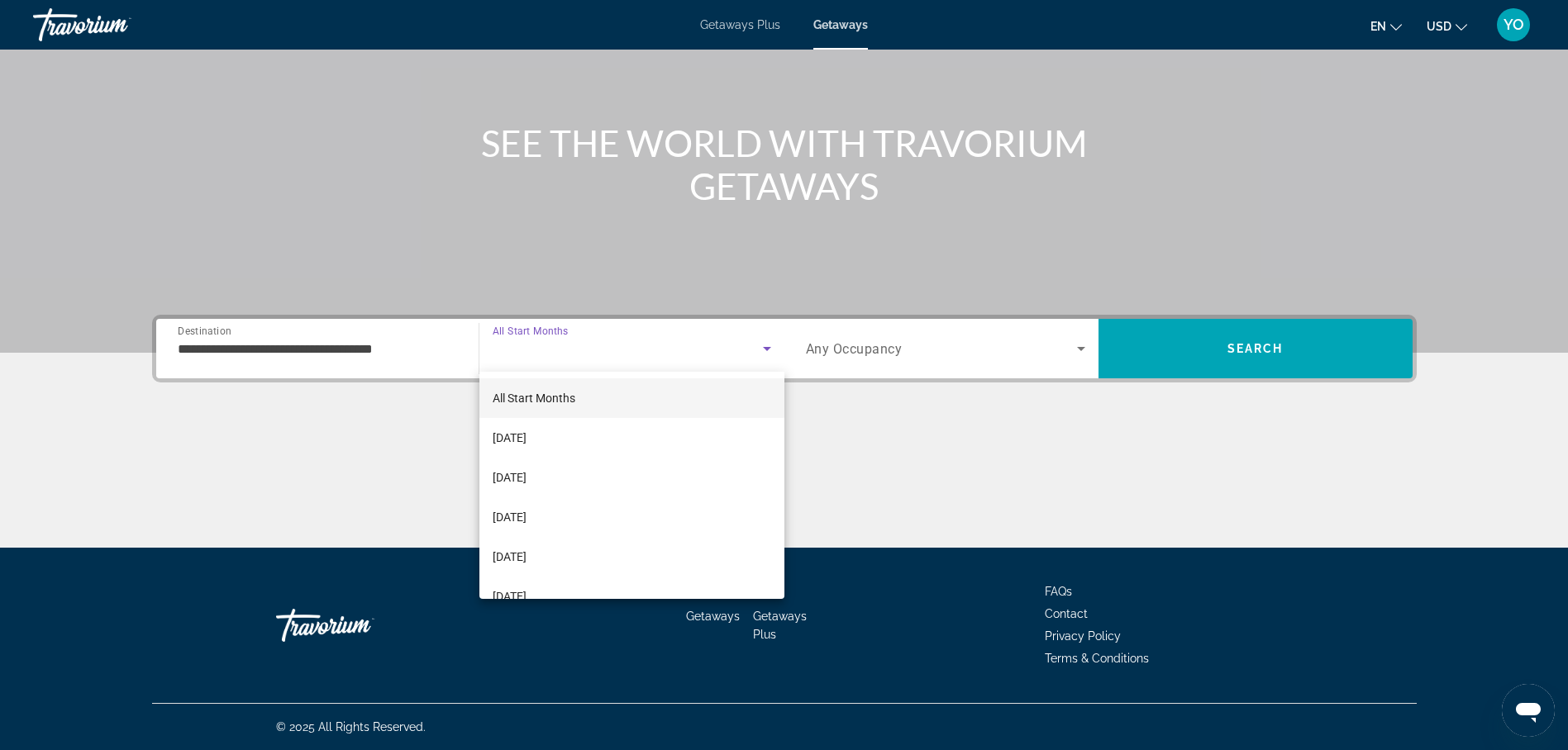
click at [596, 346] on div at bounding box center [784, 375] width 1568 height 750
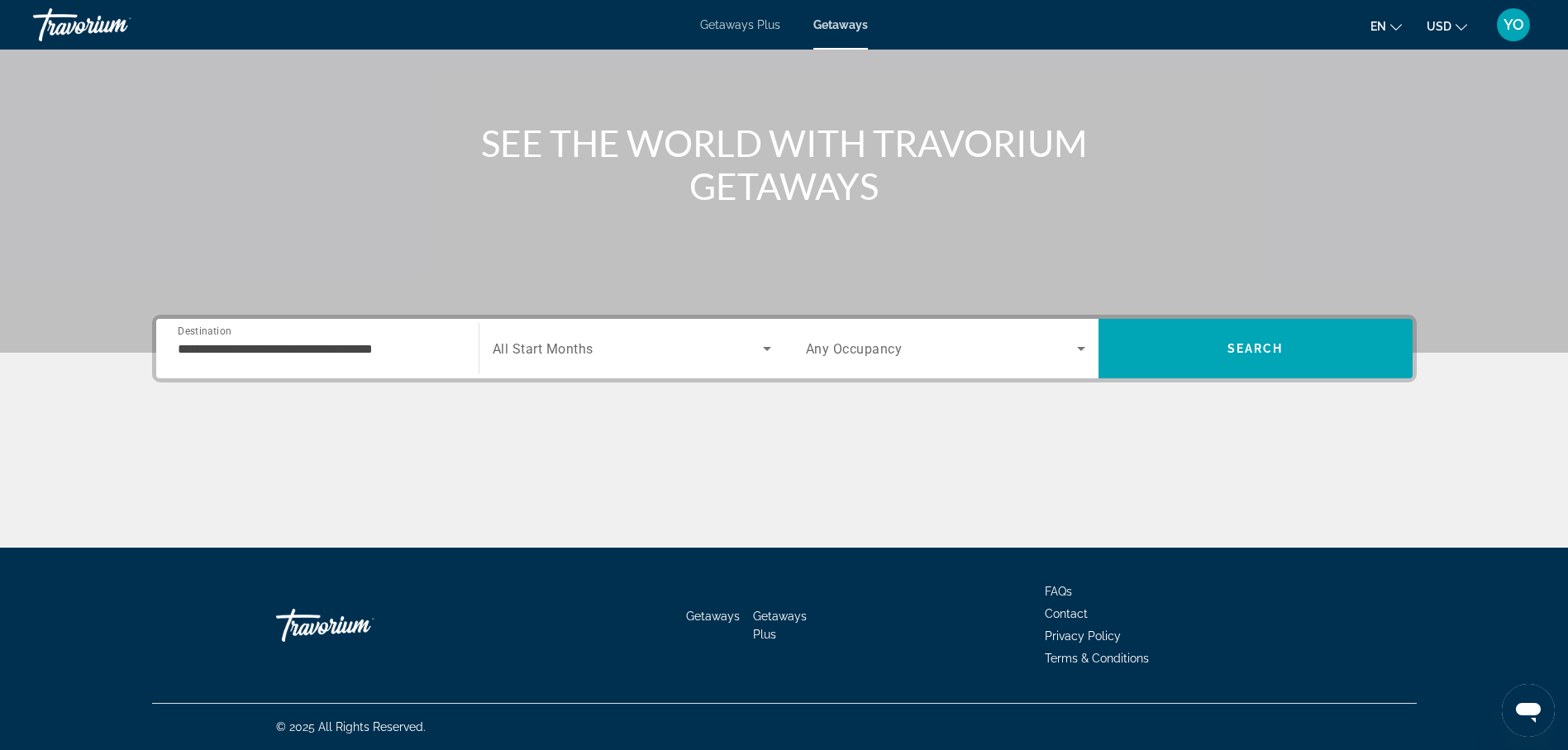
click at [590, 346] on span "All Start Months" at bounding box center [543, 349] width 101 height 16
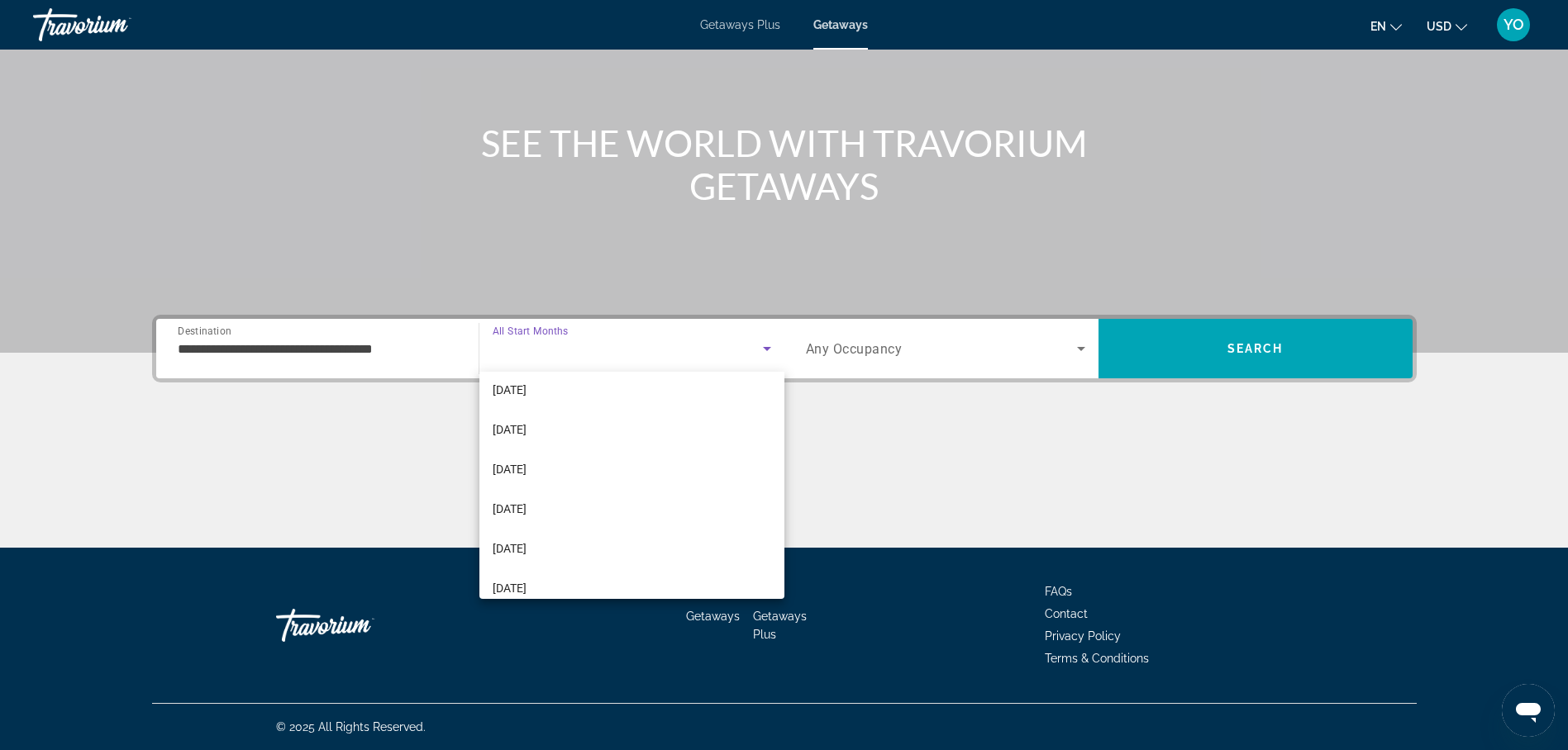
scroll to position [248, 0]
click at [575, 468] on mat-option "[DATE]" at bounding box center [631, 467] width 305 height 40
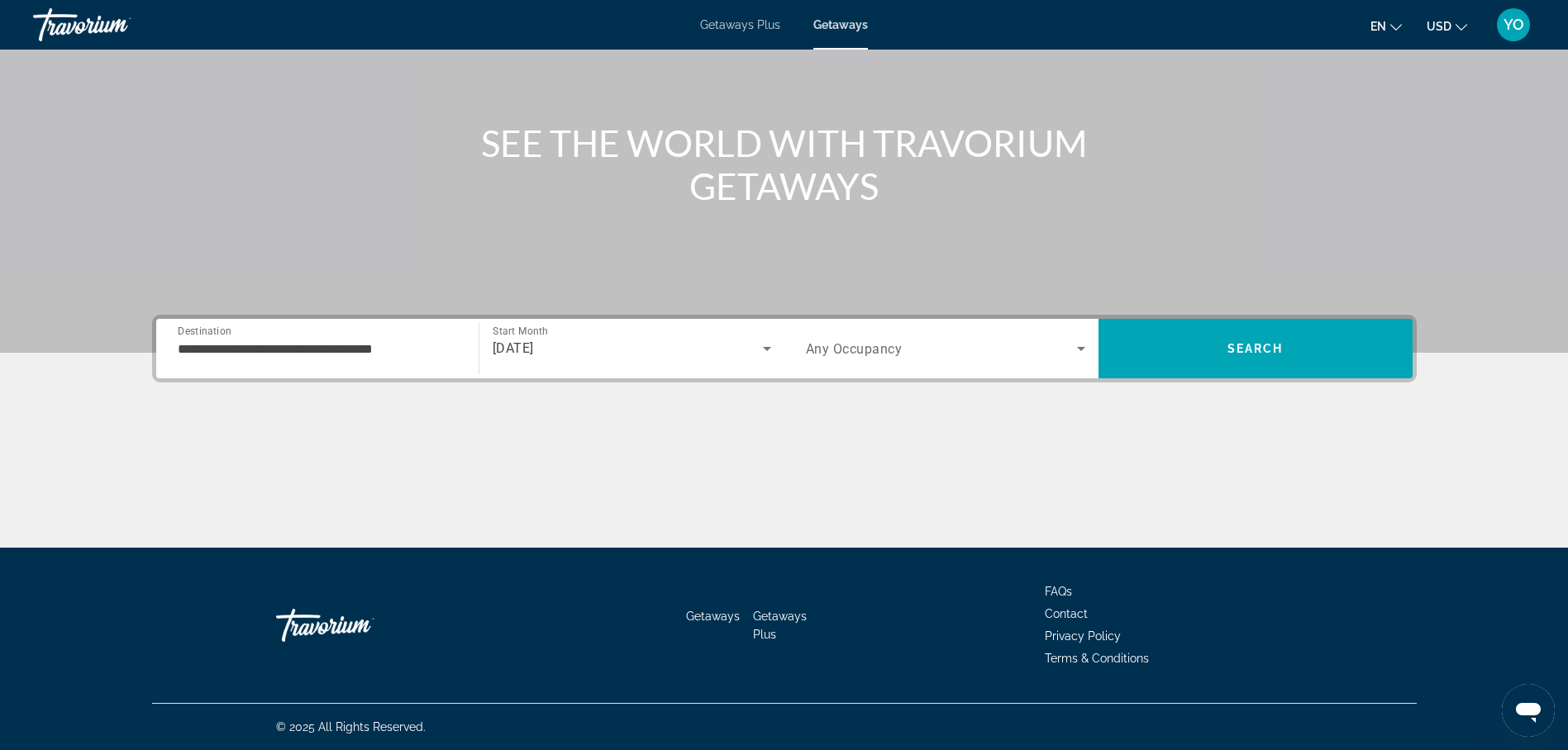
click at [858, 345] on span "Any Occupancy" at bounding box center [854, 349] width 97 height 16
click at [1074, 349] on icon "Search widget" at bounding box center [1081, 348] width 20 height 20
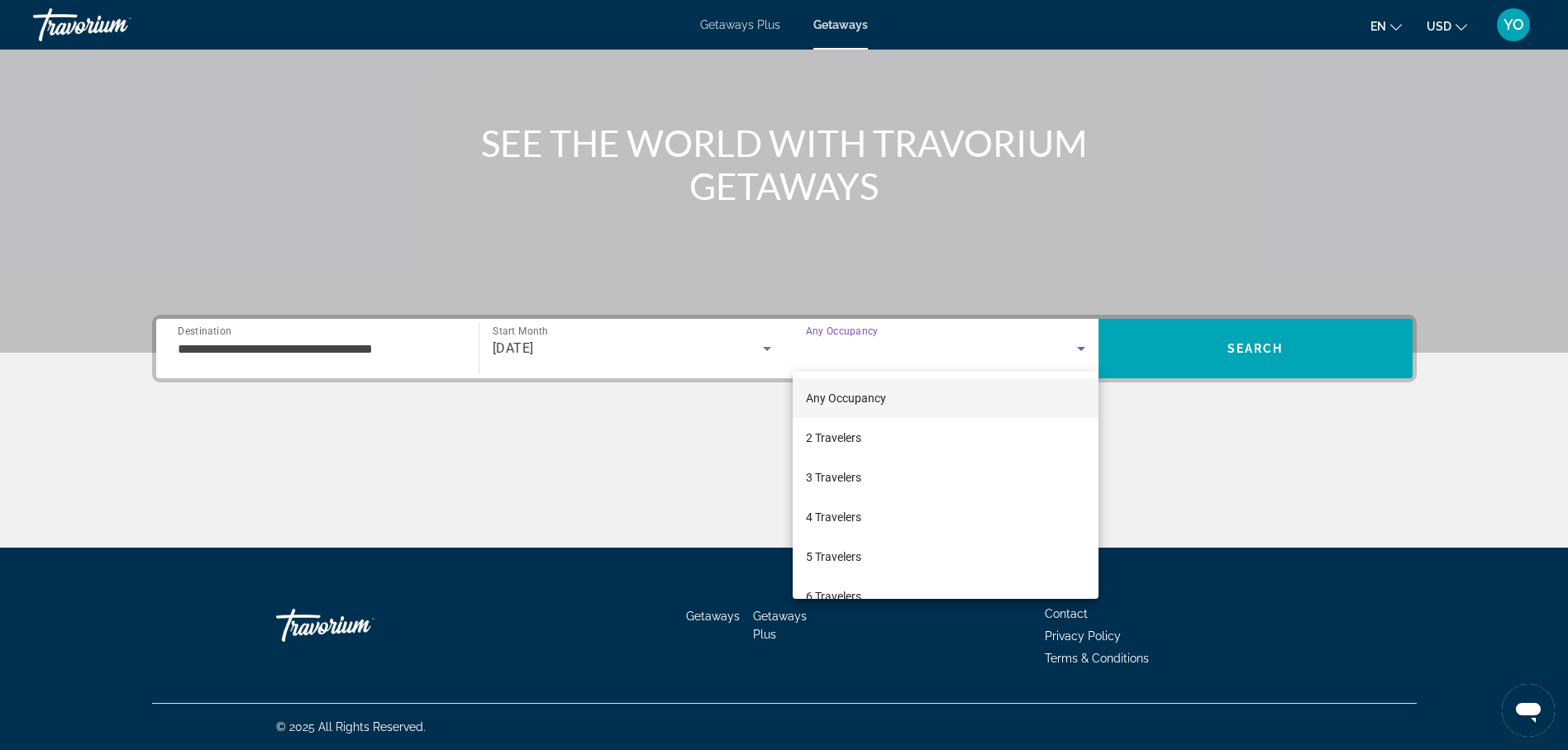
click at [1074, 349] on body "**********" at bounding box center [784, 231] width 1568 height 750
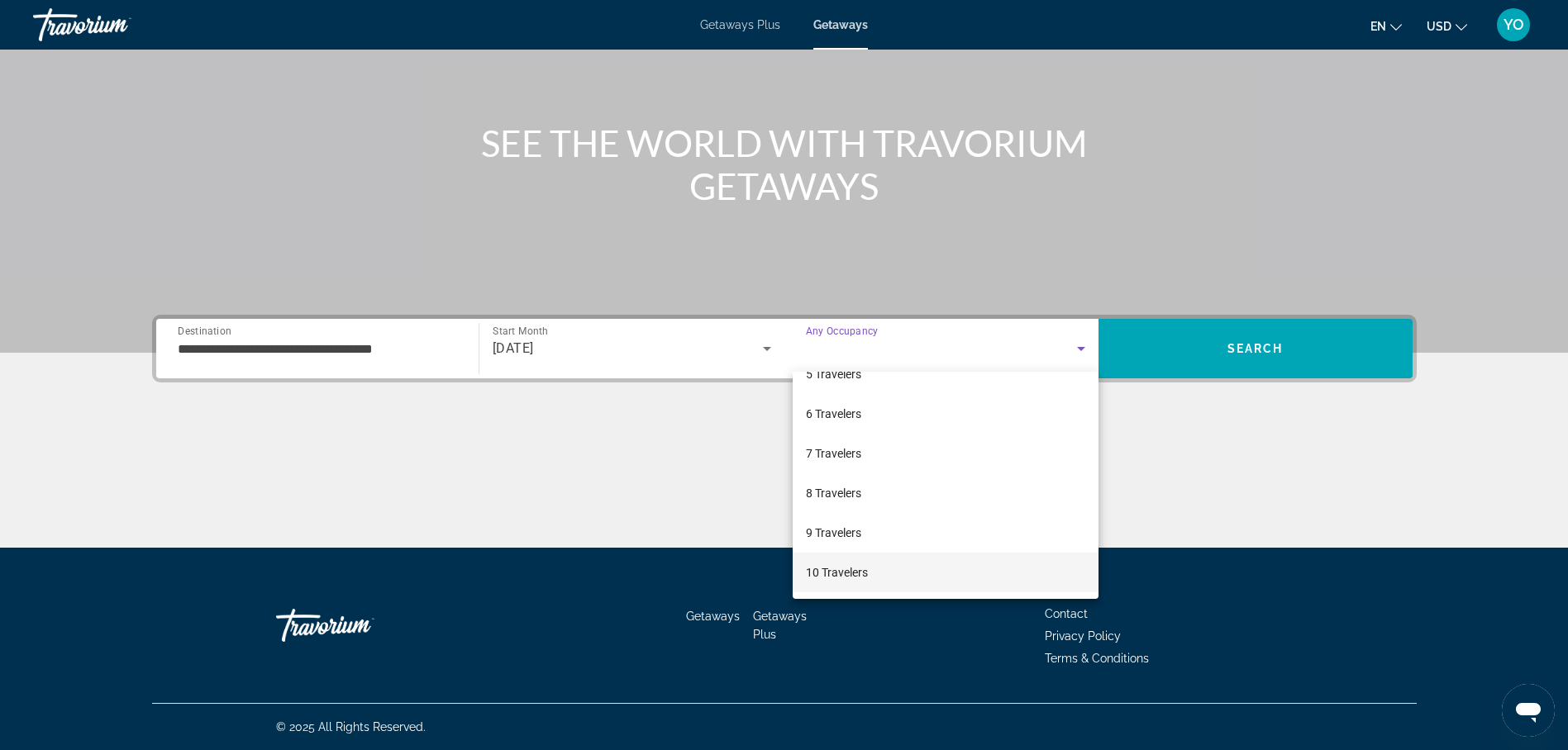
click at [893, 571] on mat-option "10 Travelers" at bounding box center [945, 572] width 305 height 40
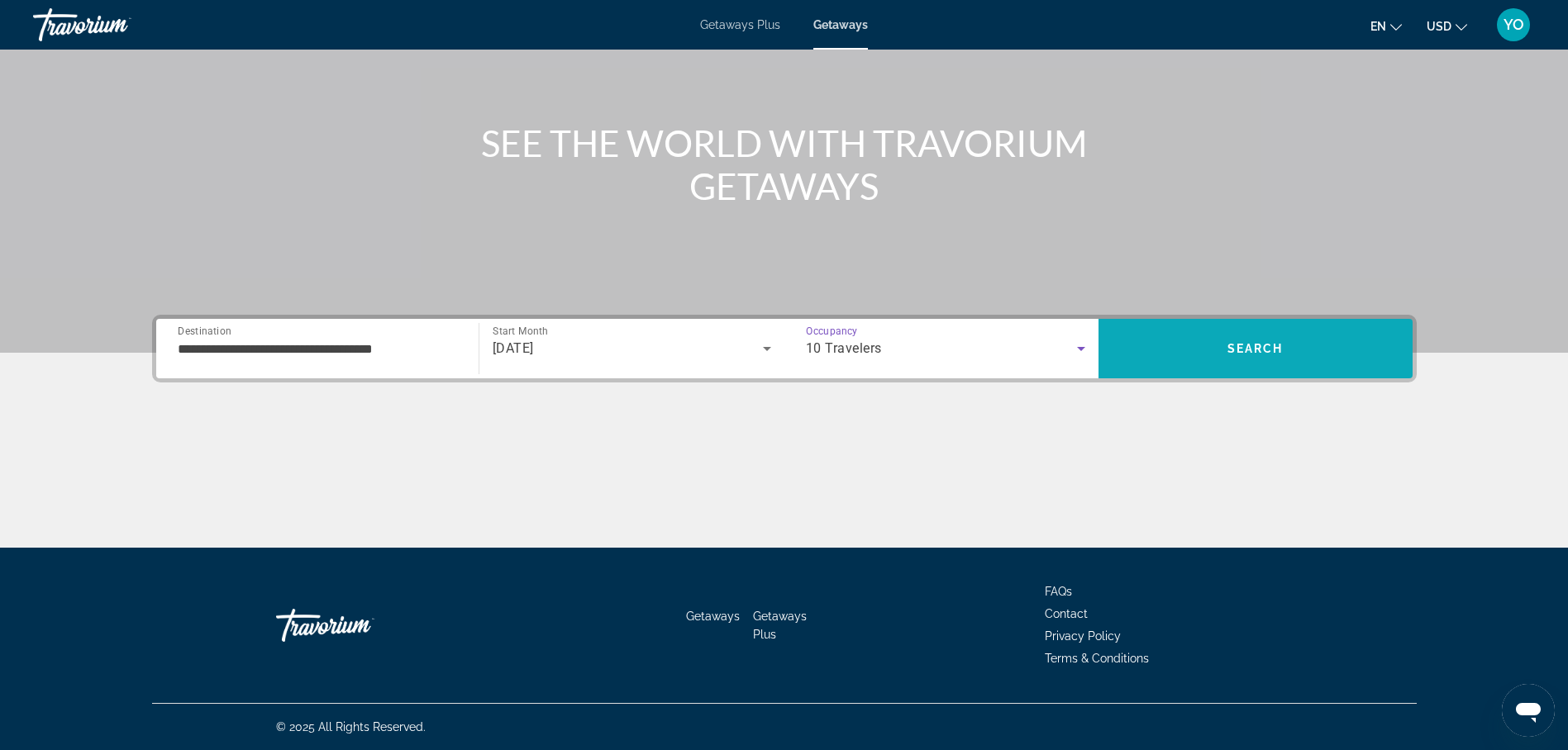
click at [1207, 348] on span "Search" at bounding box center [1256, 348] width 314 height 40
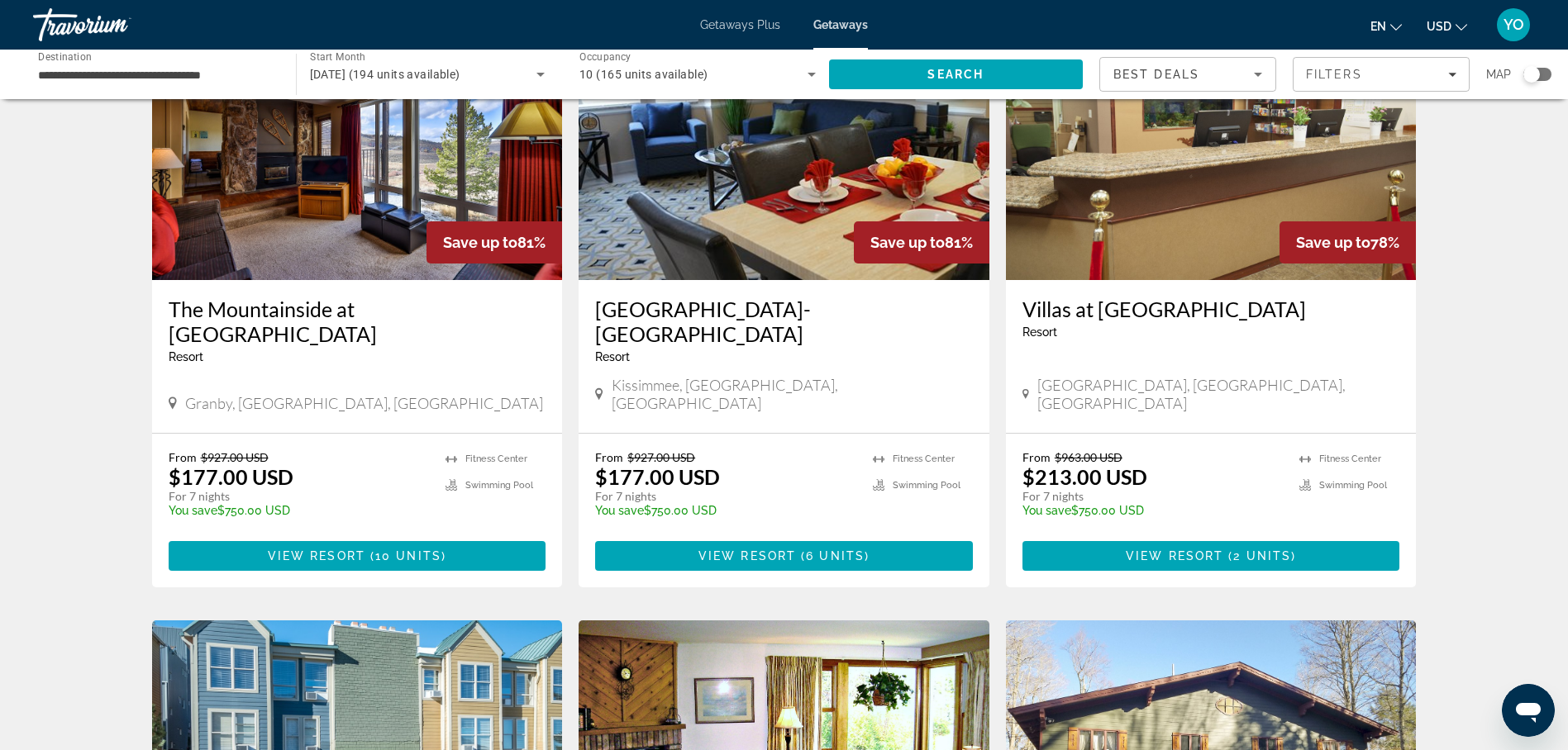
scroll to position [1322, 0]
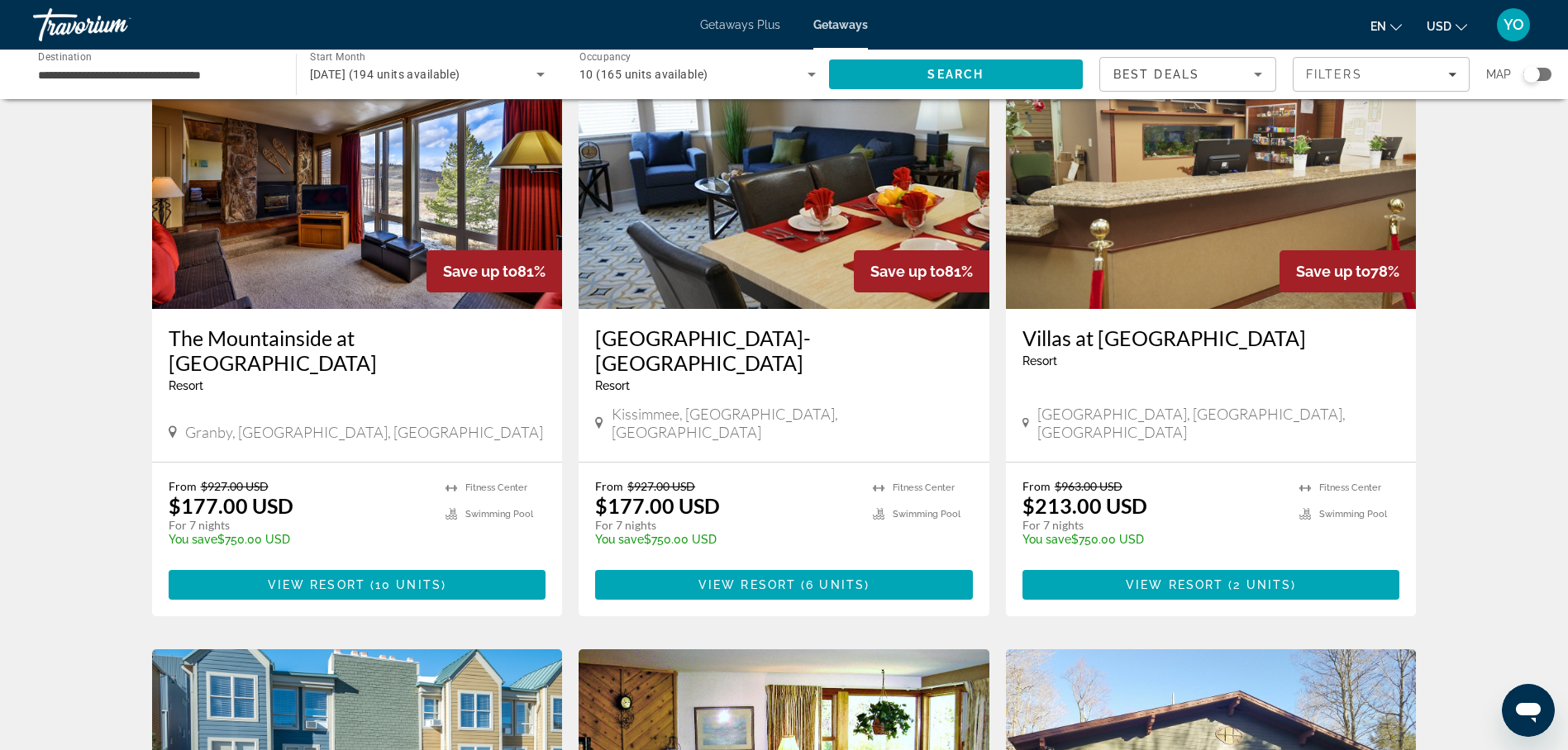
click at [1124, 479] on p "From $963.00 USD" at bounding box center [1153, 486] width 261 height 14
click at [1123, 479] on p "From $963.00 USD" at bounding box center [1153, 486] width 261 height 14
click at [1117, 260] on img "Main content" at bounding box center [1211, 177] width 411 height 264
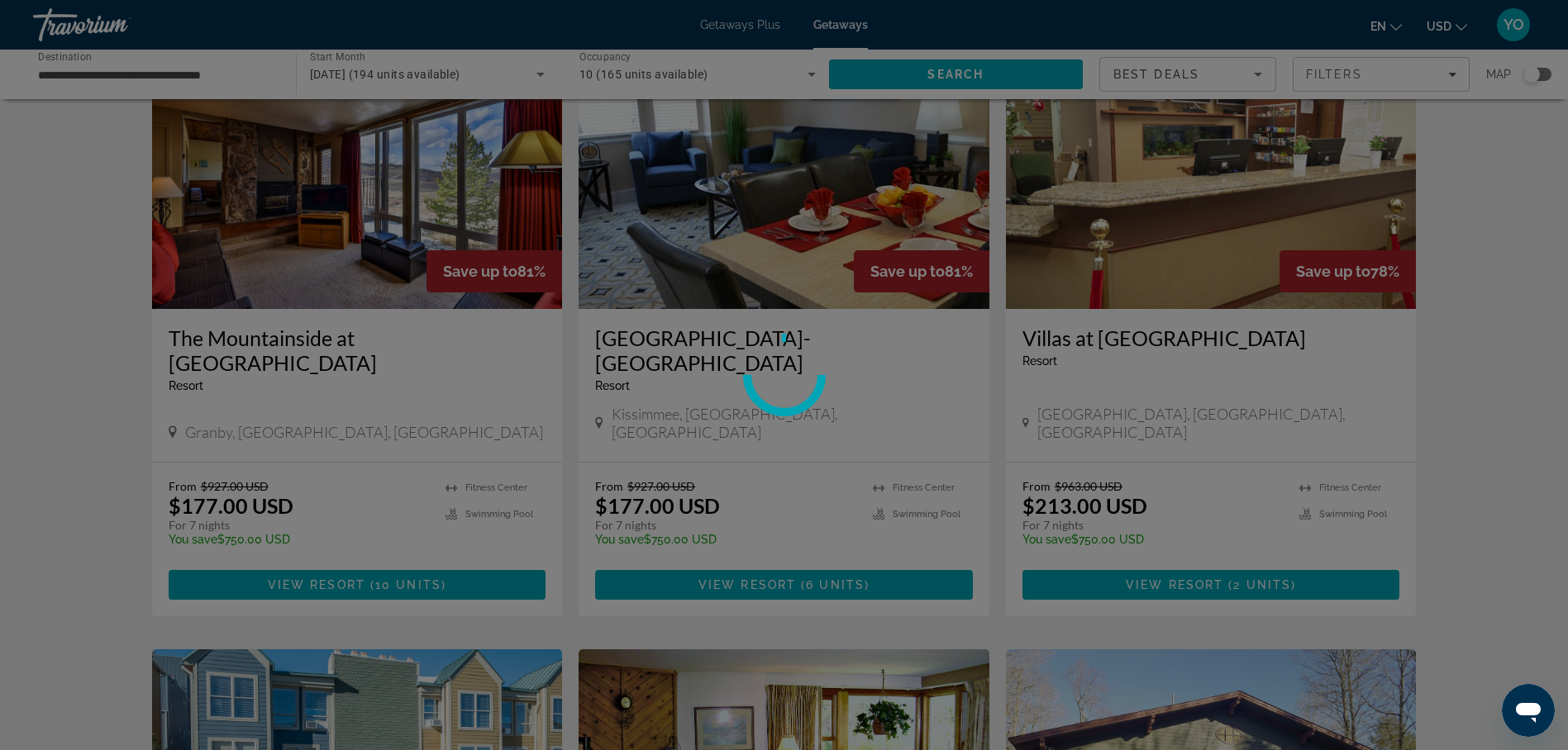
click at [1117, 260] on div at bounding box center [784, 375] width 1568 height 750
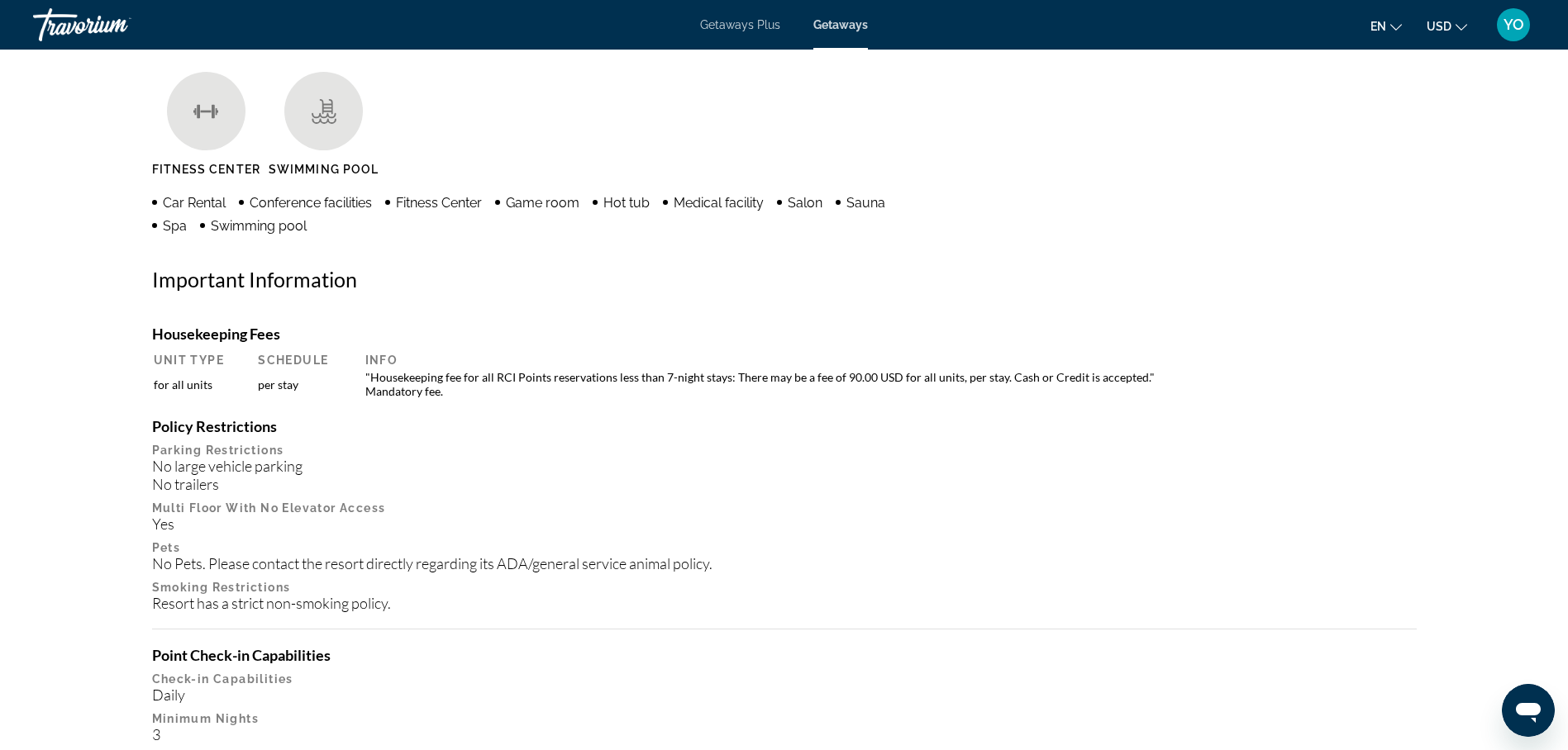
scroll to position [909, 0]
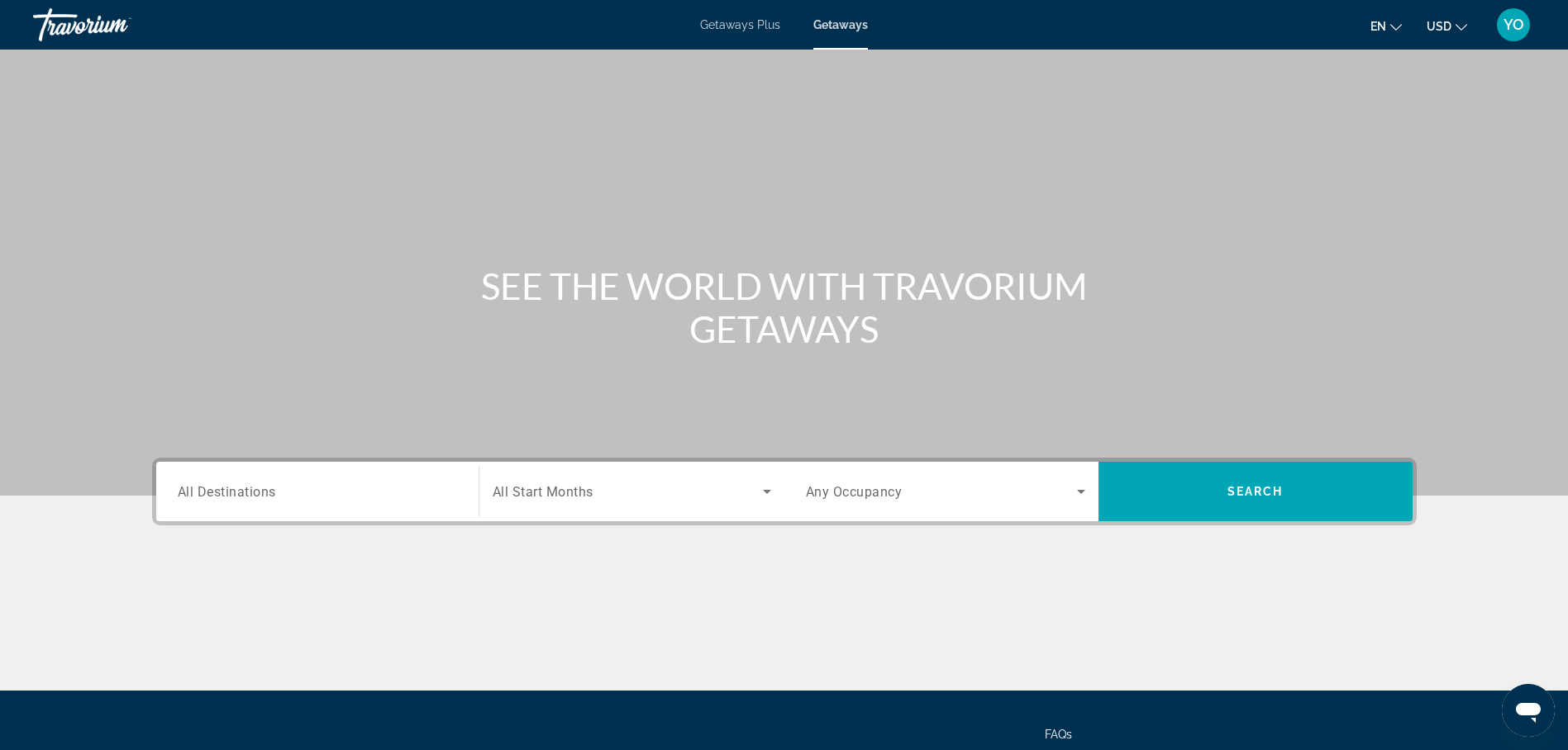
click at [245, 497] on span "All Destinations" at bounding box center [226, 492] width 99 height 16
click at [245, 497] on input "Destination All Destinations" at bounding box center [317, 493] width 279 height 20
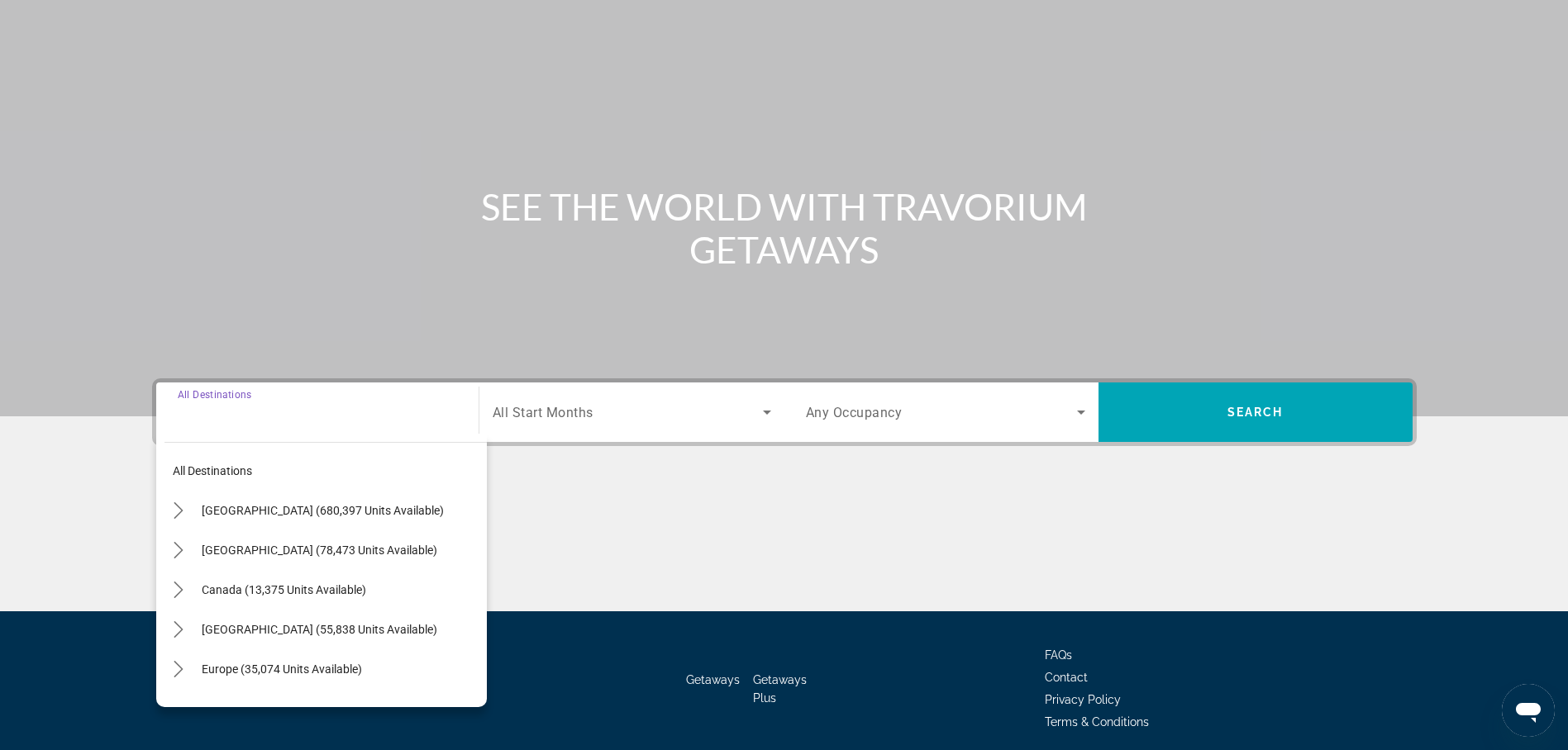
click at [245, 442] on div "Destination All Destinations All destinations [GEOGRAPHIC_DATA] (680,397 units …" at bounding box center [317, 412] width 305 height 59
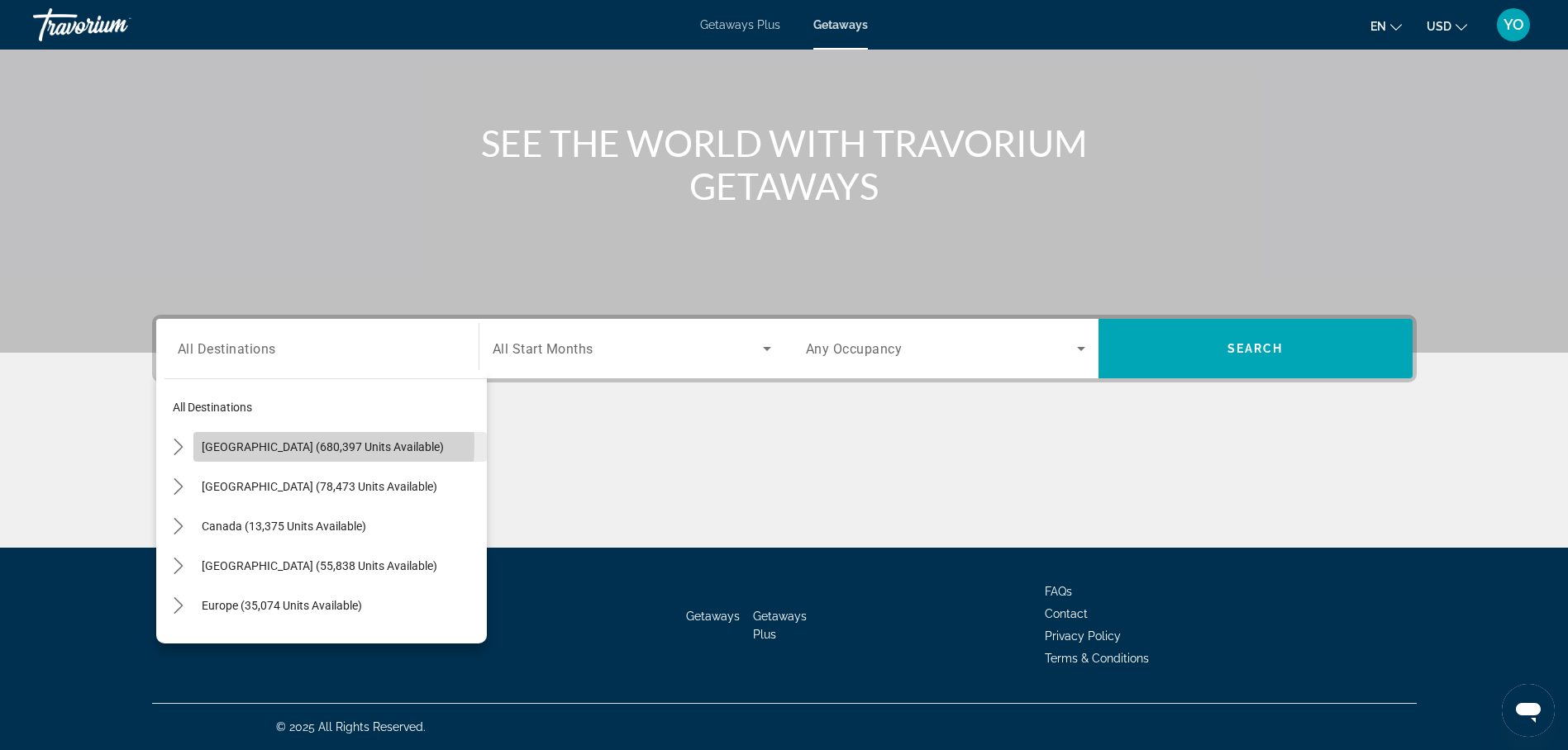
click at [257, 446] on span "[GEOGRAPHIC_DATA] (680,397 units available)" at bounding box center [323, 448] width 242 height 14
type input "**********"
click at [257, 446] on div "Main content" at bounding box center [784, 486] width 1265 height 124
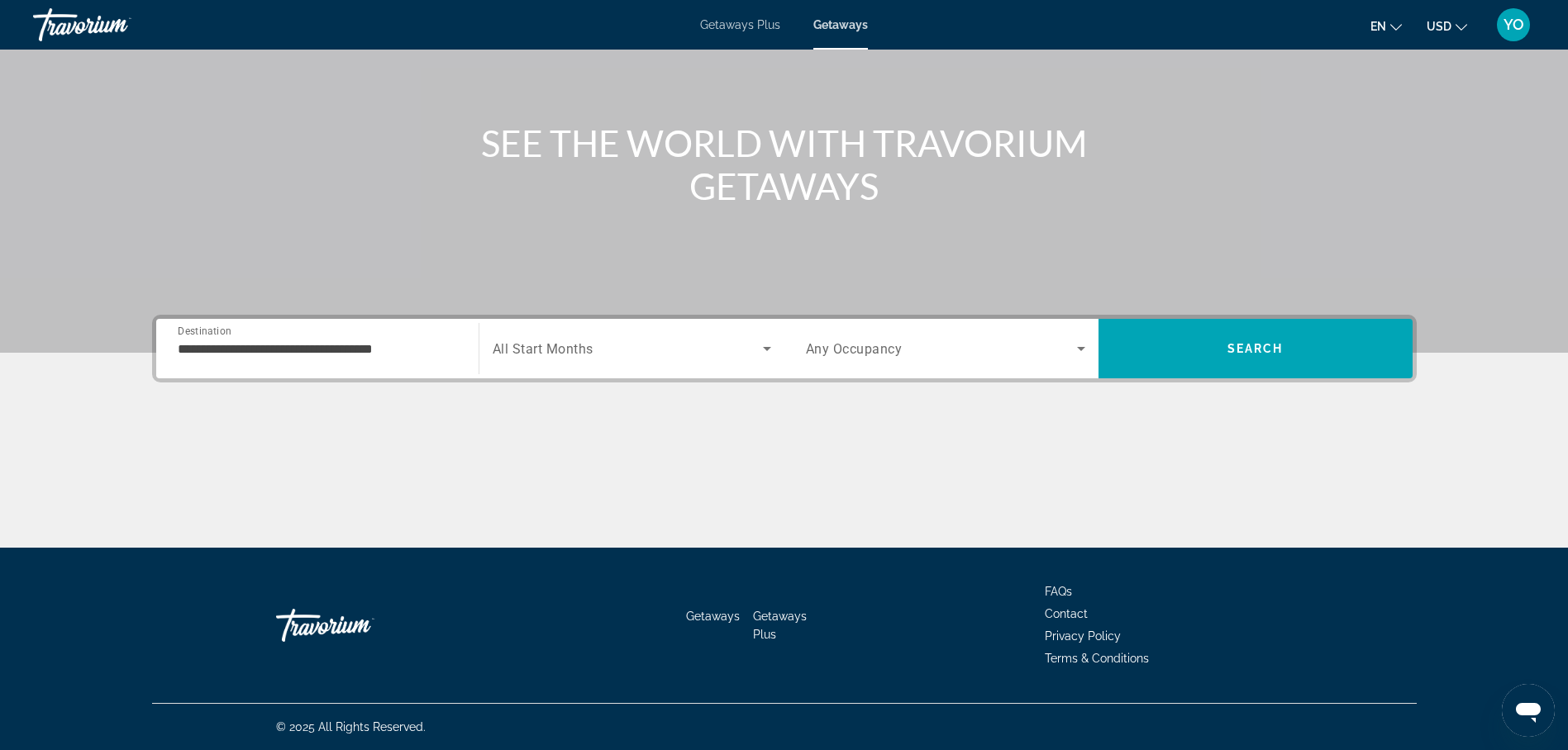
click at [525, 349] on span "All Start Months" at bounding box center [543, 349] width 101 height 16
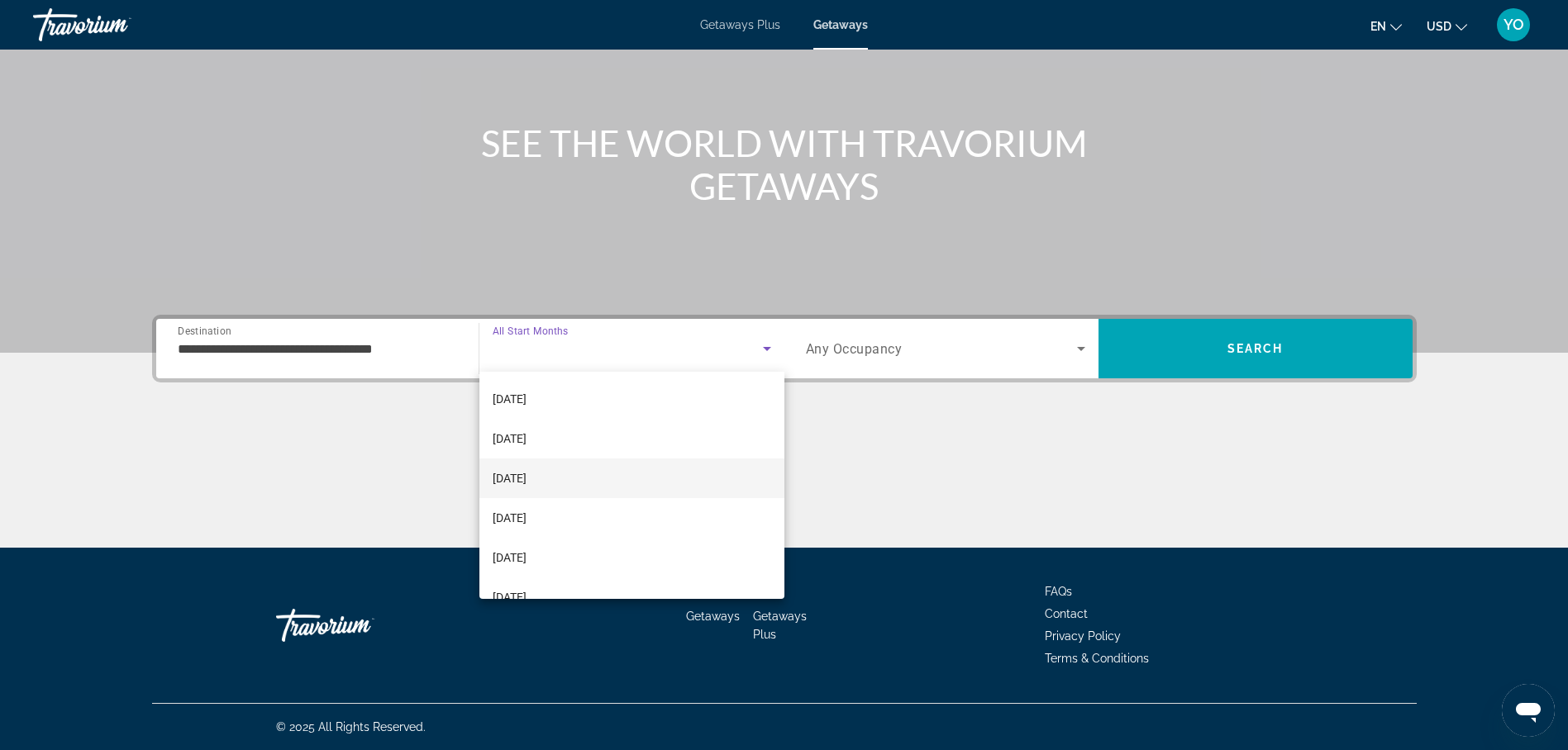
scroll to position [248, 0]
click at [571, 388] on mat-option "[DATE]" at bounding box center [631, 388] width 305 height 40
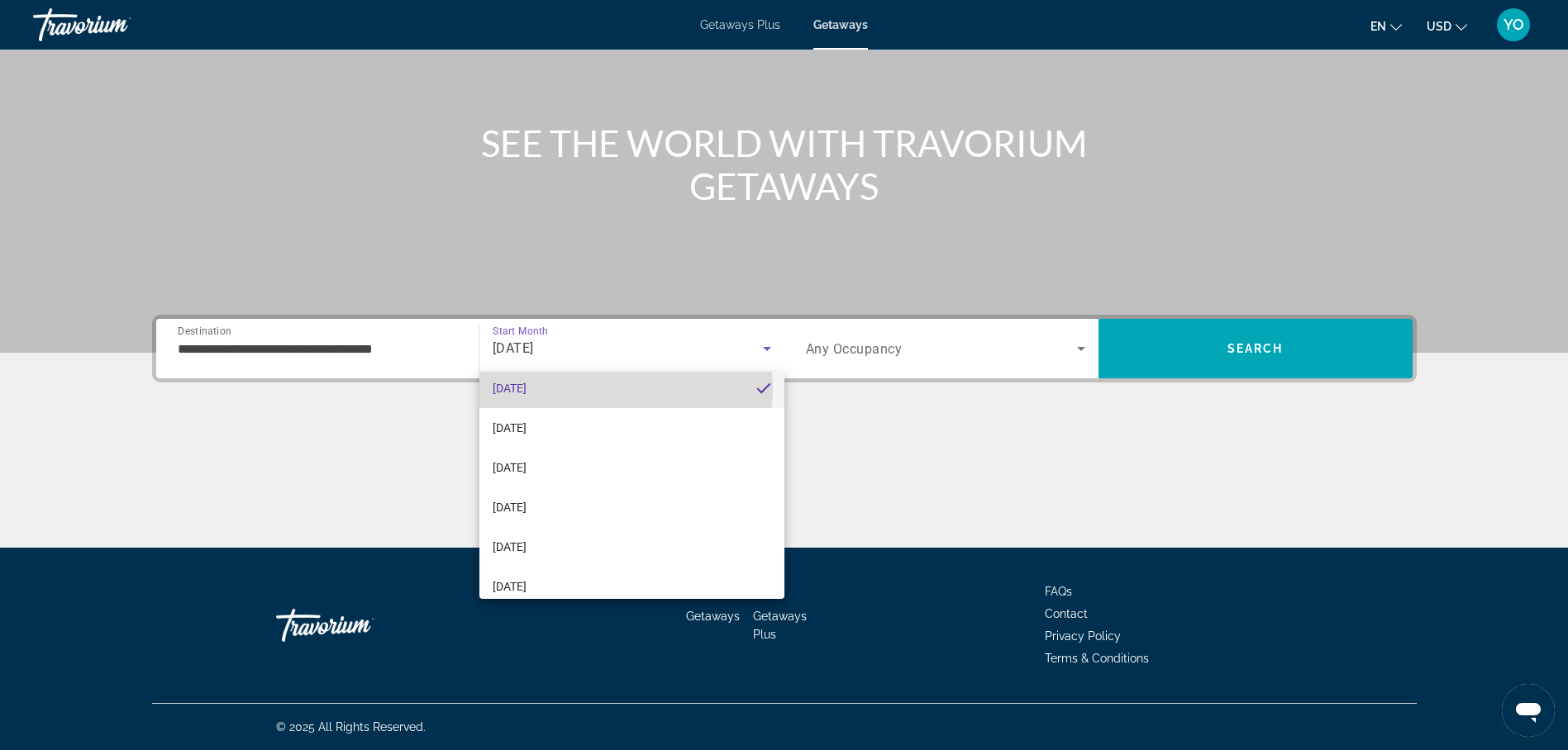
scroll to position [0, 0]
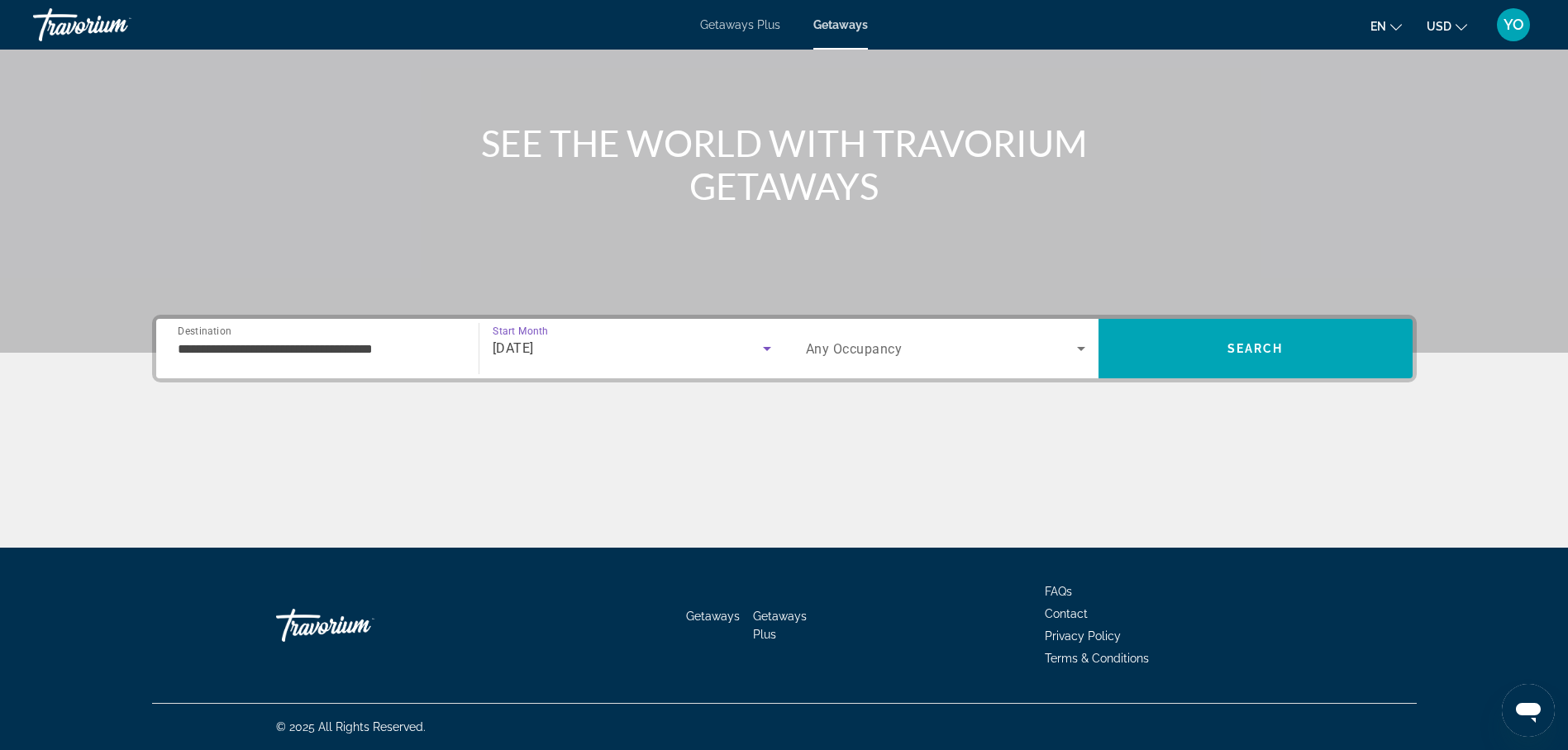
click at [838, 343] on span "Any Occupancy" at bounding box center [854, 349] width 97 height 16
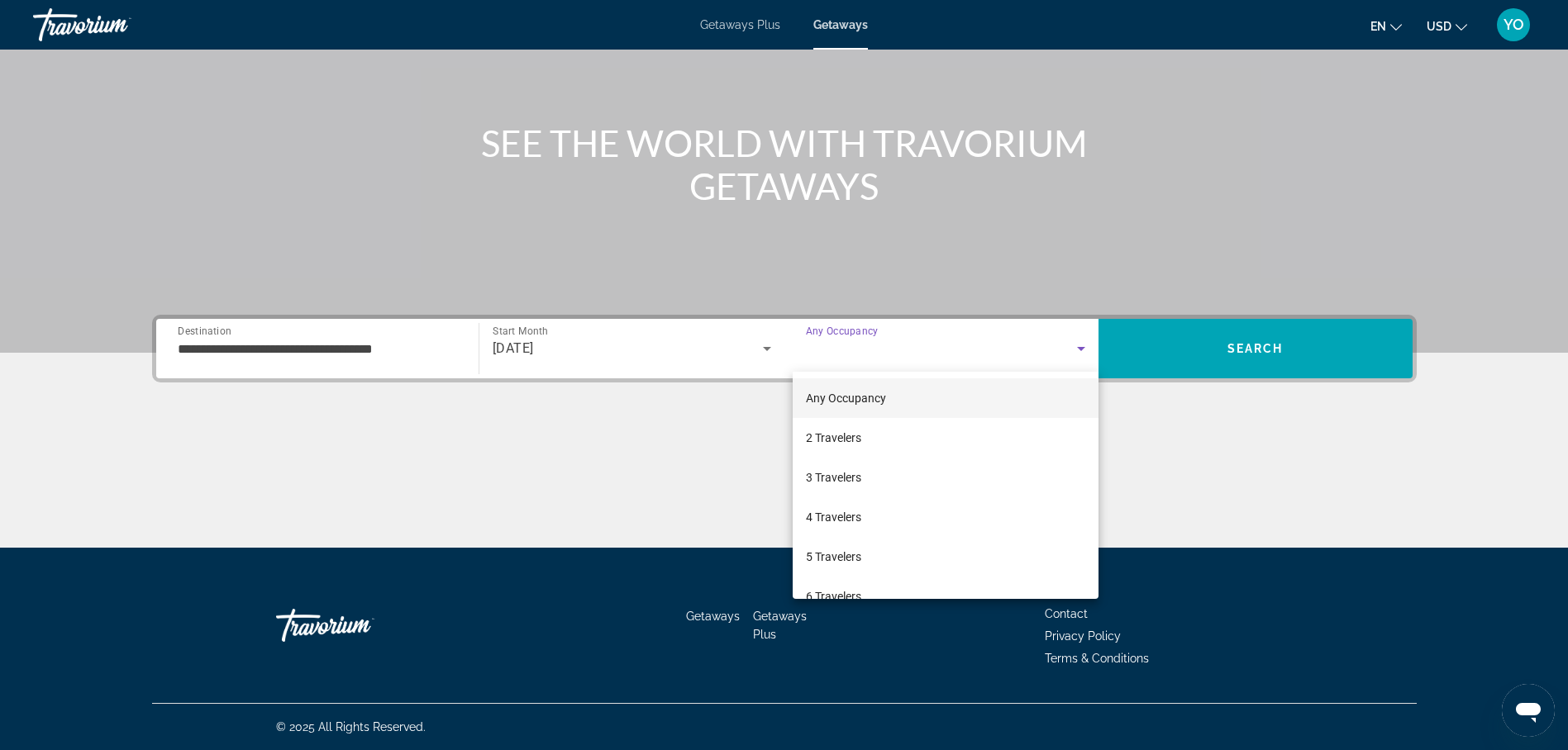
click at [838, 343] on div at bounding box center [784, 375] width 1568 height 750
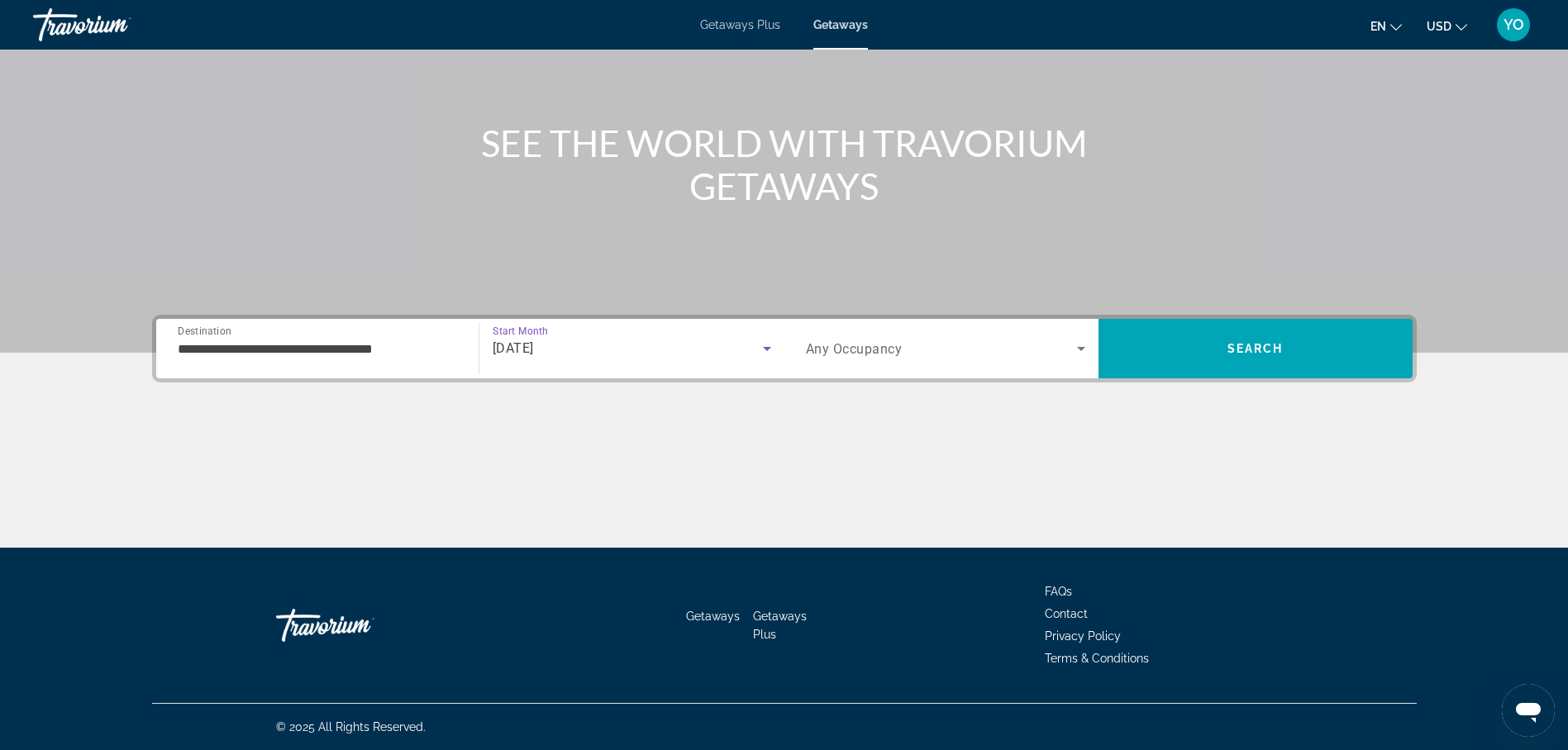
click at [534, 347] on span "[DATE]" at bounding box center [513, 348] width 41 height 16
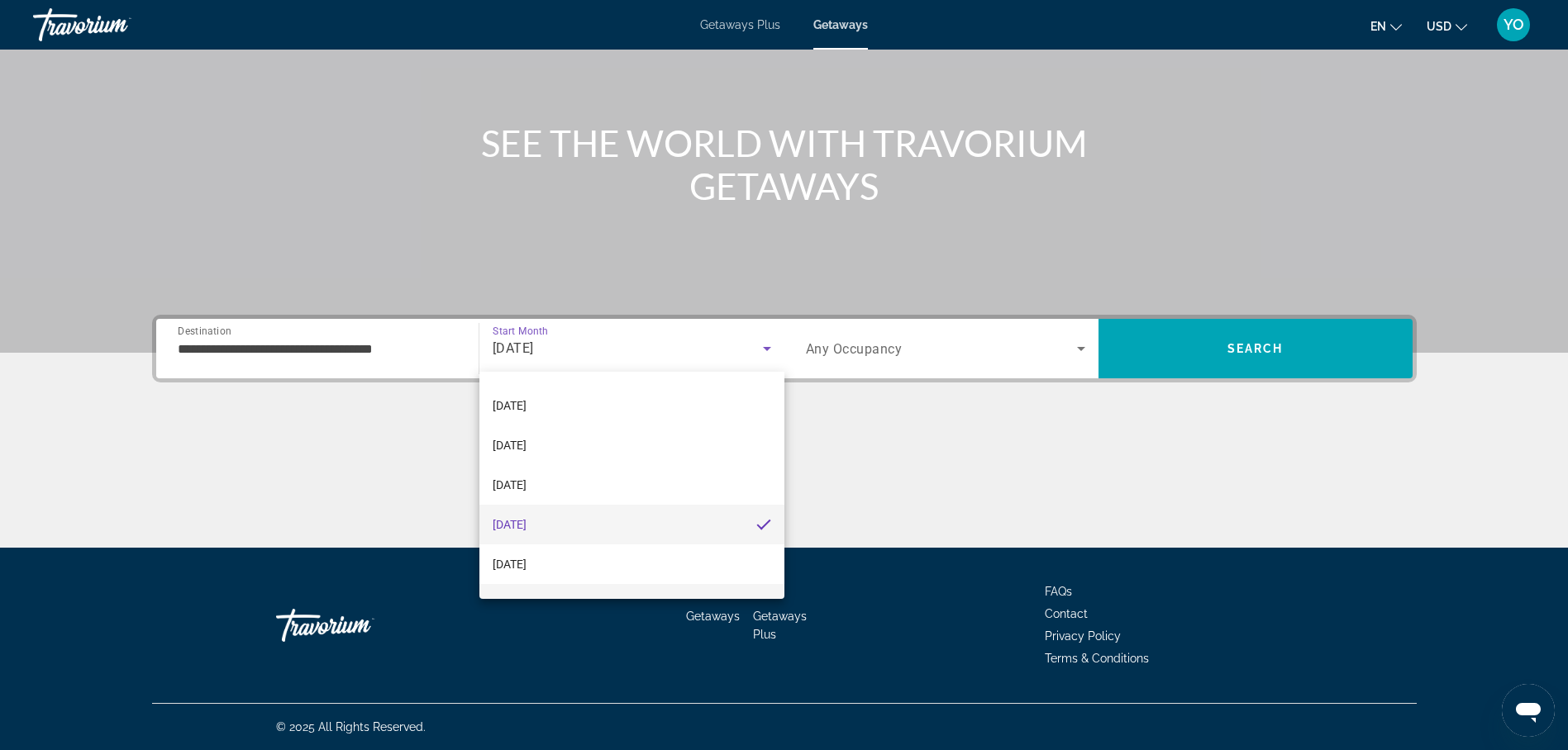
scroll to position [139, 0]
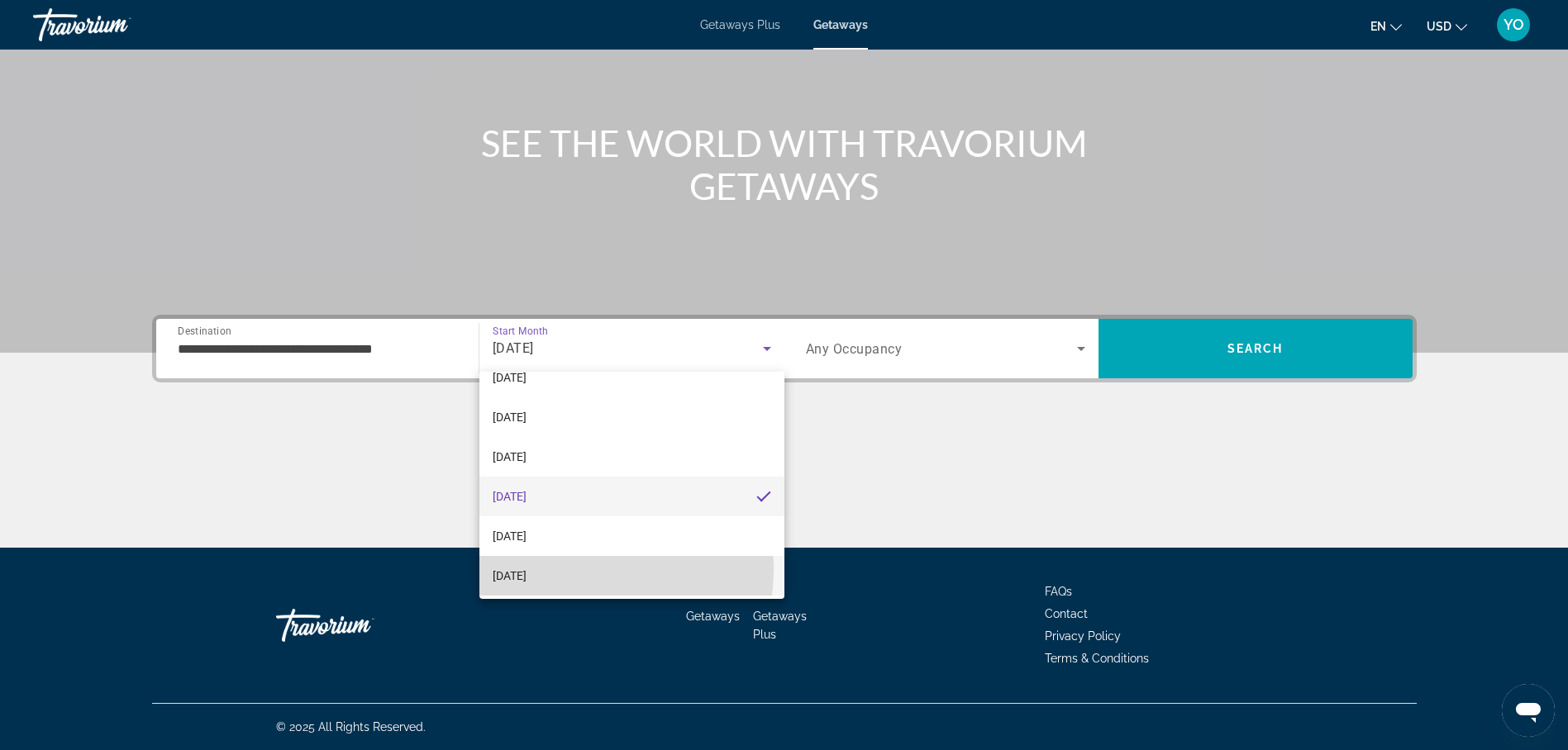
click at [587, 570] on mat-option "[DATE]" at bounding box center [631, 575] width 305 height 40
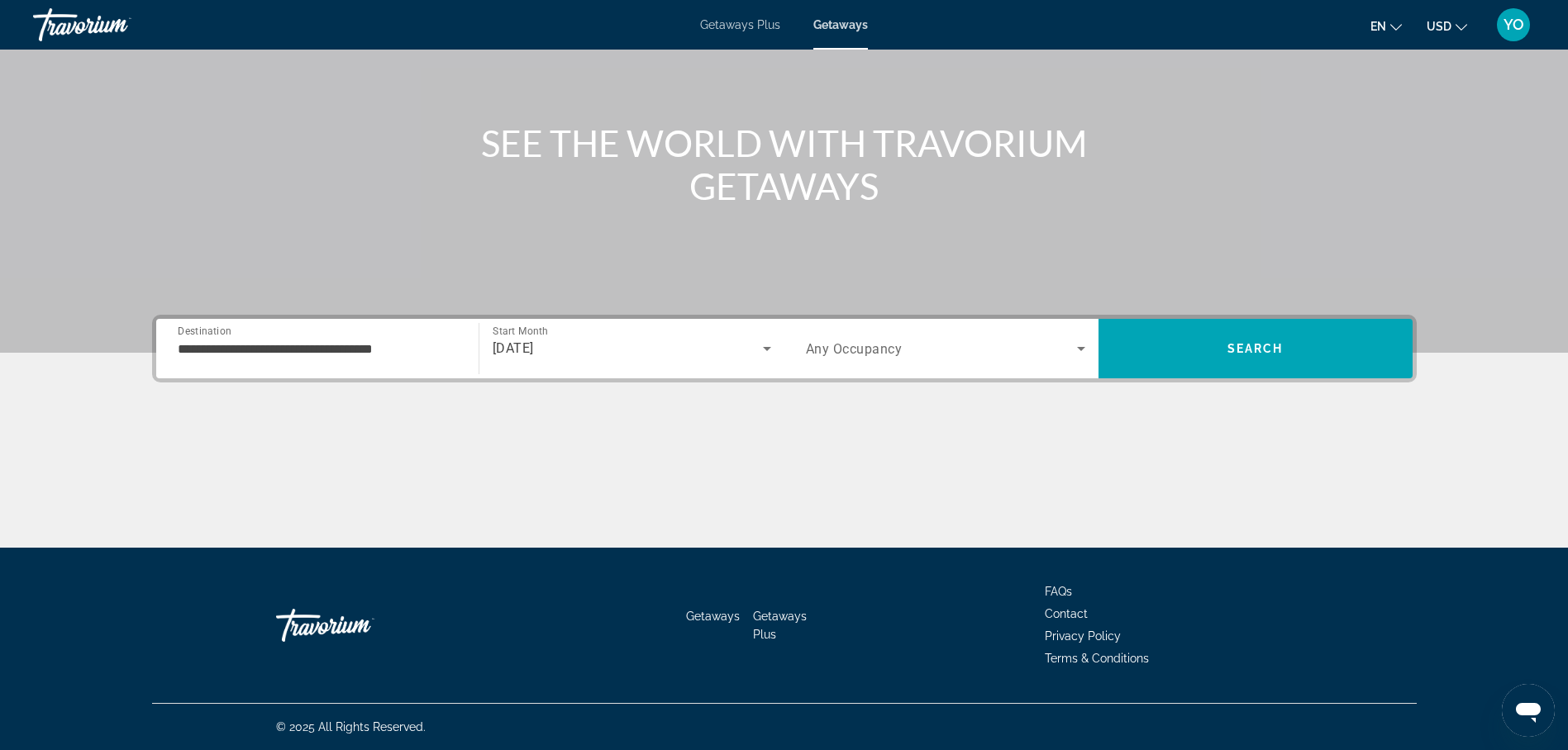
click at [864, 351] on span "Any Occupancy" at bounding box center [854, 349] width 97 height 16
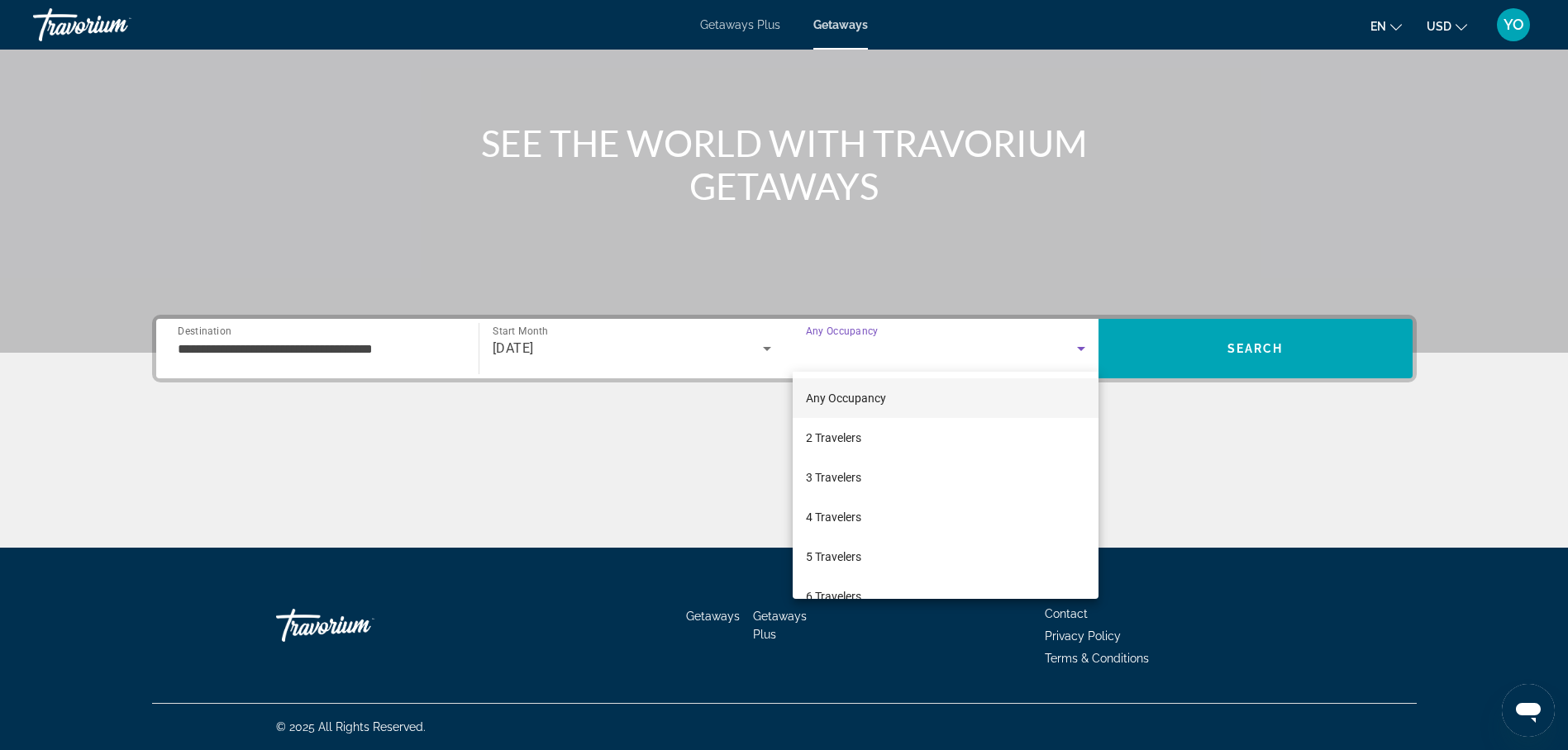
click at [864, 351] on div at bounding box center [784, 375] width 1568 height 750
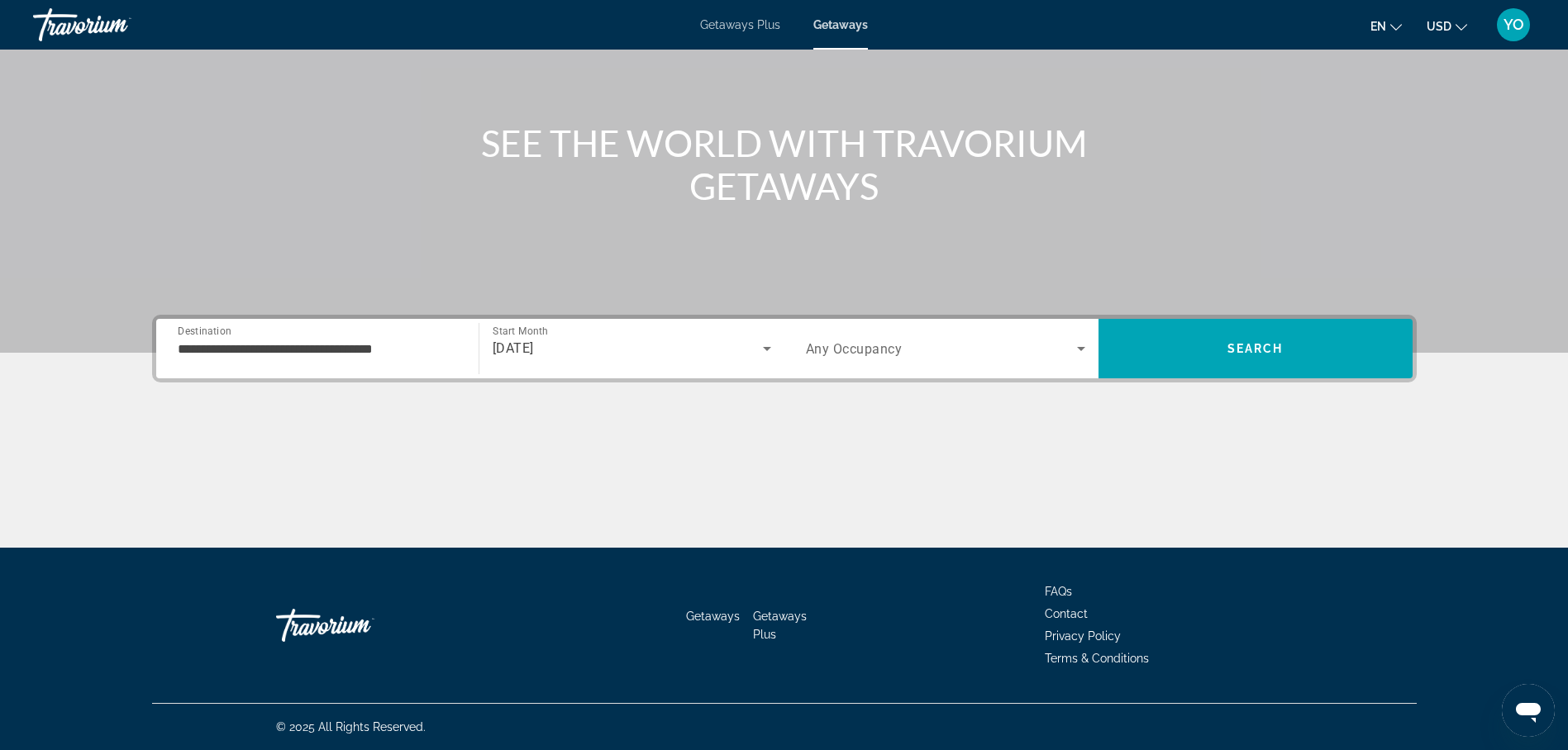
click at [875, 341] on span "Any Occupancy" at bounding box center [854, 349] width 97 height 16
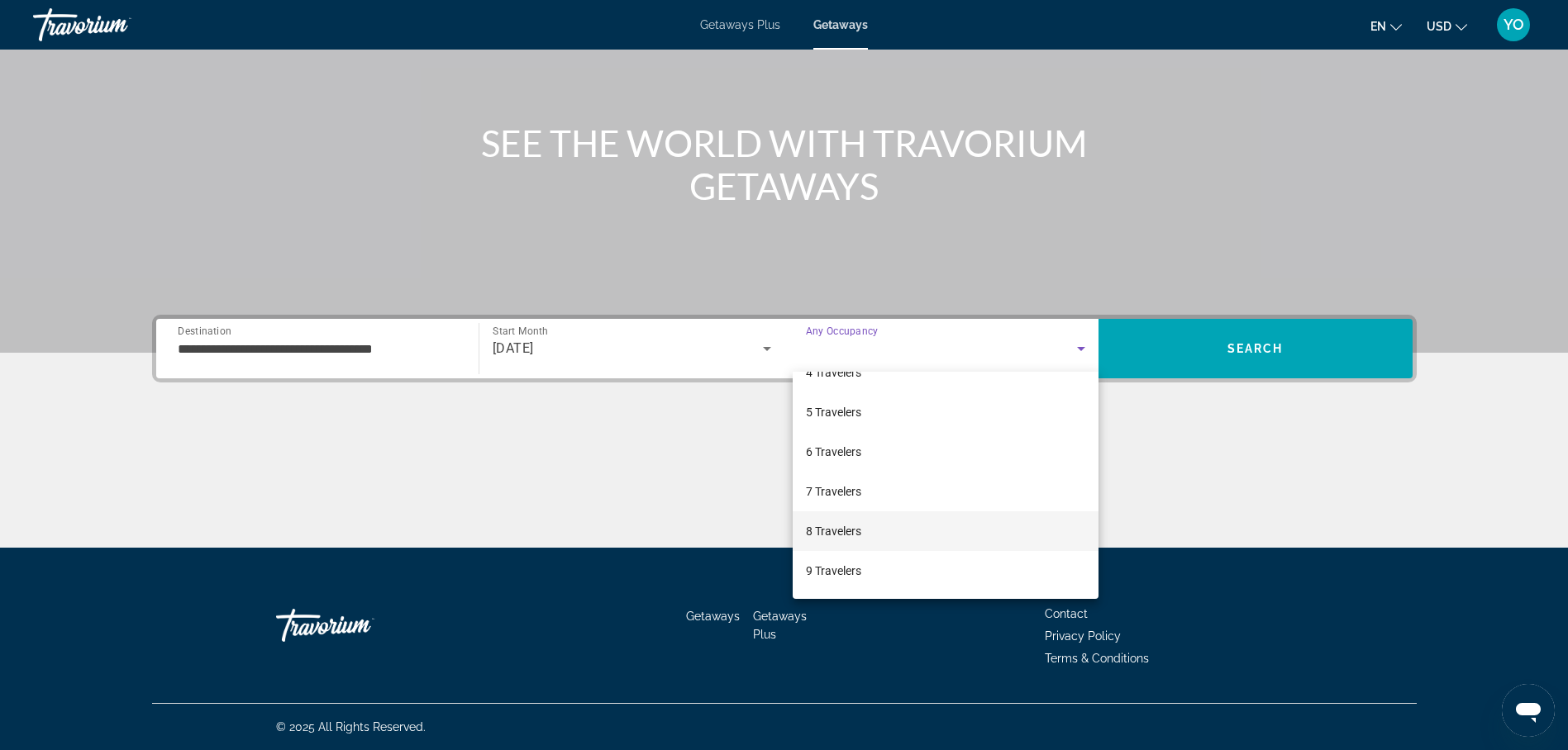
scroll to position [182, 0]
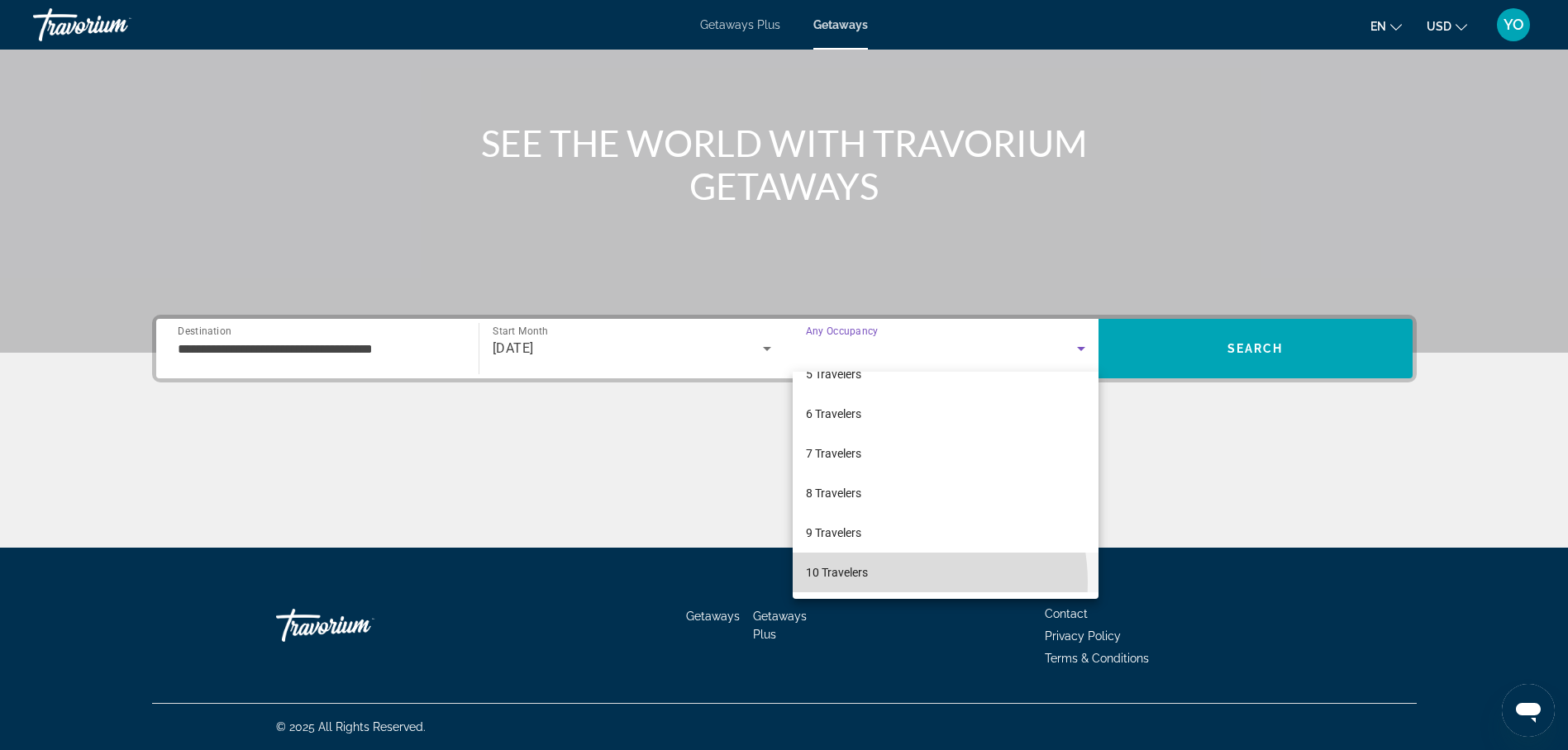
click at [891, 582] on mat-option "10 Travelers" at bounding box center [945, 572] width 305 height 40
click at [894, 577] on mat-option "10 Travelers" at bounding box center [945, 572] width 305 height 40
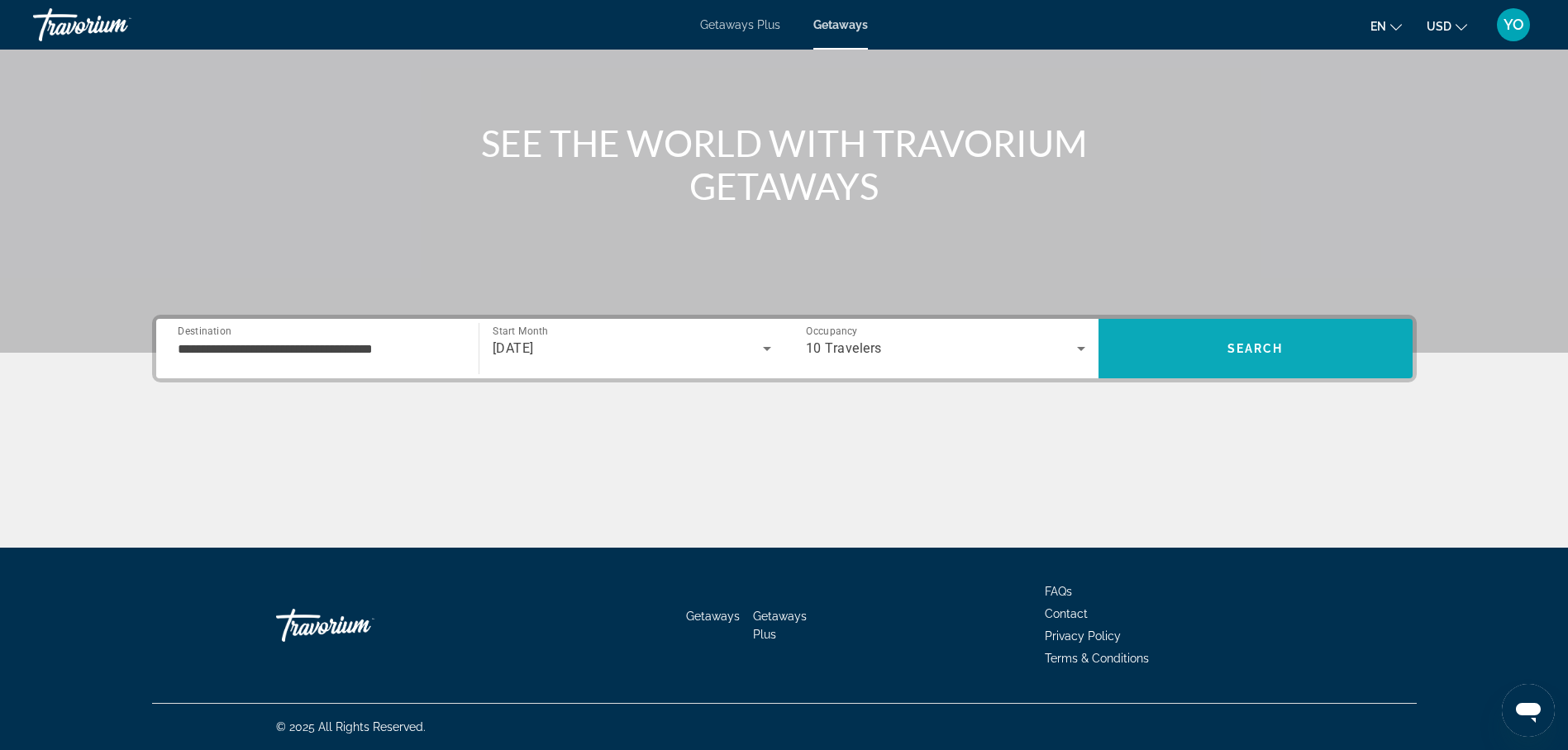
click at [1245, 348] on span "Search" at bounding box center [1256, 349] width 57 height 14
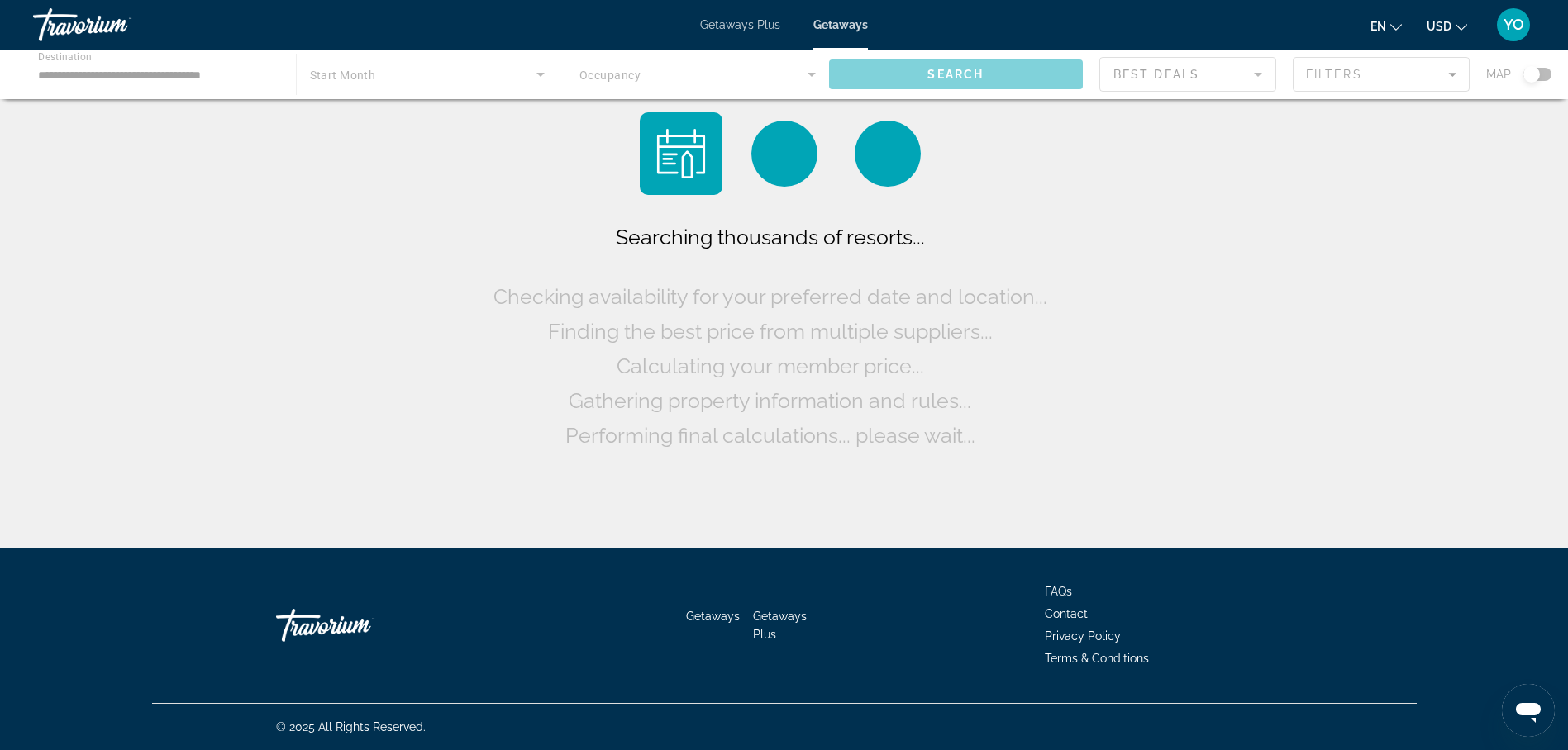
click at [1245, 348] on div "Searching thousands of resorts... Checking availability for your preferred date…" at bounding box center [784, 278] width 1568 height 556
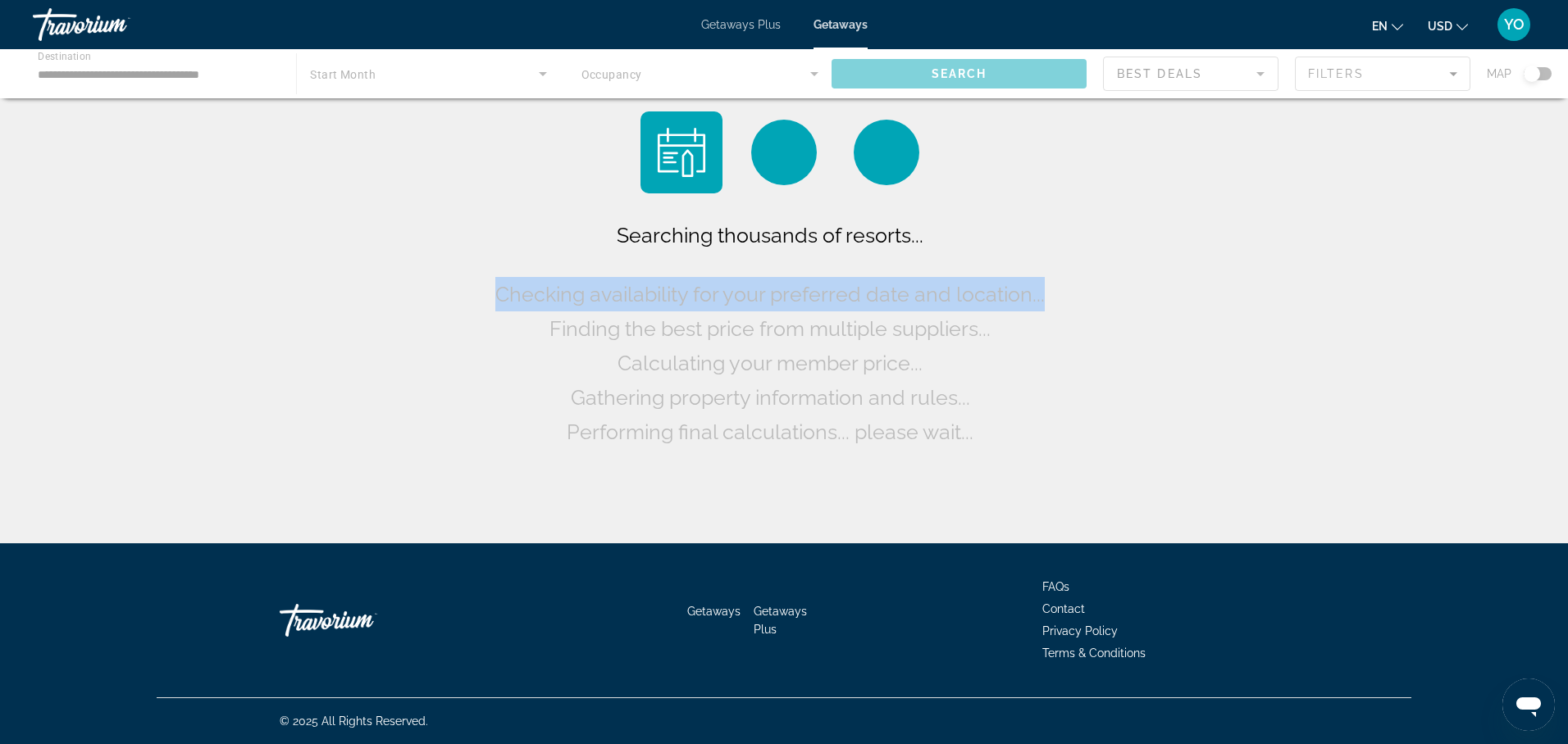
click at [1235, 345] on div "Searching thousands of resorts... Checking availability for your preferred date…" at bounding box center [784, 276] width 1568 height 551
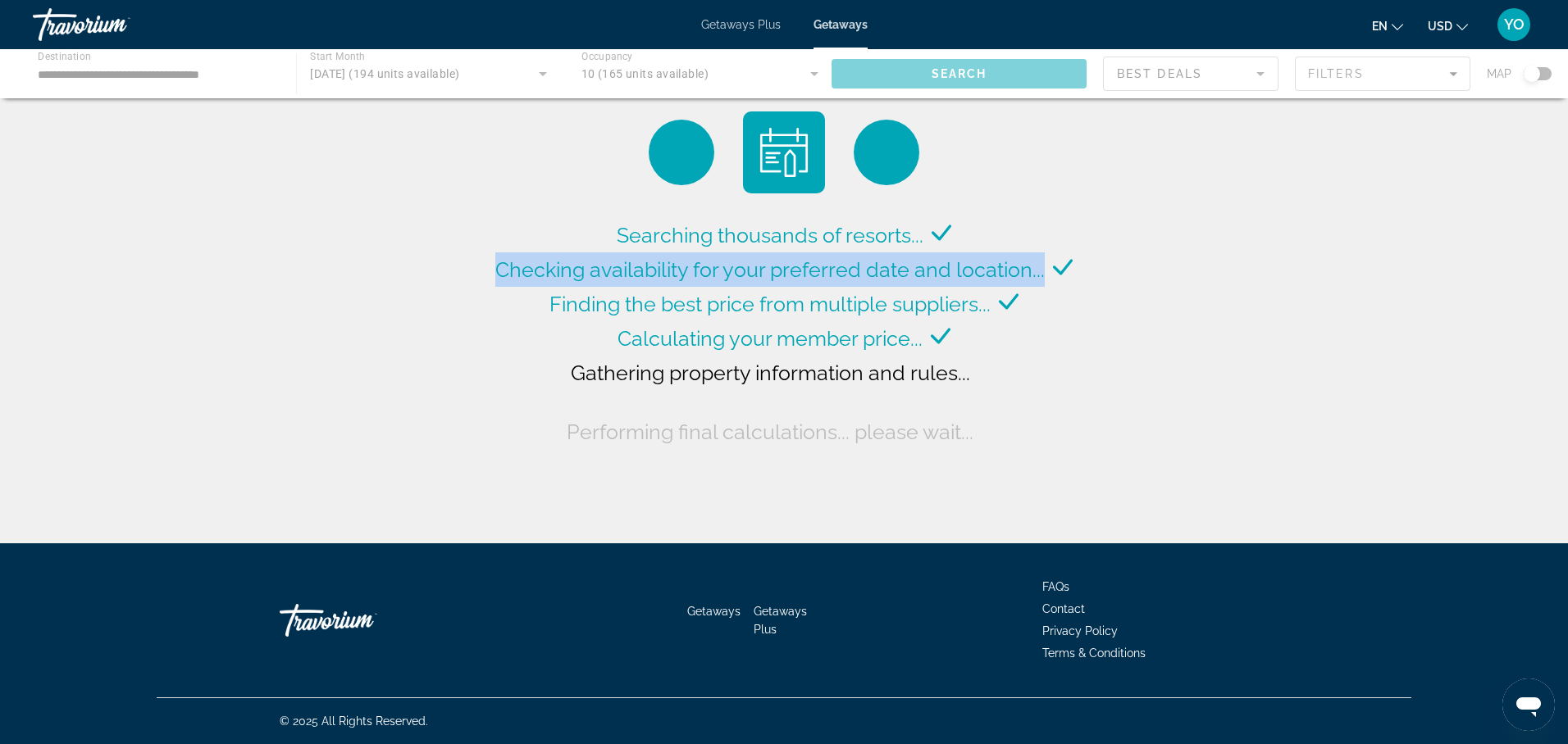
click at [1301, 359] on div "Searching thousands of resorts... Checking availability for your preferred date…" at bounding box center [784, 276] width 1568 height 551
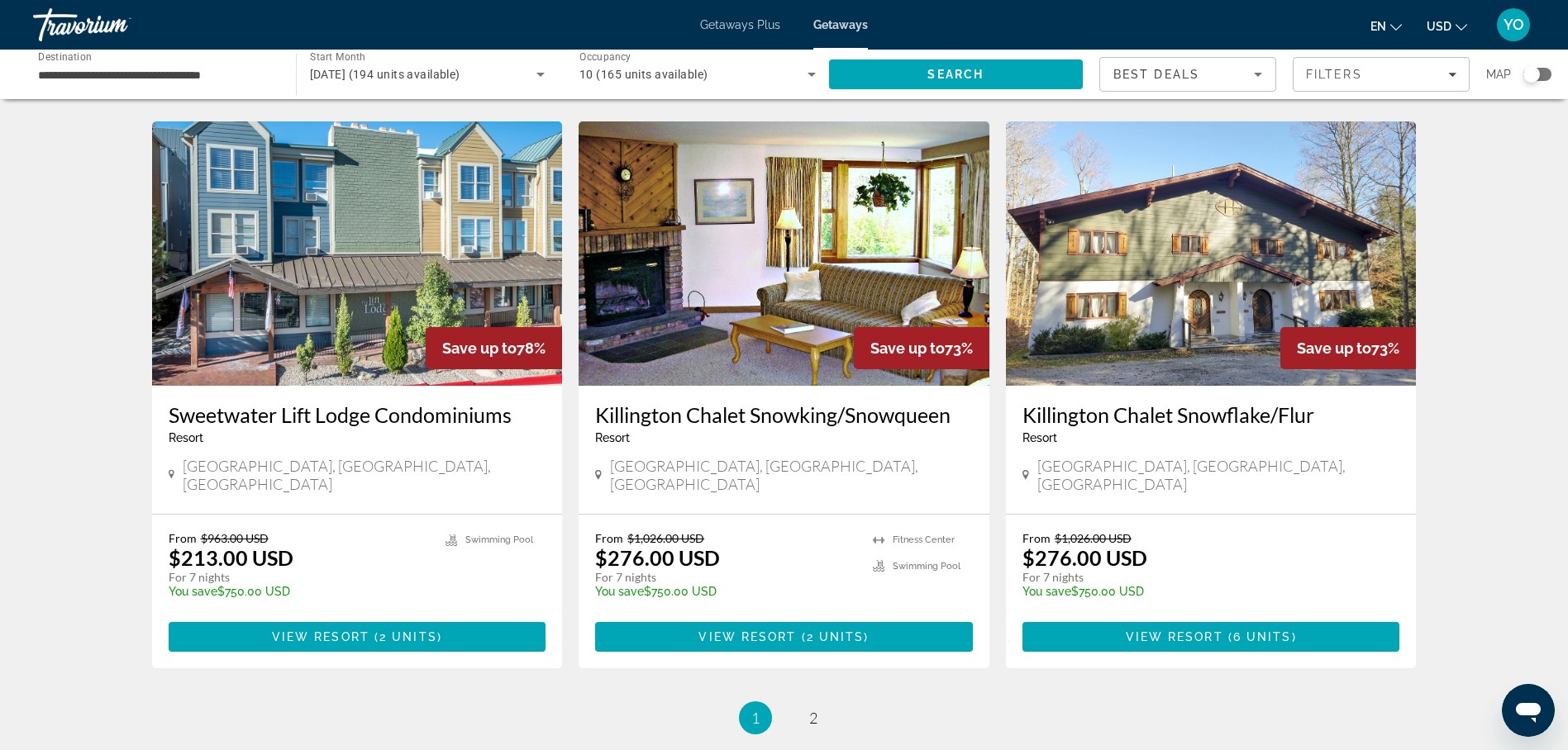
scroll to position [1901, 0]
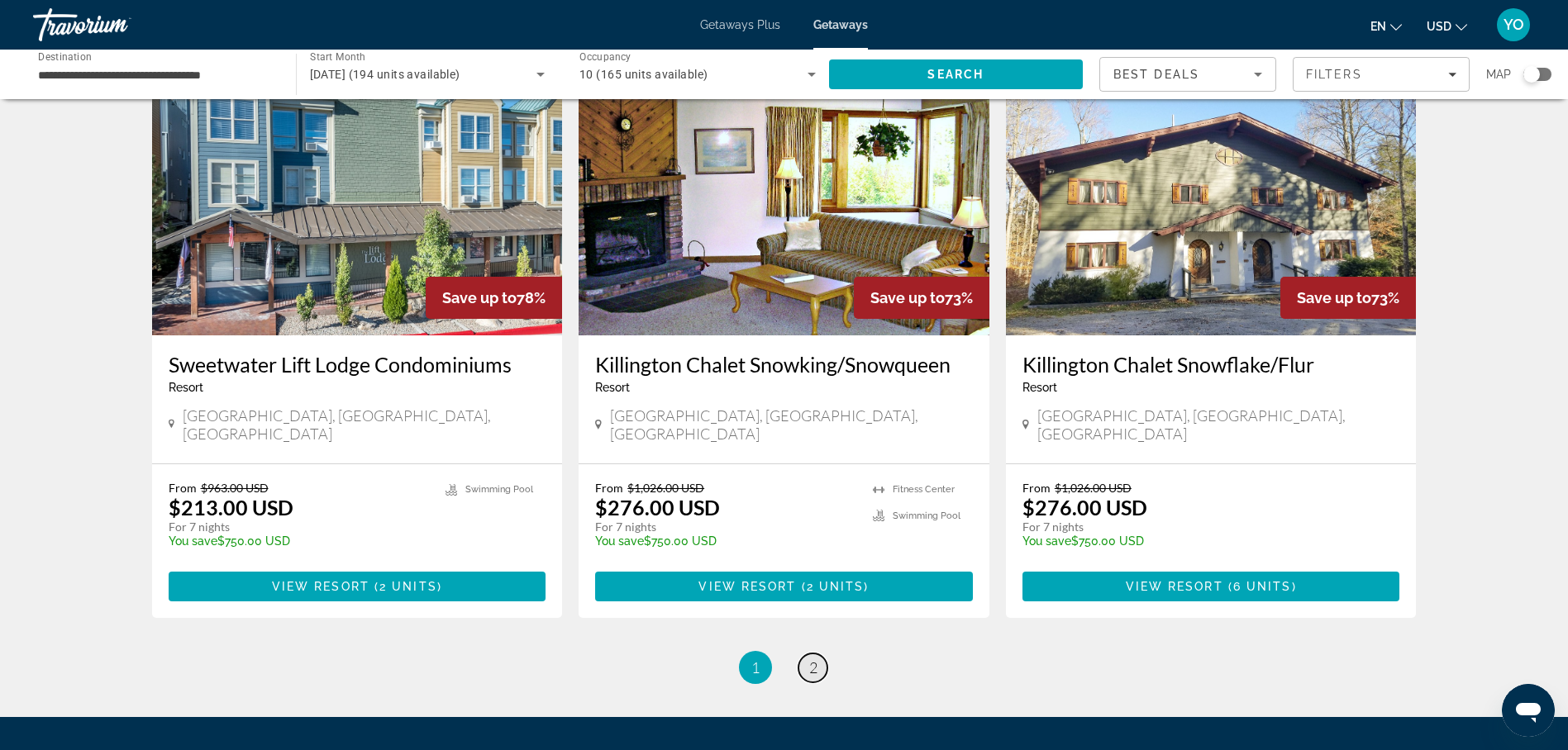
click at [810, 658] on span "2" at bounding box center [814, 667] width 8 height 19
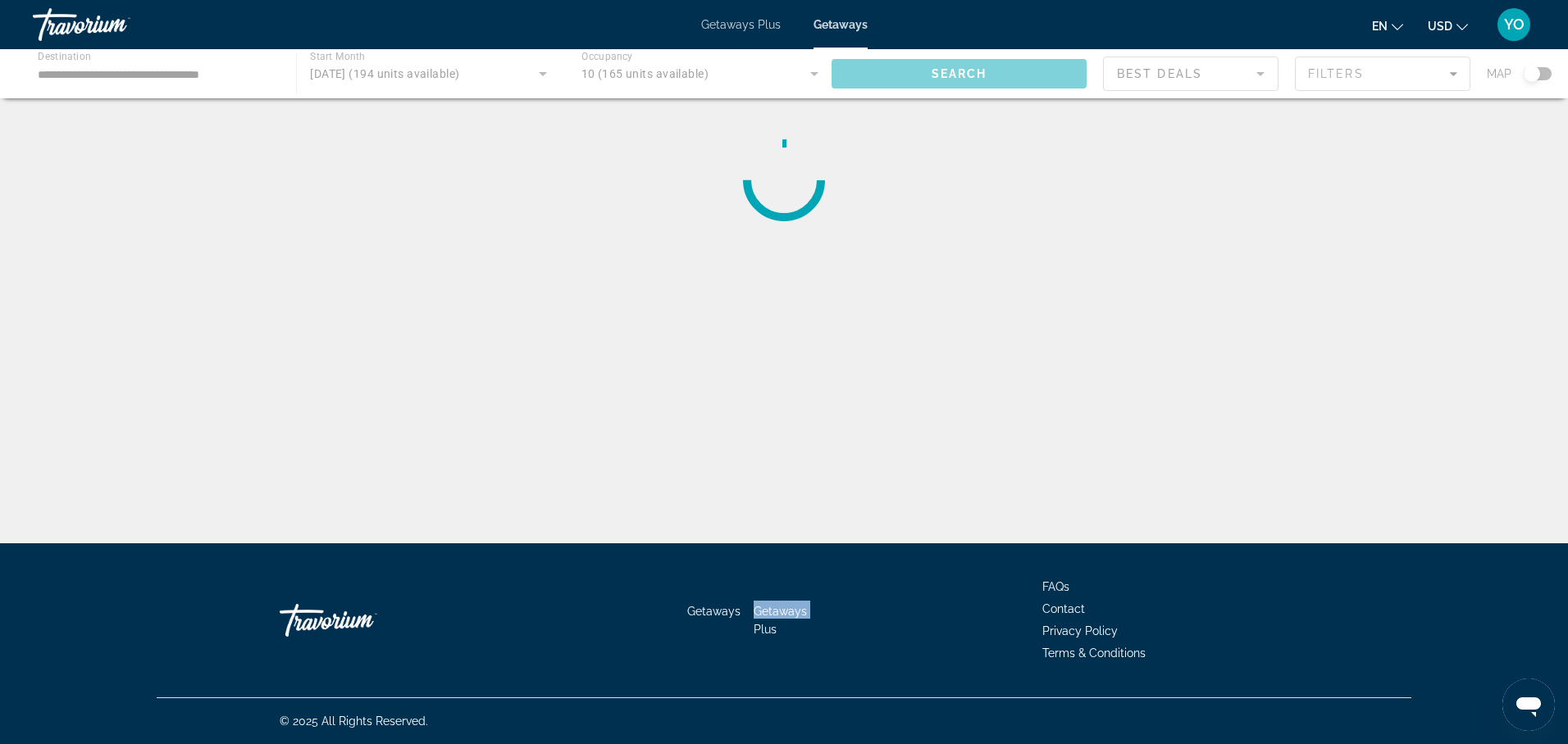
click at [802, 567] on div "Getaways Getaways Plus FAQs Contact Privacy Policy Terms & Conditions" at bounding box center [784, 620] width 1254 height 154
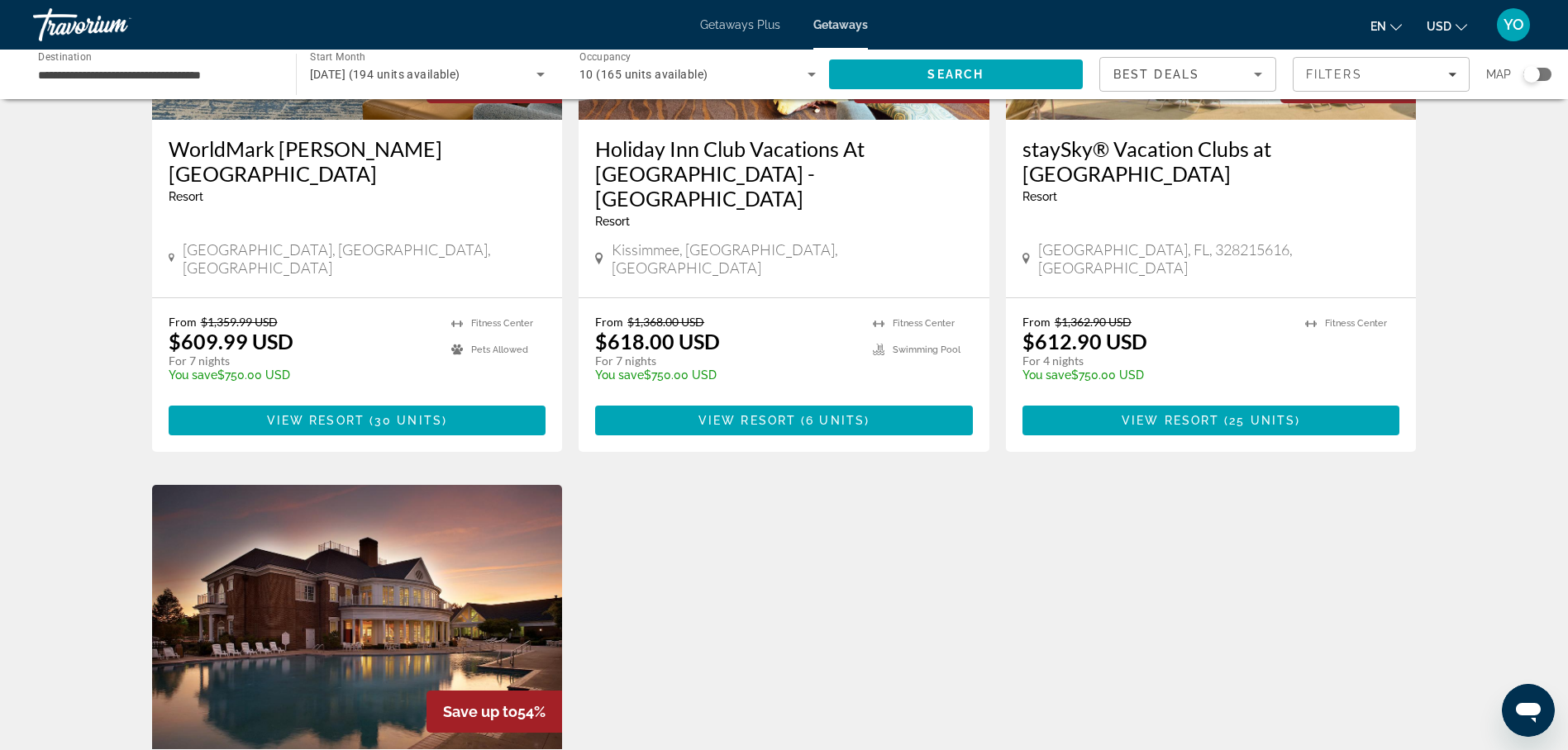
scroll to position [1653, 0]
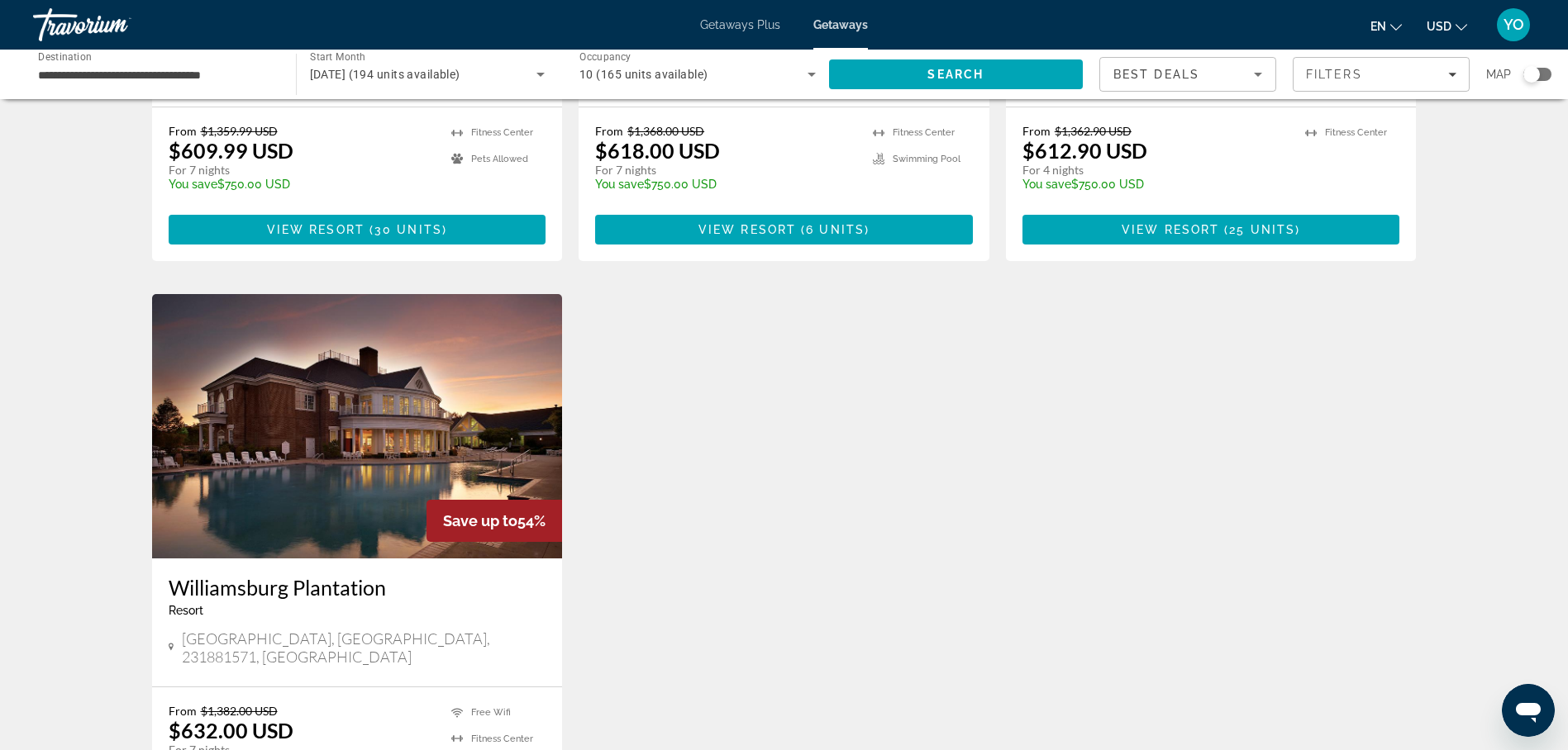
click at [298, 423] on img "Main content" at bounding box center [357, 426] width 411 height 264
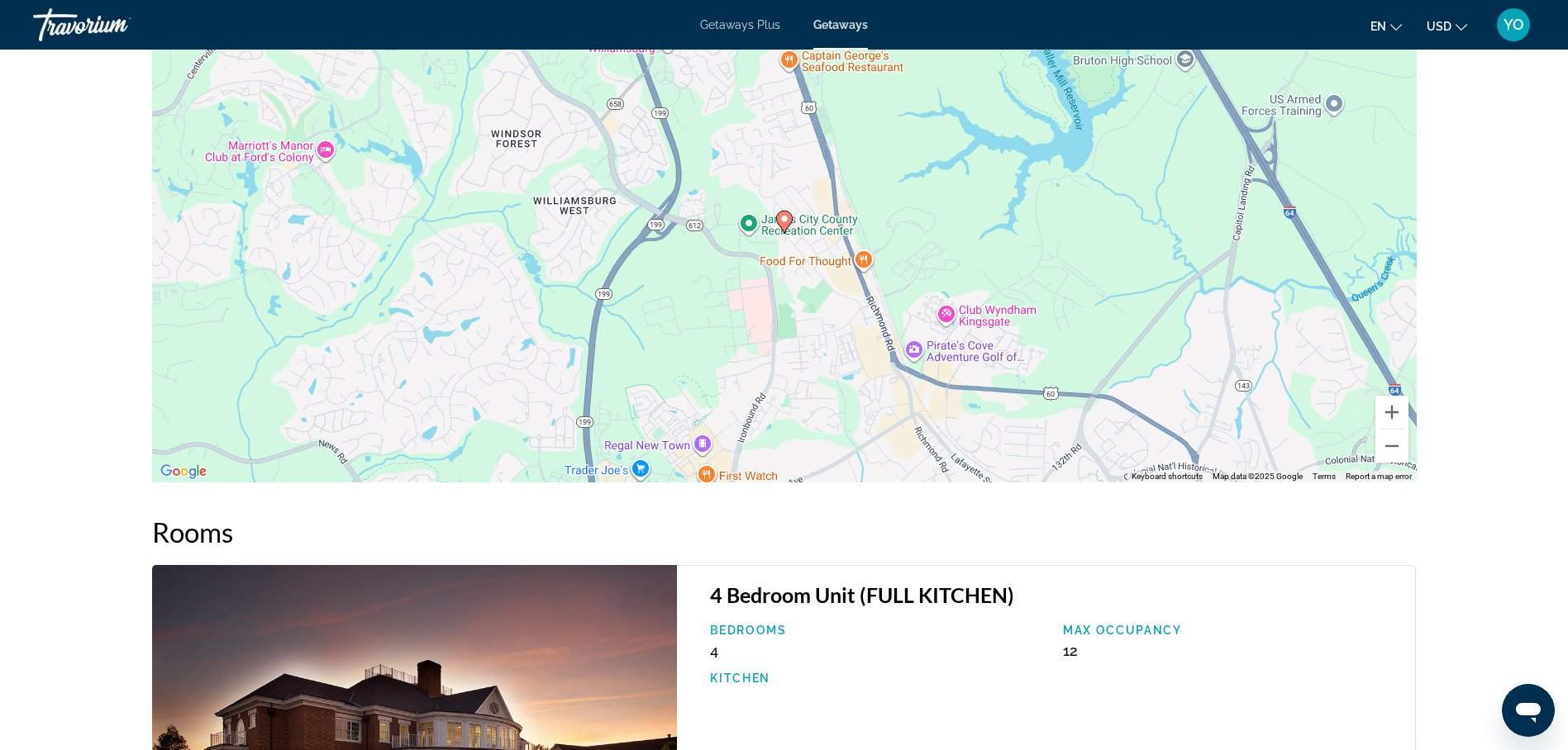
scroll to position [2064, 0]
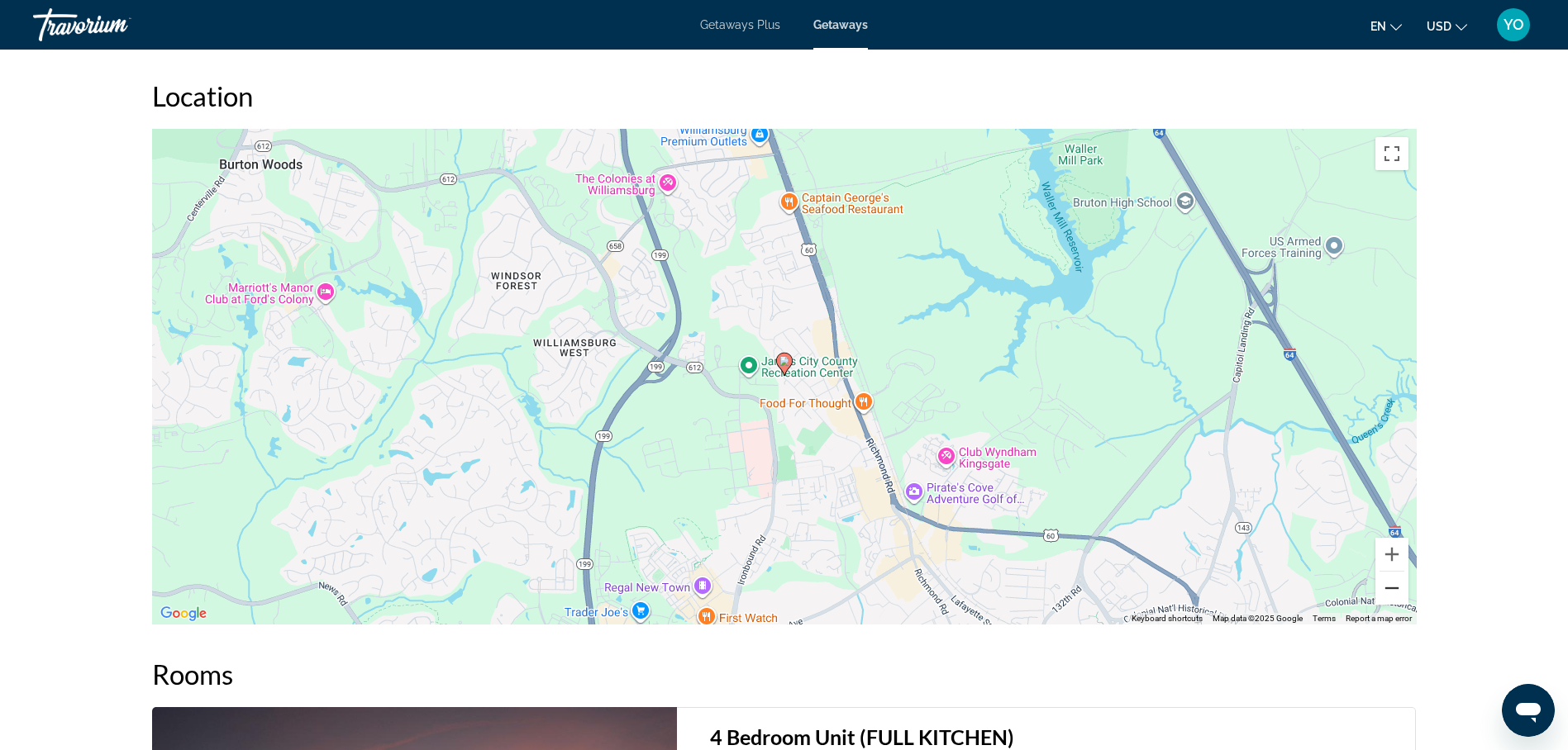
click at [1389, 588] on button "Zoom out" at bounding box center [1392, 588] width 33 height 33
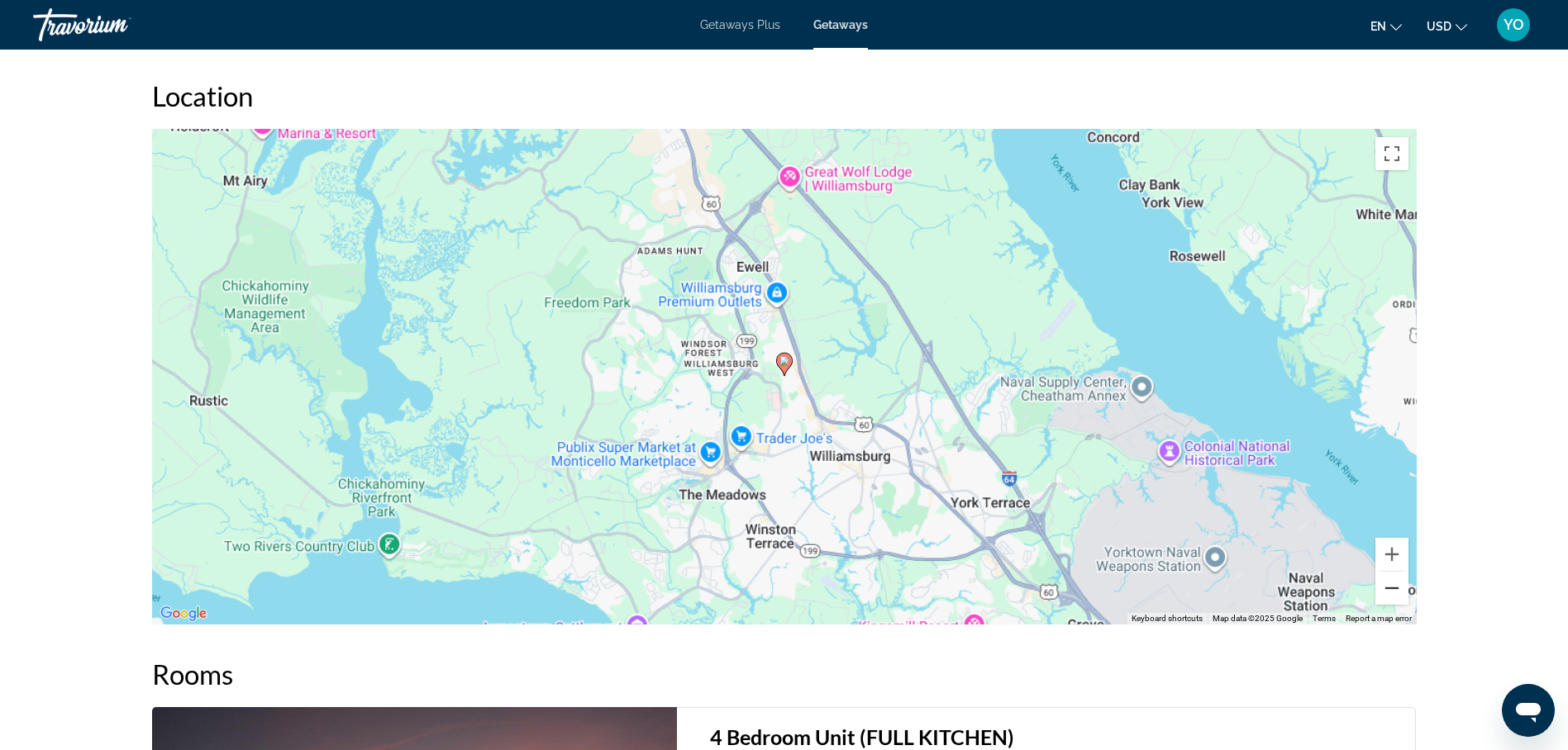
click at [1389, 588] on button "Zoom out" at bounding box center [1392, 588] width 33 height 33
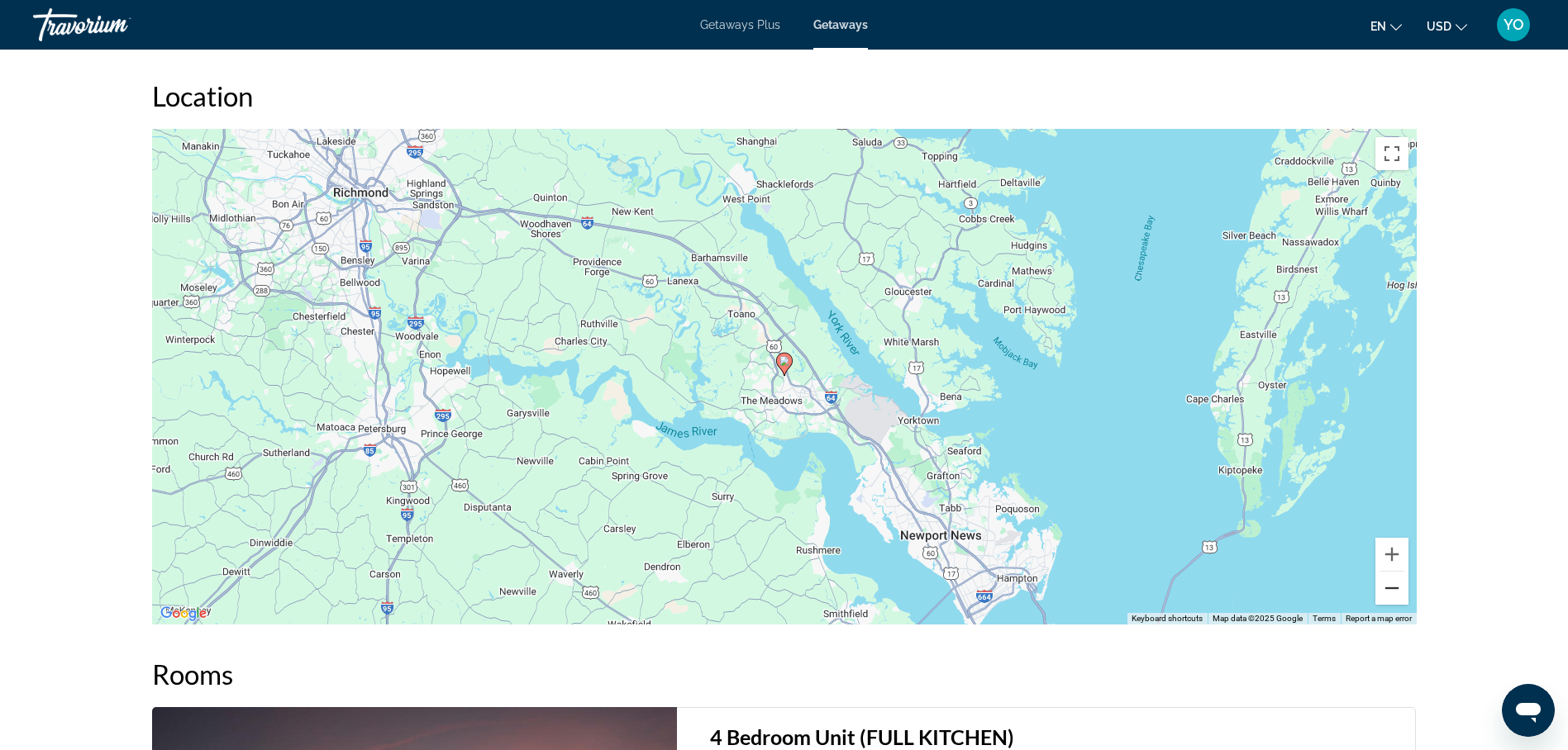
click at [1389, 588] on button "Zoom out" at bounding box center [1392, 588] width 33 height 33
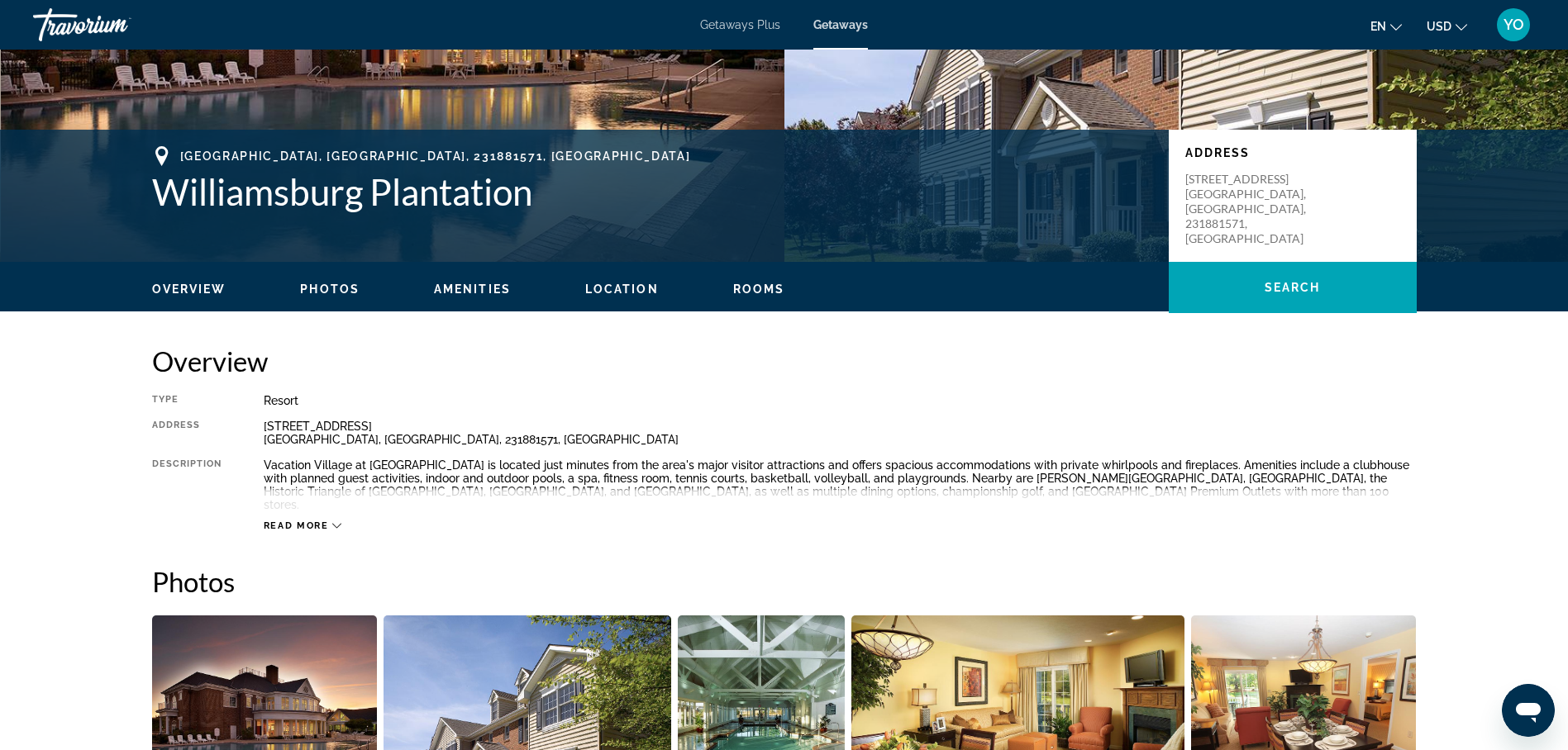
scroll to position [246, 0]
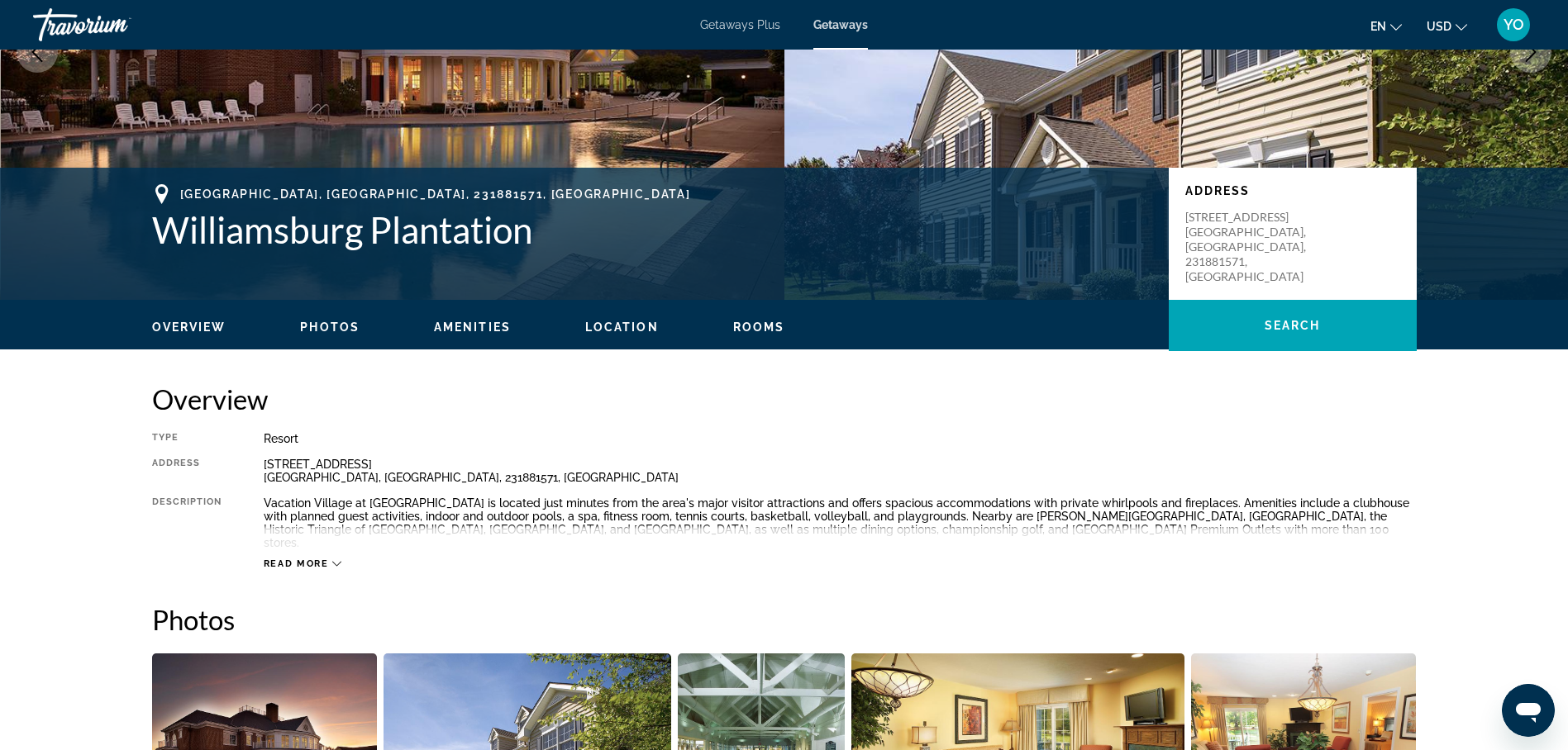
click at [335, 560] on icon "Main content" at bounding box center [337, 564] width 9 height 9
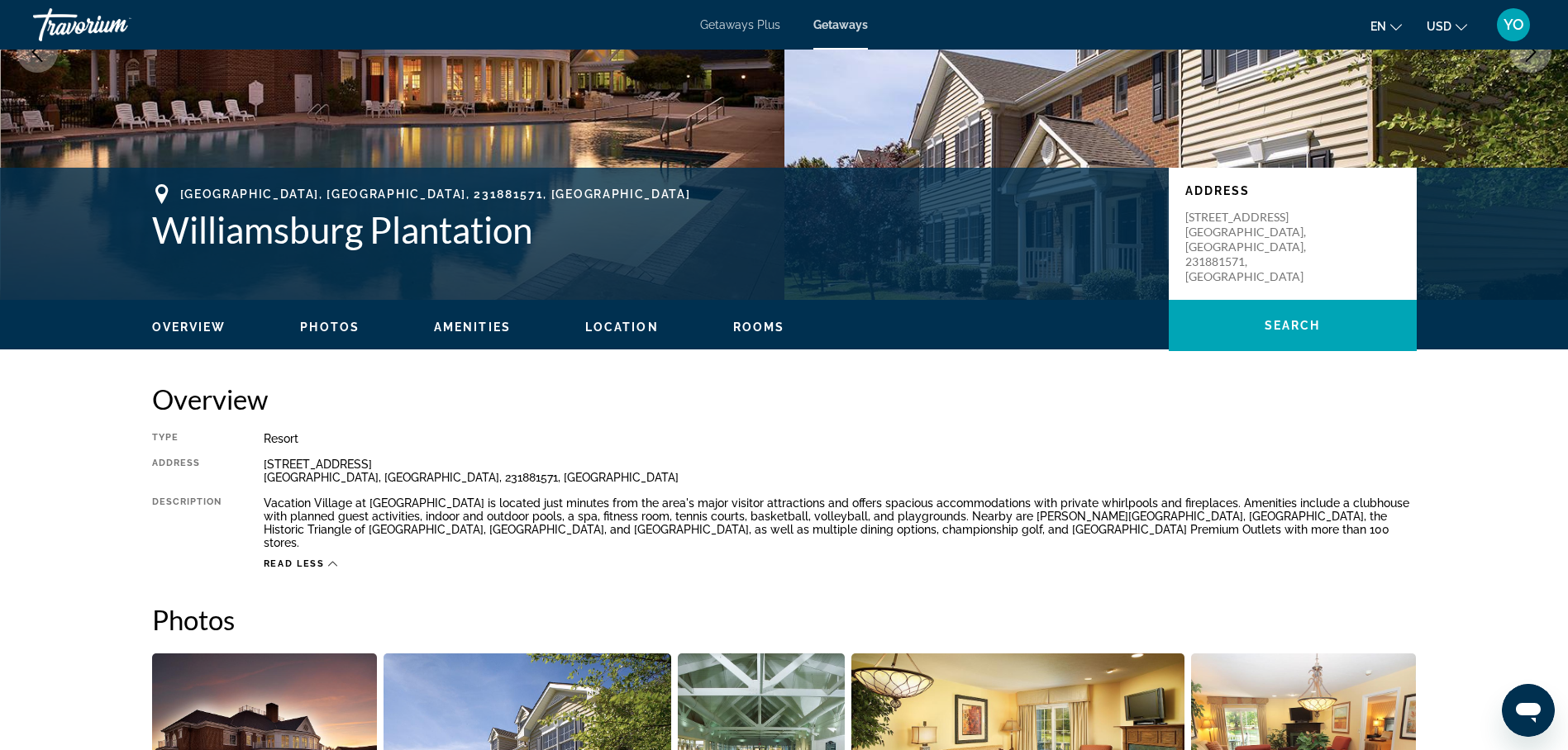
click at [335, 560] on icon "Main content" at bounding box center [332, 564] width 9 height 9
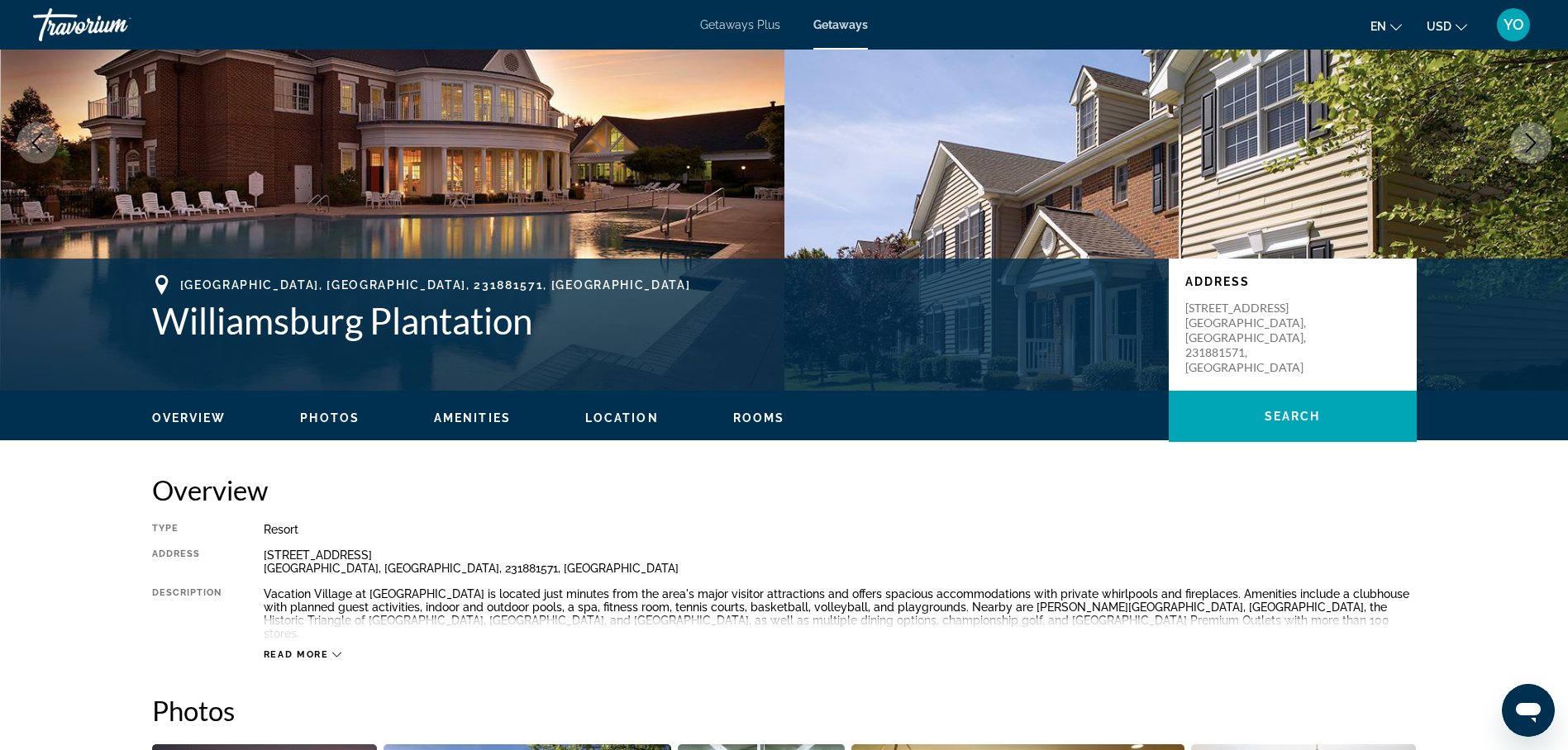
click at [333, 652] on icon "Main content" at bounding box center [337, 654] width 9 height 5
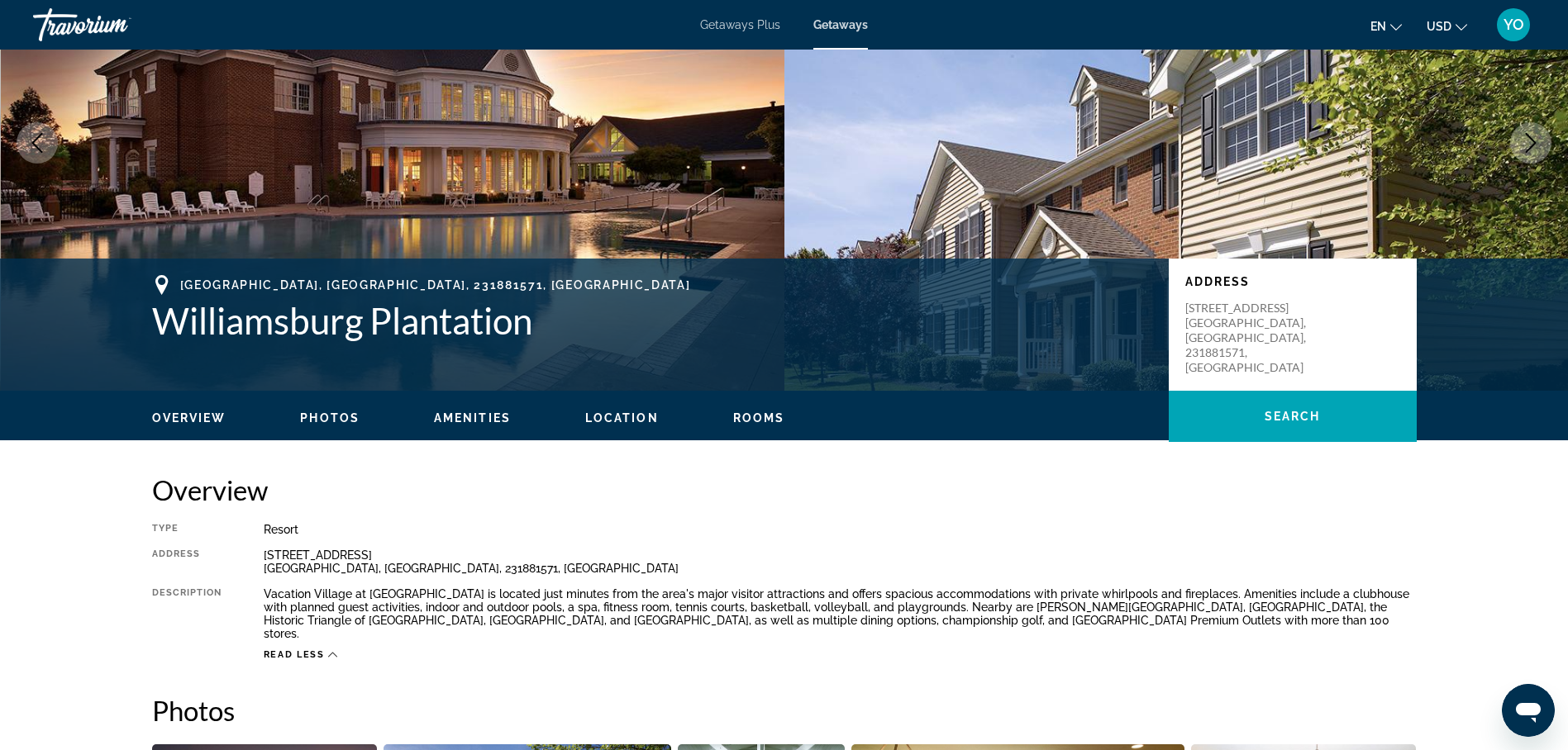
click at [333, 652] on icon "Main content" at bounding box center [332, 654] width 9 height 5
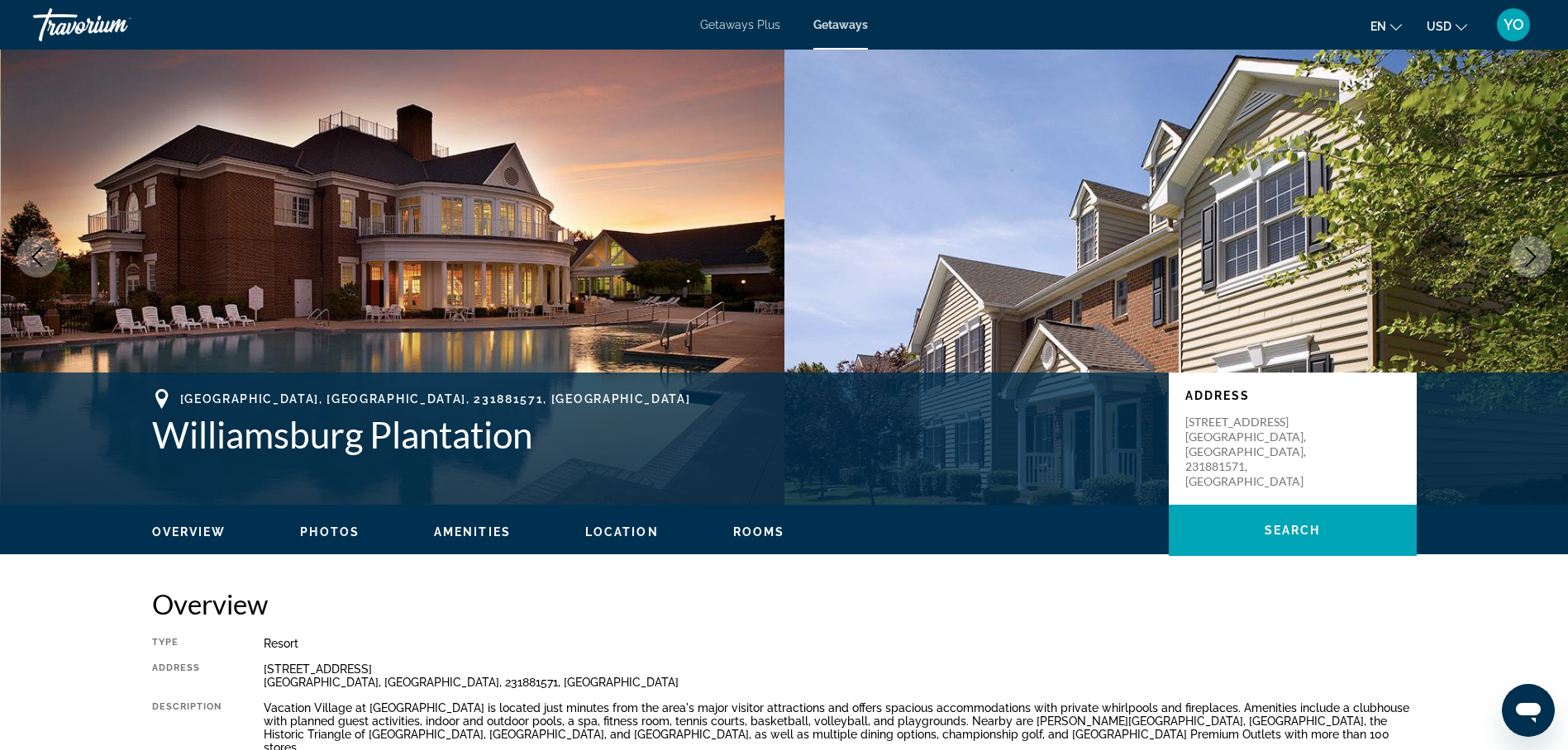
scroll to position [0, 0]
